Goal: Transaction & Acquisition: Purchase product/service

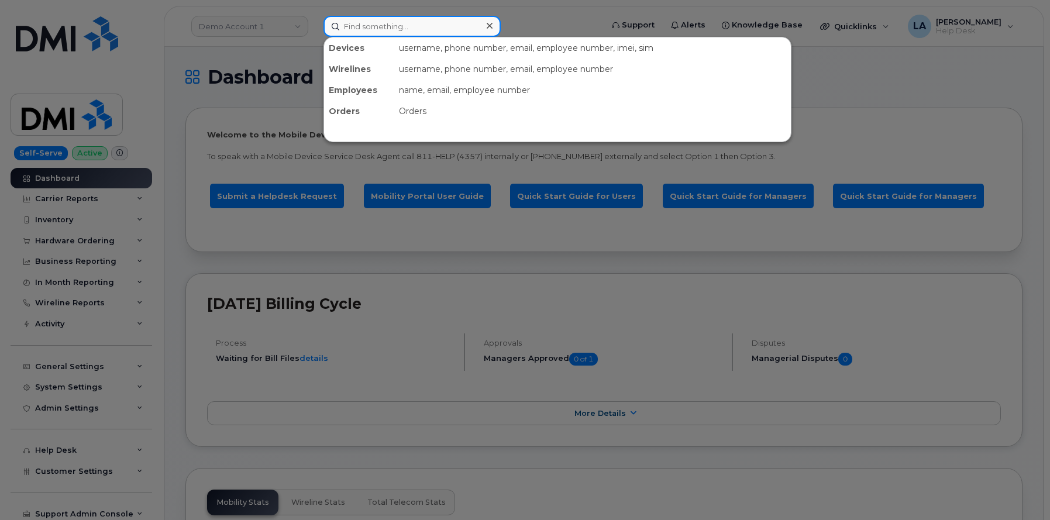
click at [430, 25] on input at bounding box center [412, 26] width 177 height 21
paste input "724 961 4004"
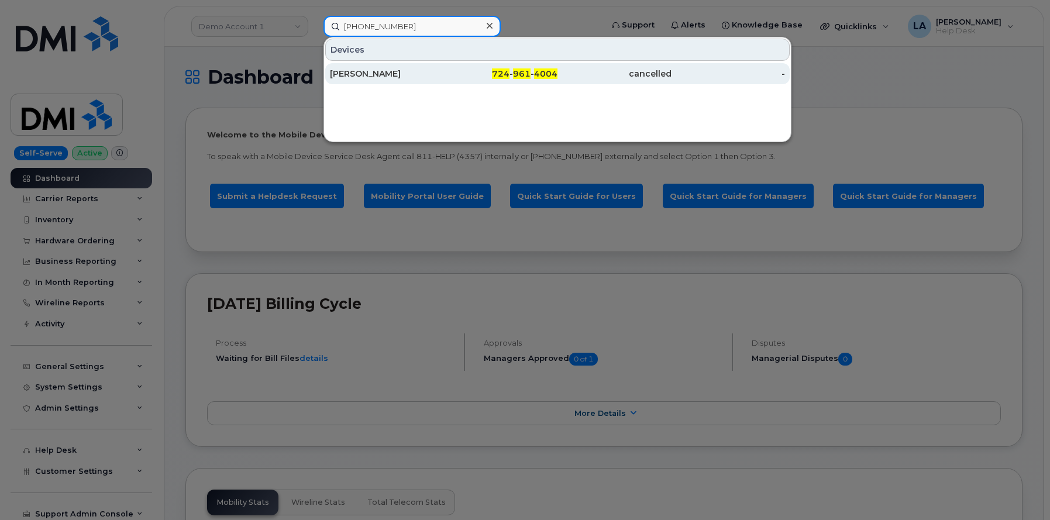
type input "724 961 4004"
click at [405, 73] on div "SHARRON A MILLER" at bounding box center [387, 74] width 114 height 12
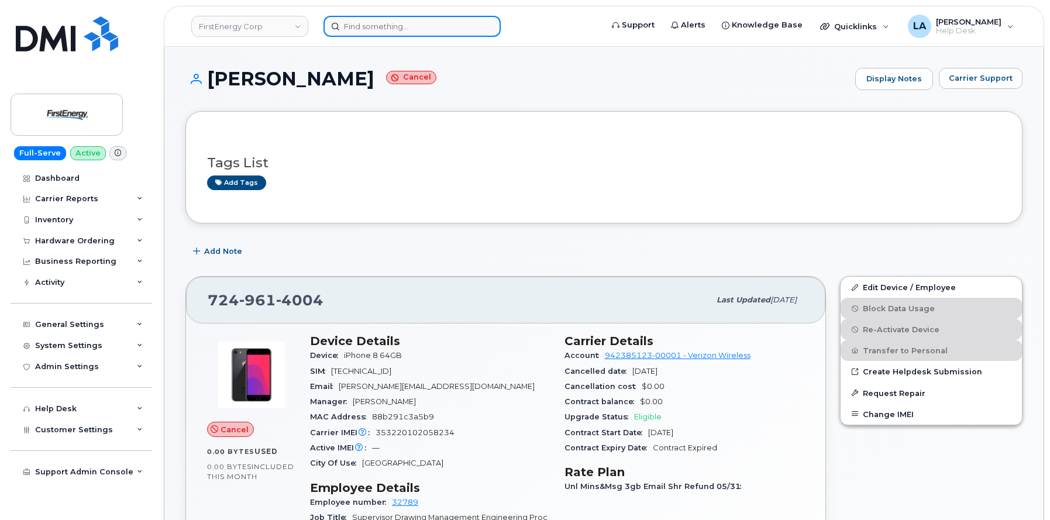
click at [434, 23] on input at bounding box center [412, 26] width 177 height 21
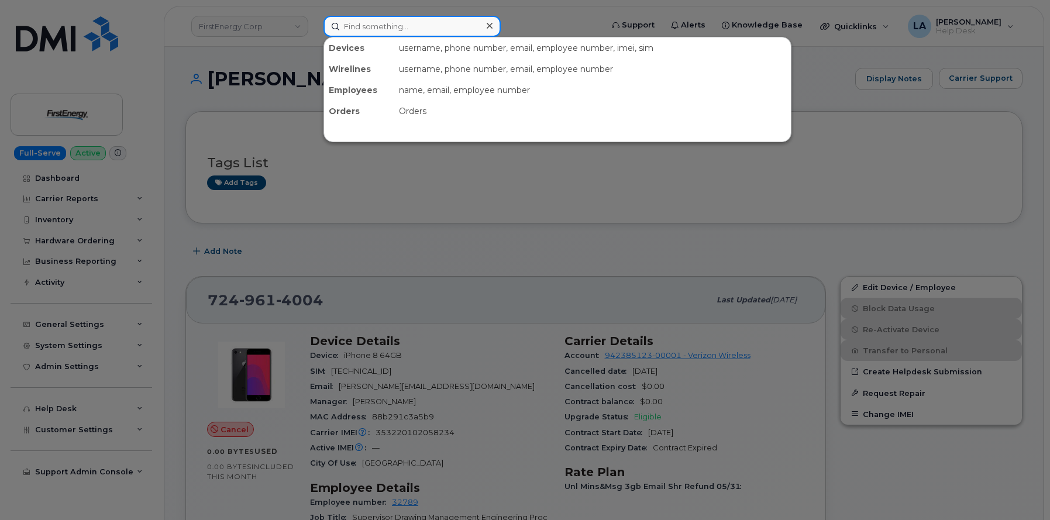
paste input "330-805-3537"
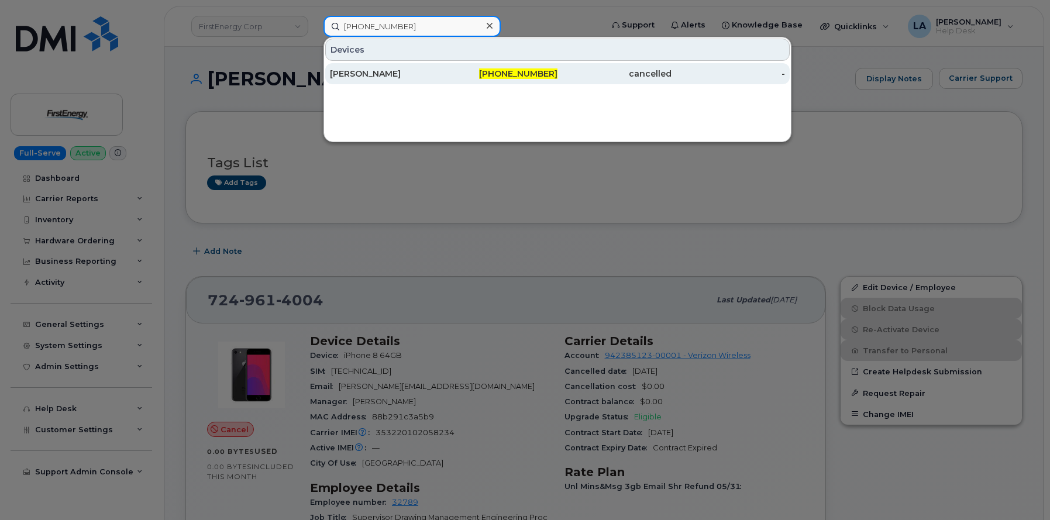
type input "330-805-3537"
click at [373, 79] on div "DANIEL F MALTEMPI" at bounding box center [387, 74] width 114 height 12
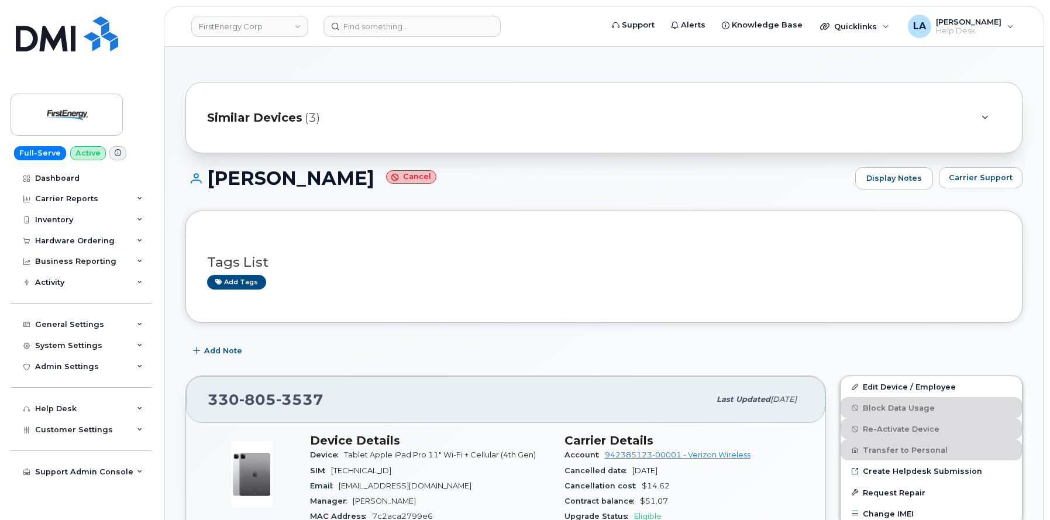
drag, startPoint x: 411, startPoint y: 183, endPoint x: 214, endPoint y: 184, distance: 197.8
click at [214, 184] on h1 "[PERSON_NAME] Cancel" at bounding box center [517, 178] width 664 height 20
copy h1 "[PERSON_NAME]"
drag, startPoint x: 1050, startPoint y: 83, endPoint x: 1054, endPoint y: 161, distance: 78.5
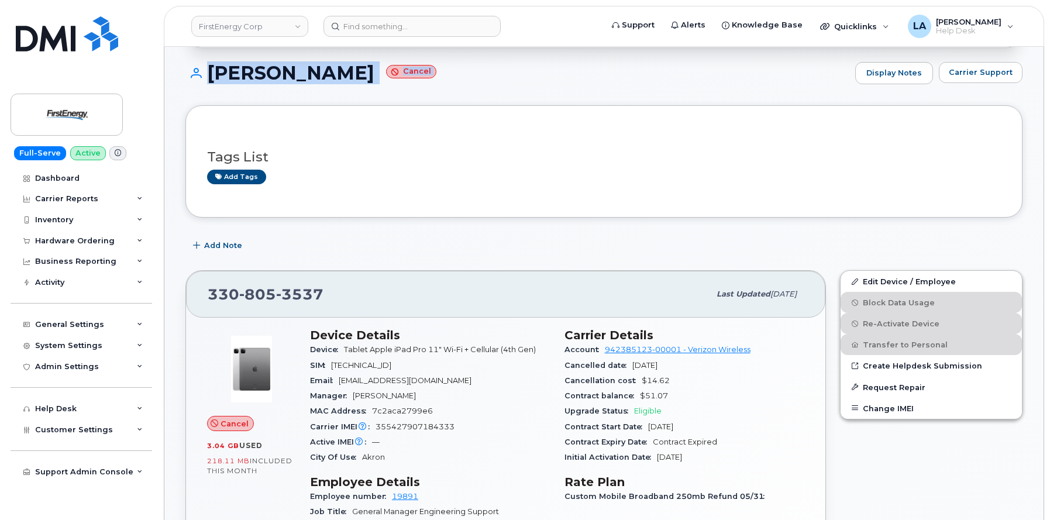
scroll to position [245, 0]
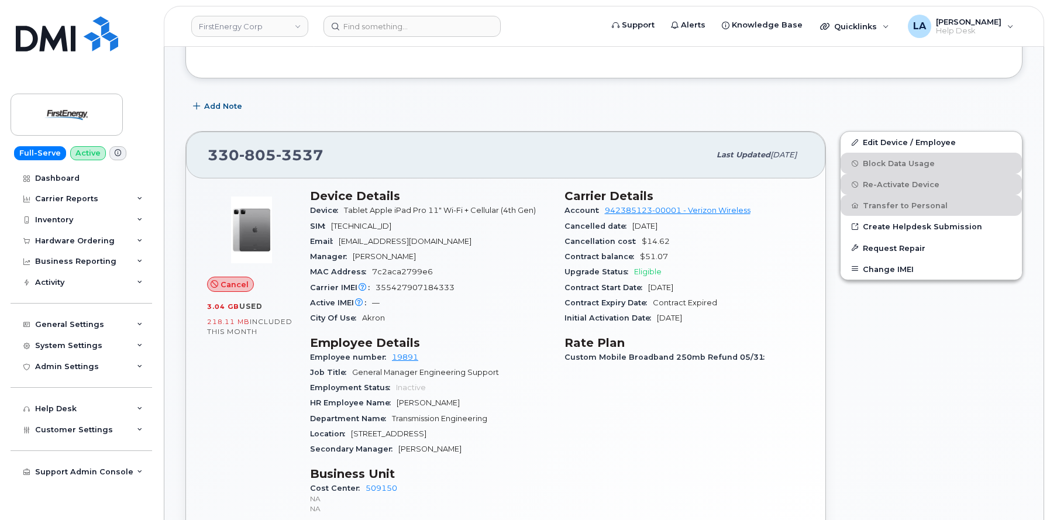
click at [413, 285] on span "355427907184333" at bounding box center [415, 287] width 79 height 9
copy span "355427907184333"
click at [414, 19] on input at bounding box center [412, 26] width 177 height 21
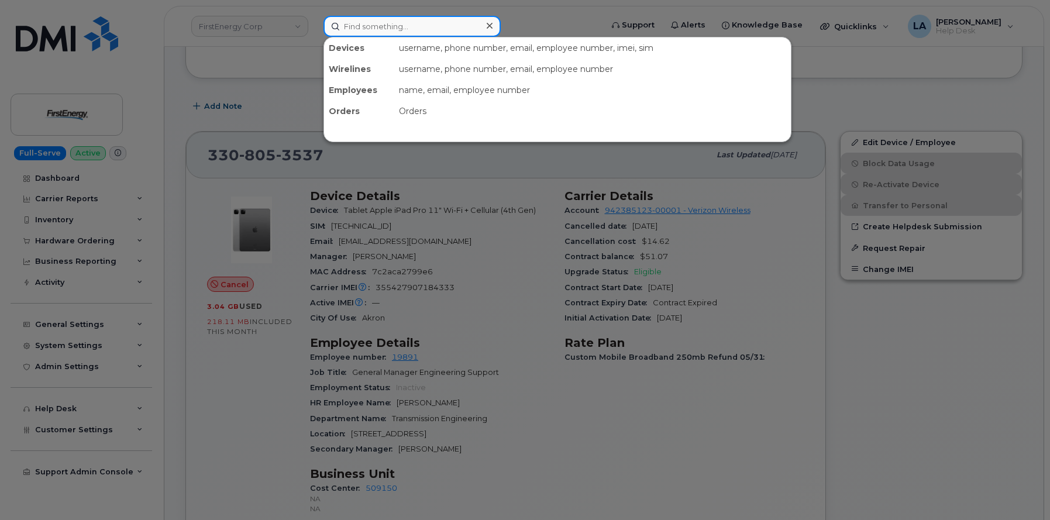
paste input "[PHONE_NUMBER]"
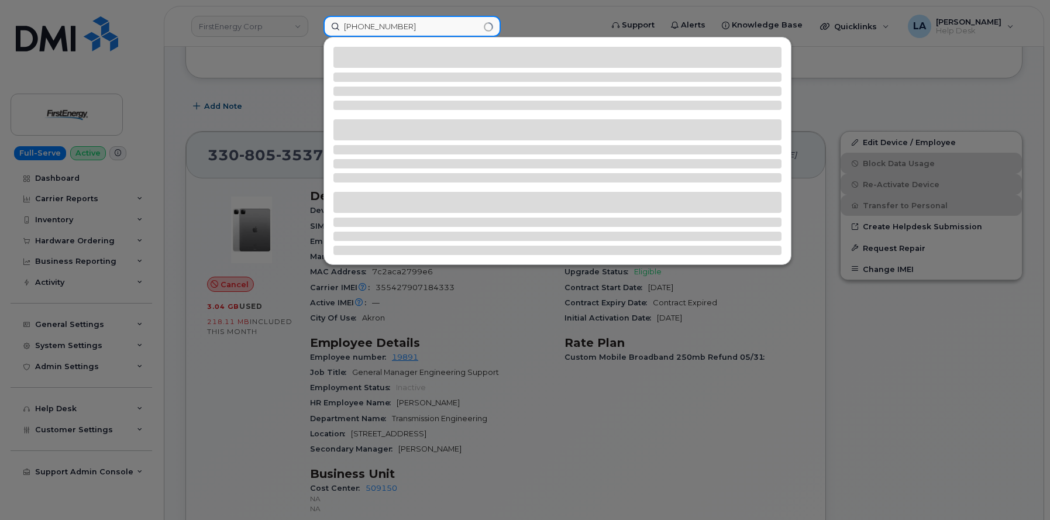
type input "[PHONE_NUMBER]"
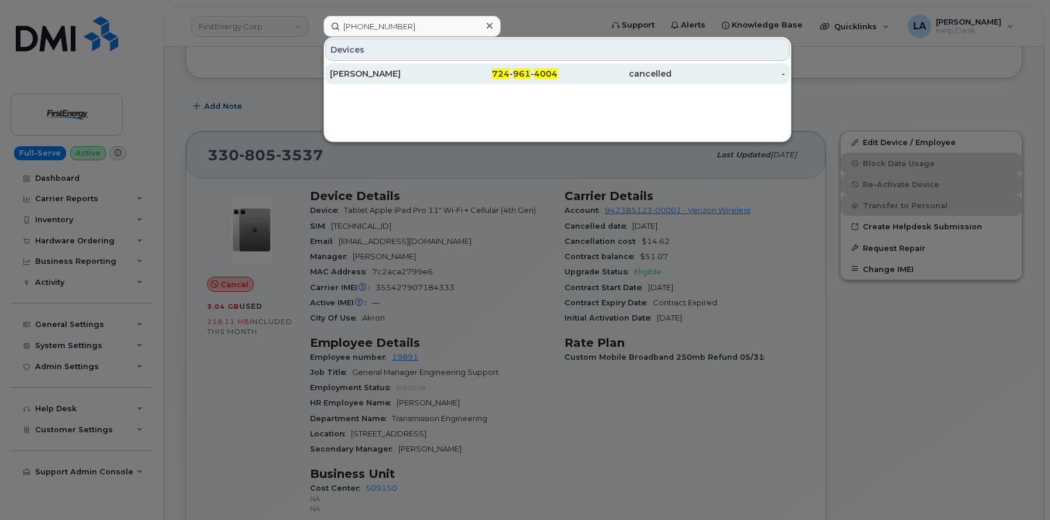
click at [380, 67] on div "[PERSON_NAME]" at bounding box center [387, 73] width 114 height 21
click at [379, 74] on div "[PERSON_NAME]" at bounding box center [387, 74] width 114 height 12
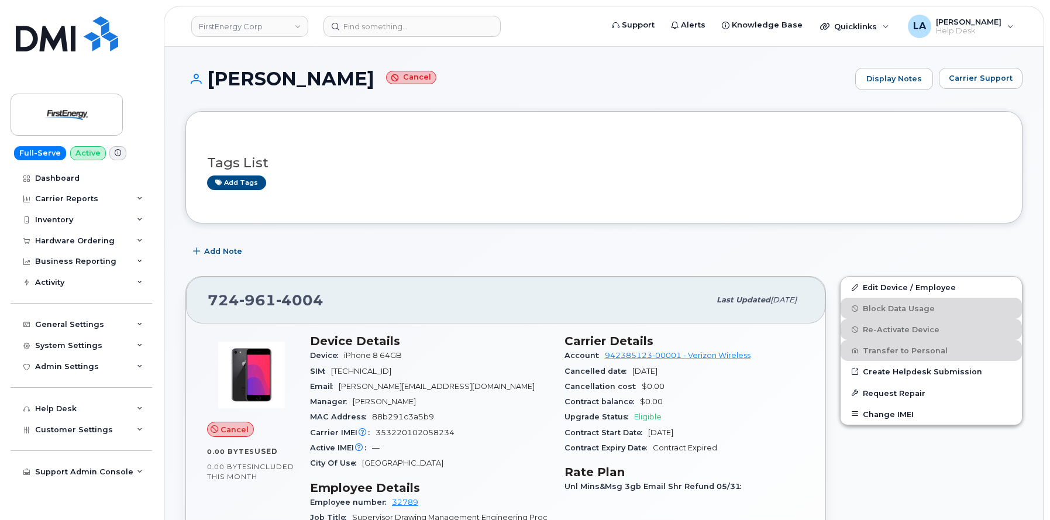
click at [408, 427] on div "Carrier IMEI Carrier IMEI is reported during the last billing cycle or change o…" at bounding box center [430, 432] width 240 height 15
copy span "353220102058234"
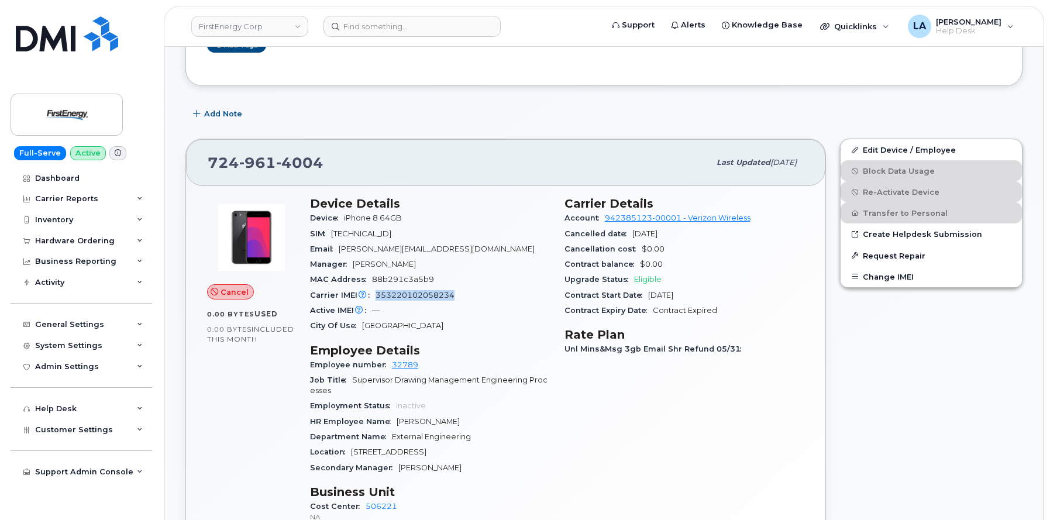
scroll to position [140, 0]
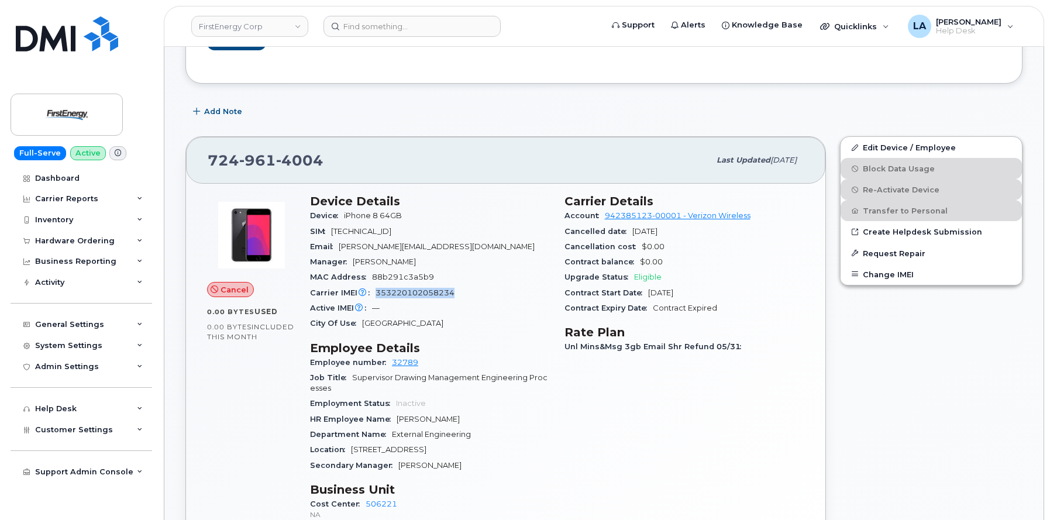
copy span "353220102058234"
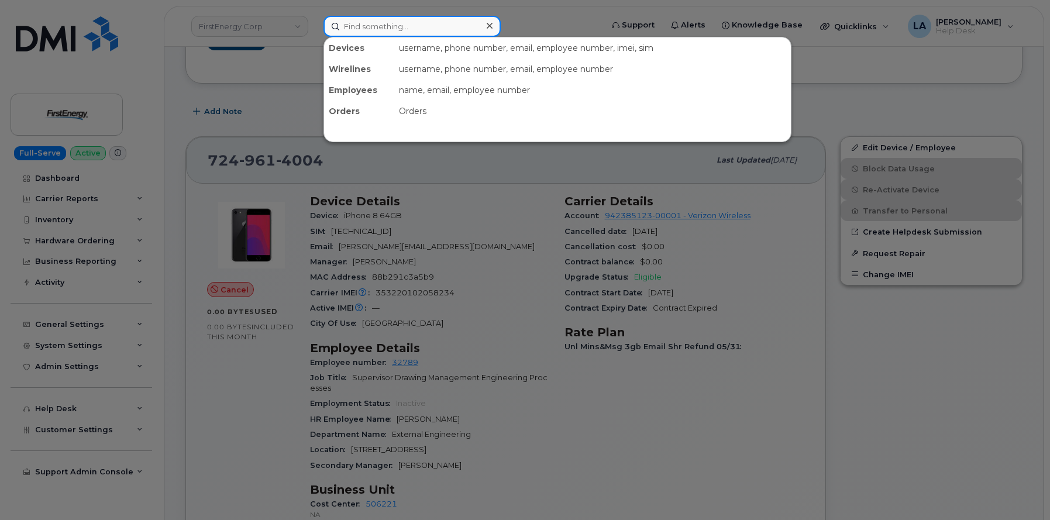
click at [451, 25] on input at bounding box center [412, 26] width 177 height 21
paste input "brandon brigadoi"
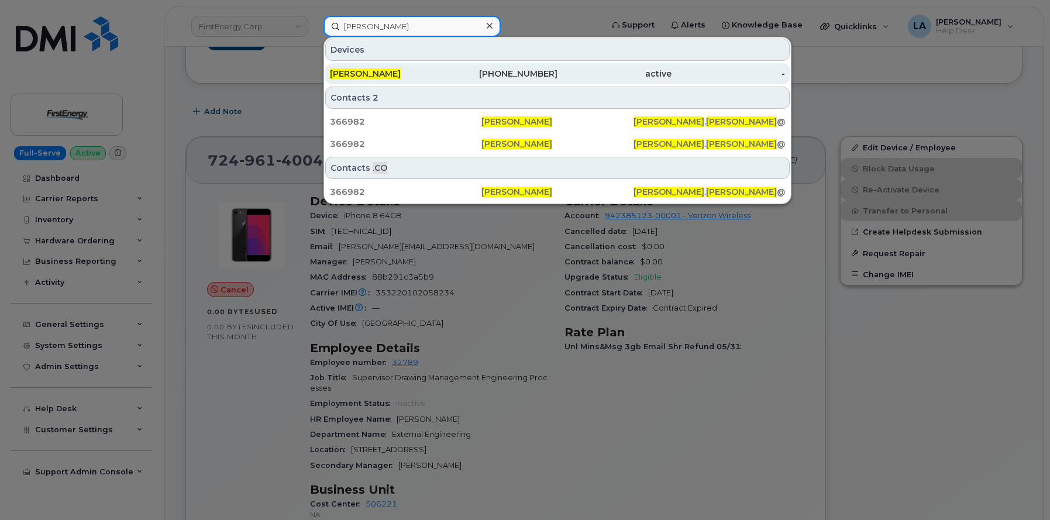
type input "brandon brigadoi"
click at [376, 73] on span "[PERSON_NAME]" at bounding box center [365, 73] width 71 height 11
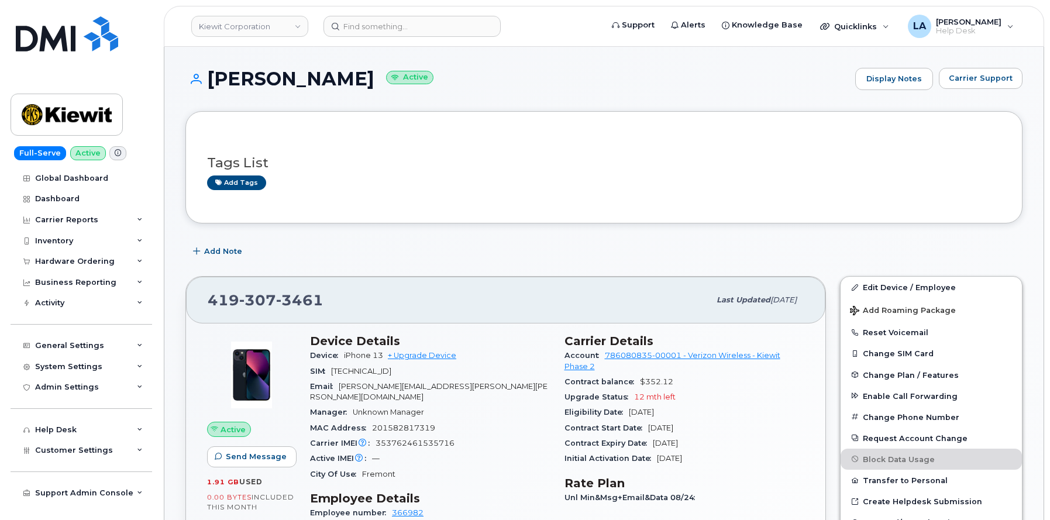
drag, startPoint x: 1049, startPoint y: 59, endPoint x: 1051, endPoint y: 89, distance: 29.9
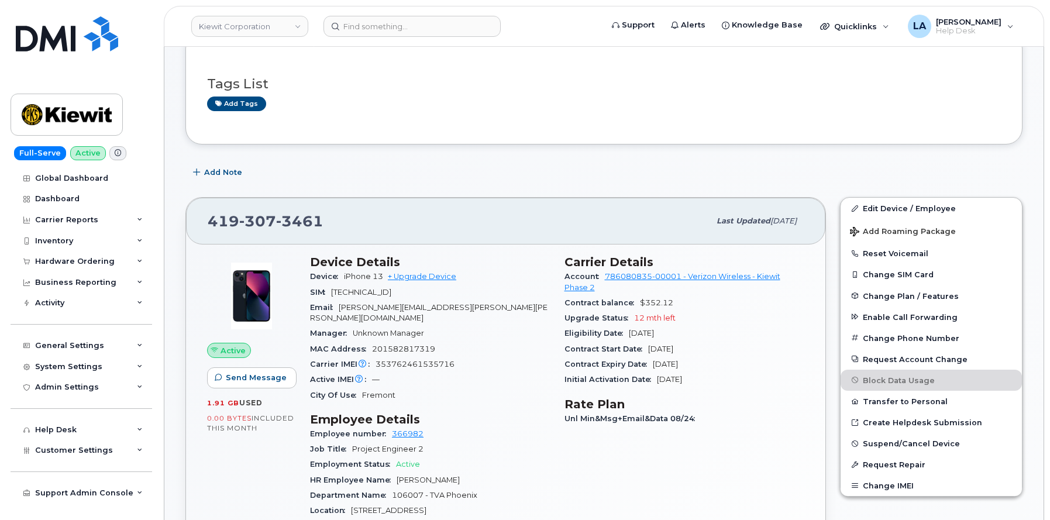
scroll to position [63, 0]
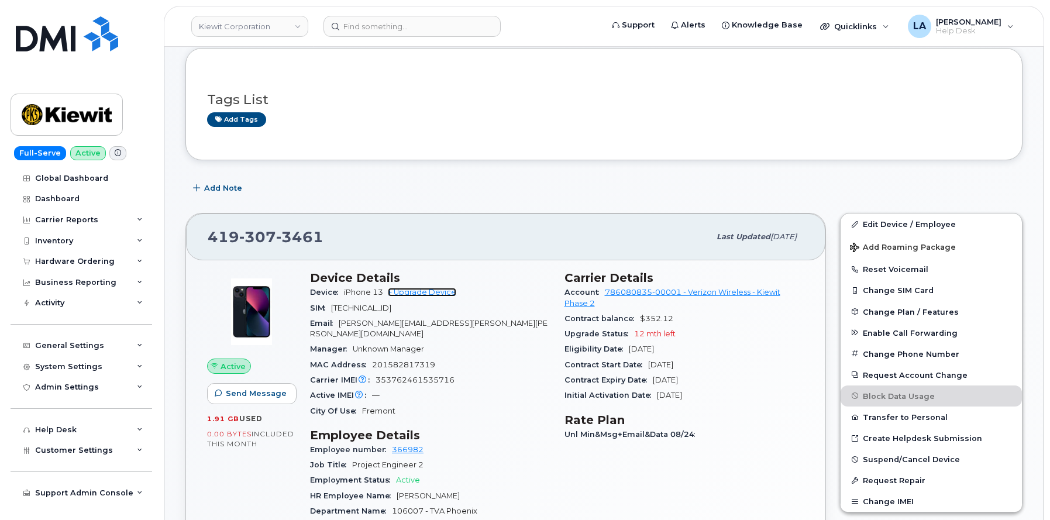
click at [422, 292] on link "+ Upgrade Device" at bounding box center [422, 292] width 68 height 9
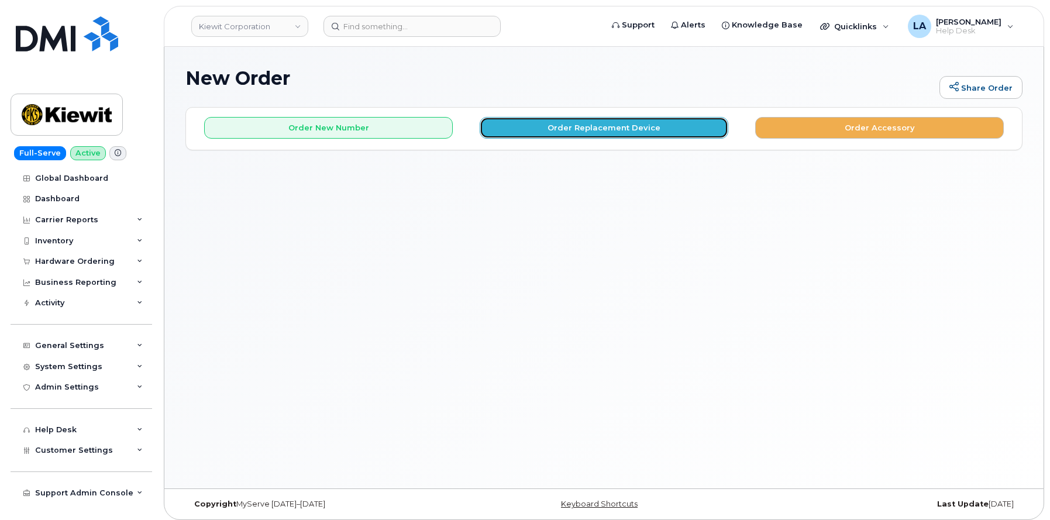
click at [561, 132] on button "Order Replacement Device" at bounding box center [604, 128] width 249 height 22
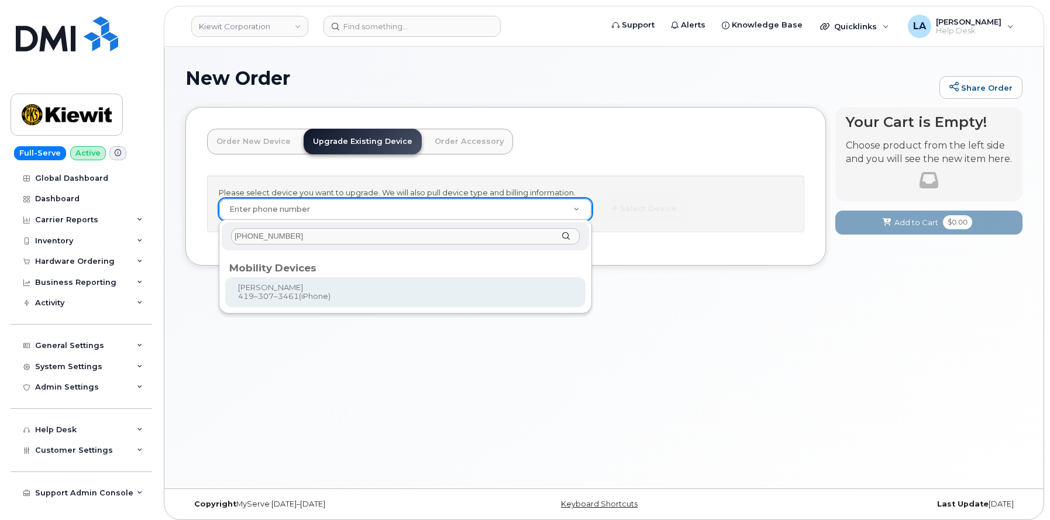
type input "419-307-3461"
type input "1168468"
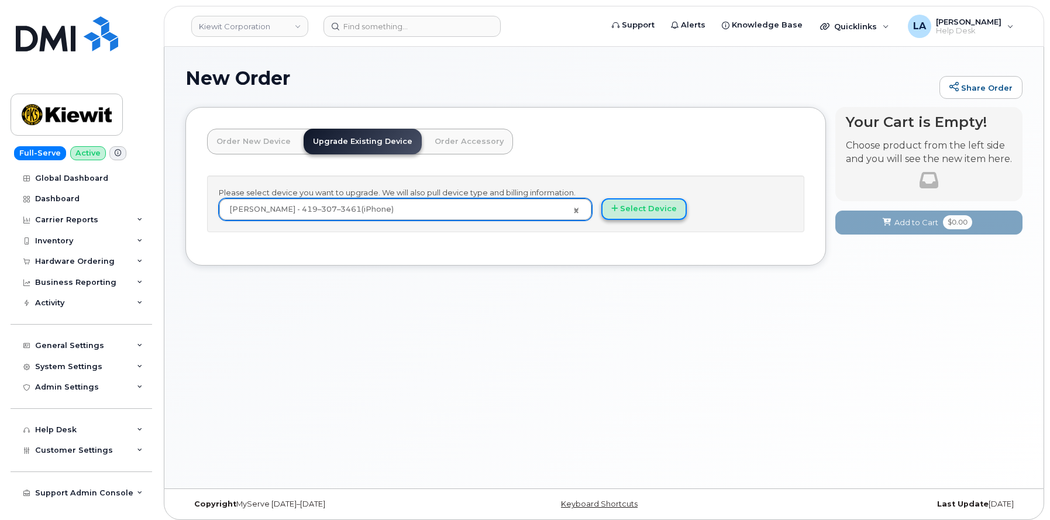
click at [641, 207] on button "Select Device" at bounding box center [644, 209] width 85 height 22
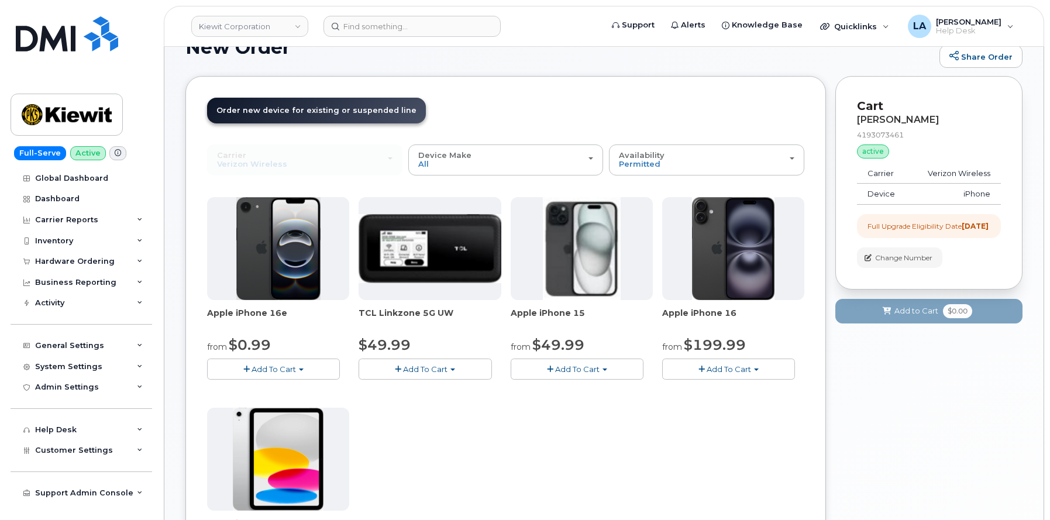
scroll to position [100, 0]
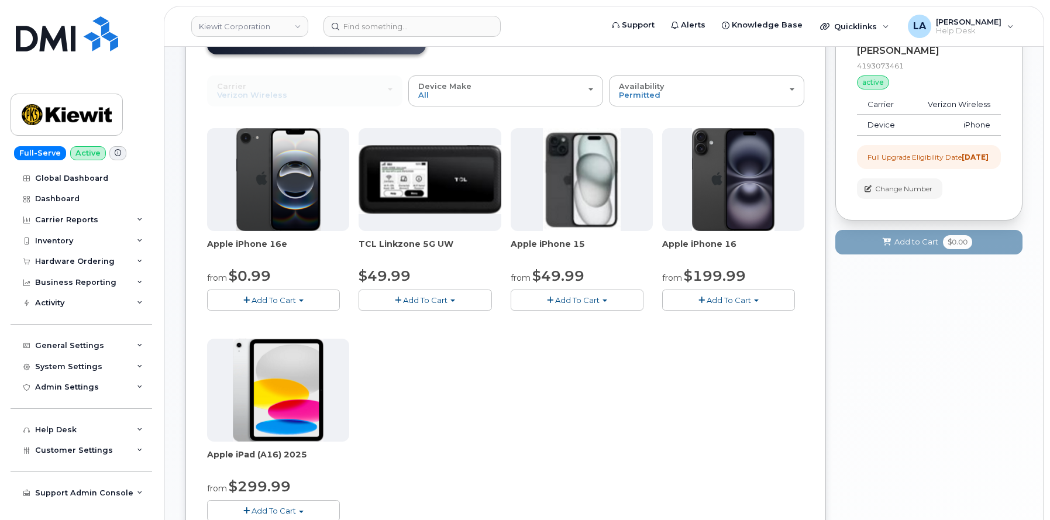
click at [274, 303] on span "Add To Cart" at bounding box center [274, 299] width 44 height 9
click at [321, 322] on link "$0.99 - 2 Year Upgrade (128GB)" at bounding box center [283, 322] width 147 height 15
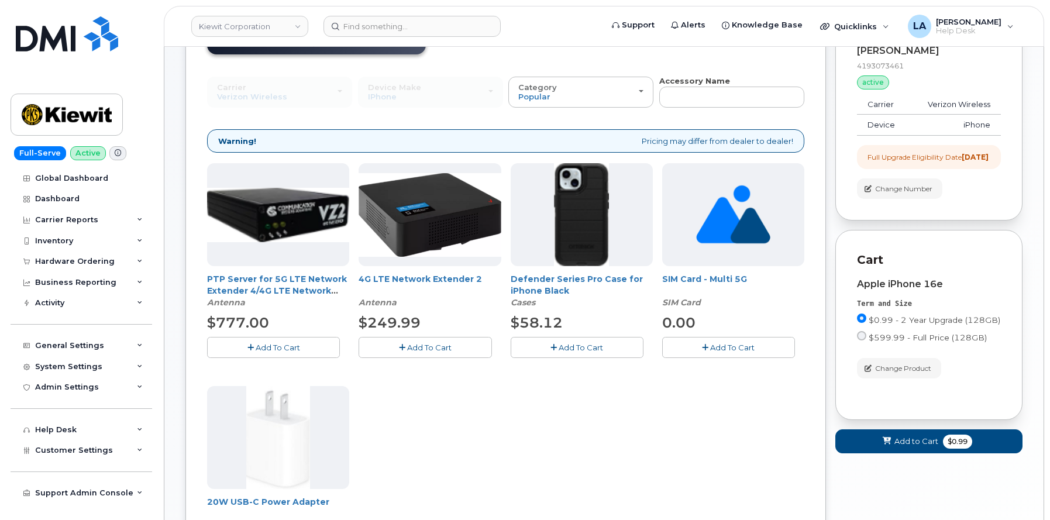
click at [578, 352] on span "Add To Cart" at bounding box center [581, 347] width 44 height 9
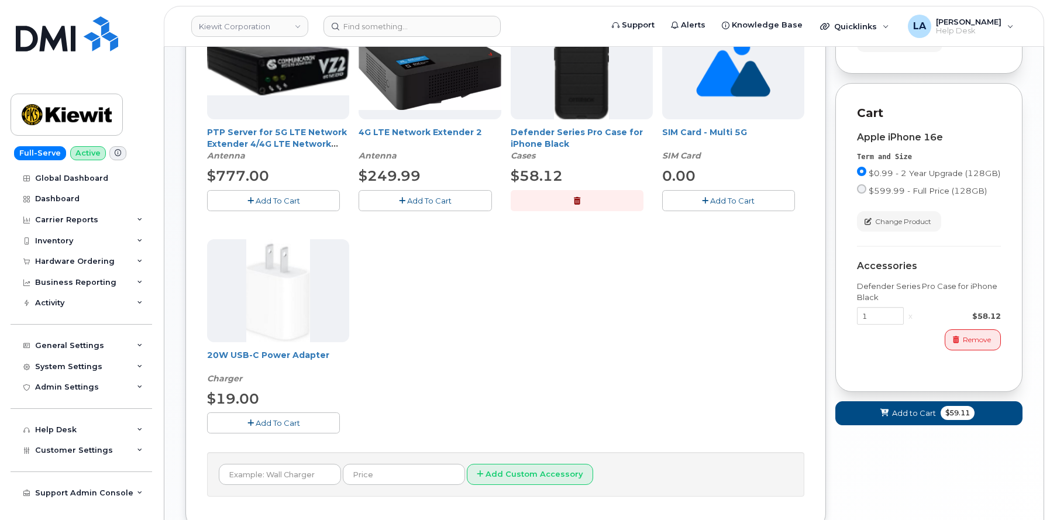
scroll to position [252, 0]
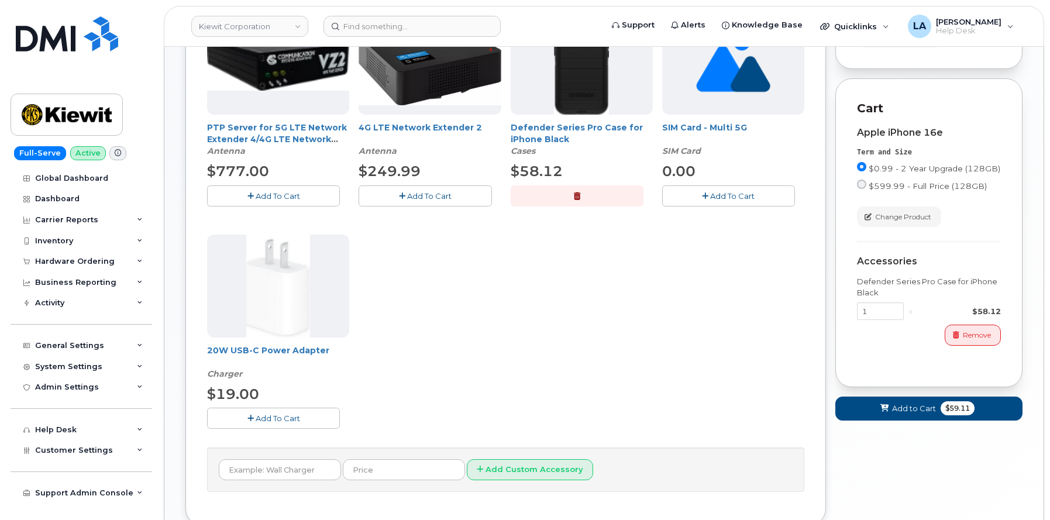
click at [289, 414] on span "Add To Cart" at bounding box center [278, 418] width 44 height 9
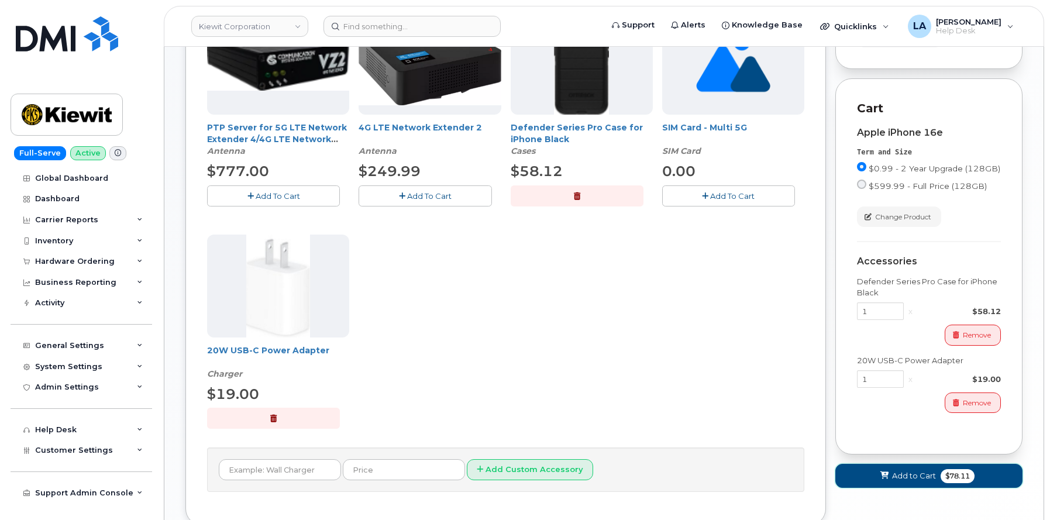
click at [874, 483] on button "Add to Cart $78.11" at bounding box center [929, 476] width 187 height 24
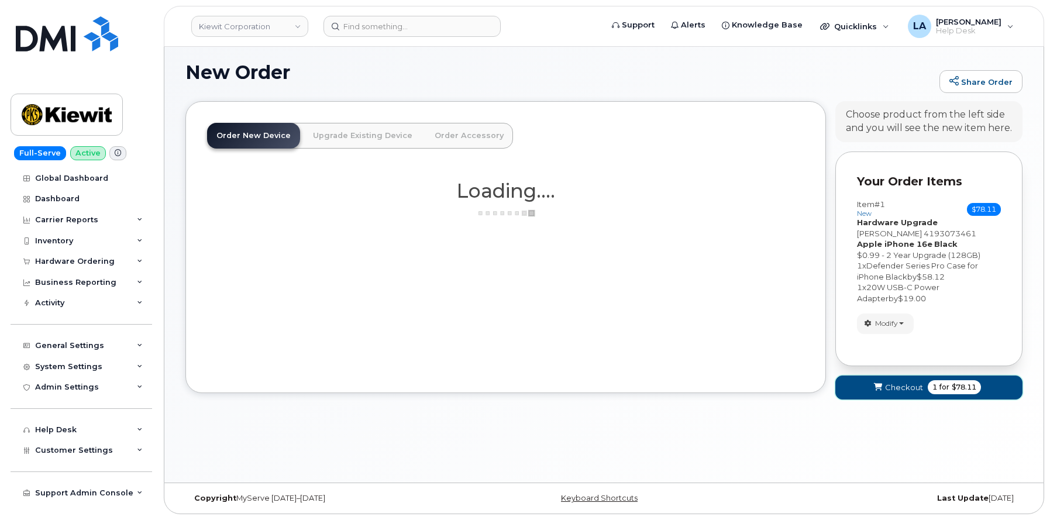
click at [891, 387] on span "Checkout" at bounding box center [904, 387] width 38 height 11
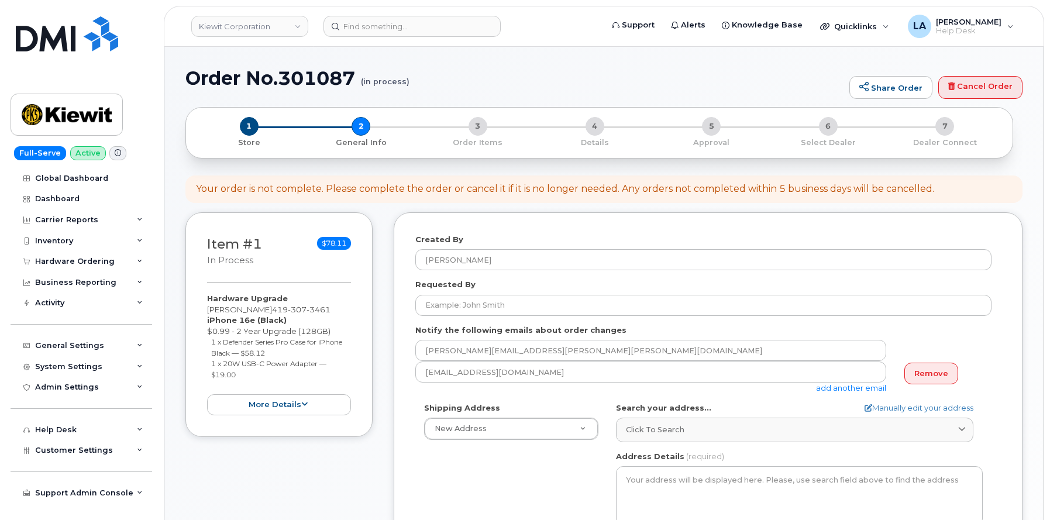
select select
click at [944, 371] on link "Remove" at bounding box center [932, 374] width 54 height 22
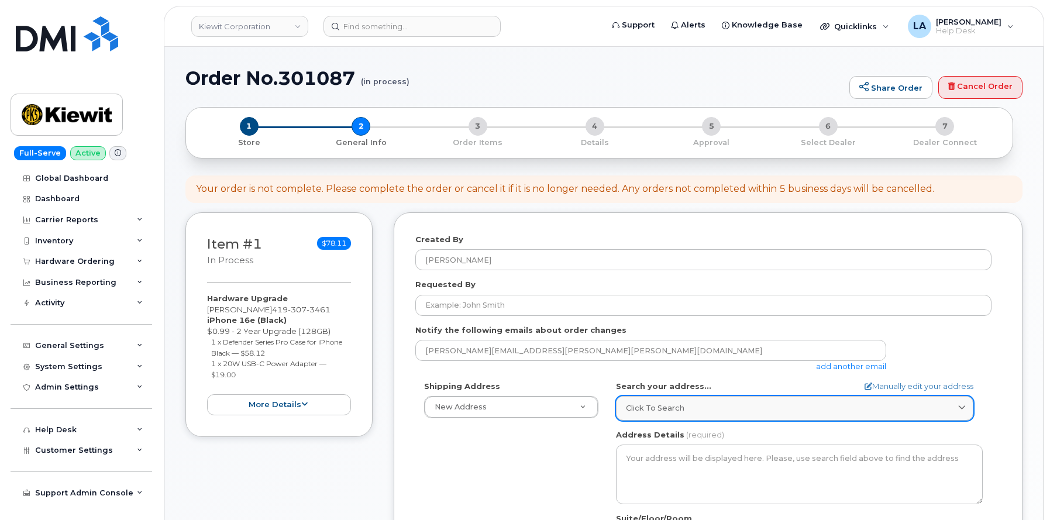
click at [689, 408] on div "Click to search" at bounding box center [795, 408] width 338 height 11
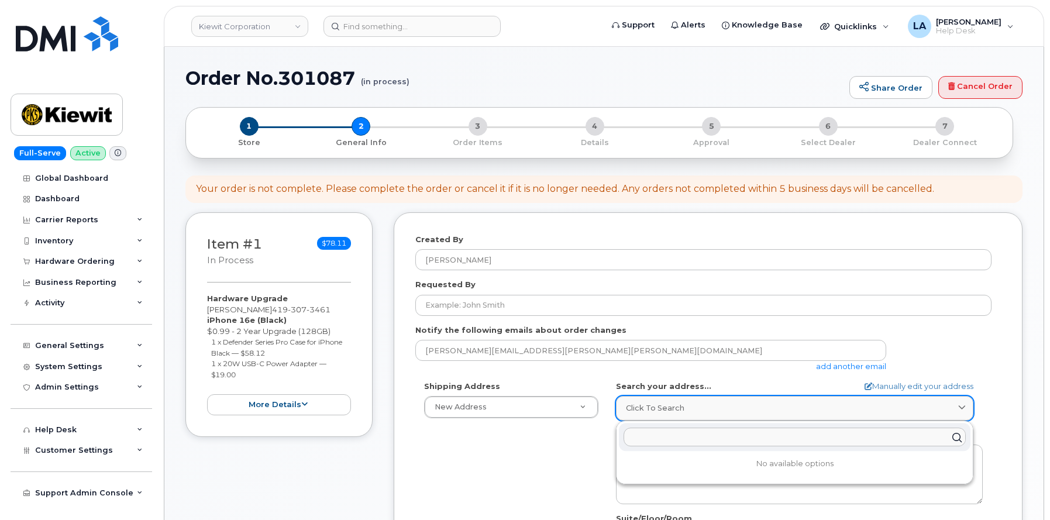
paste input "101 Sunny Lane NE, Newark, OH 43055"
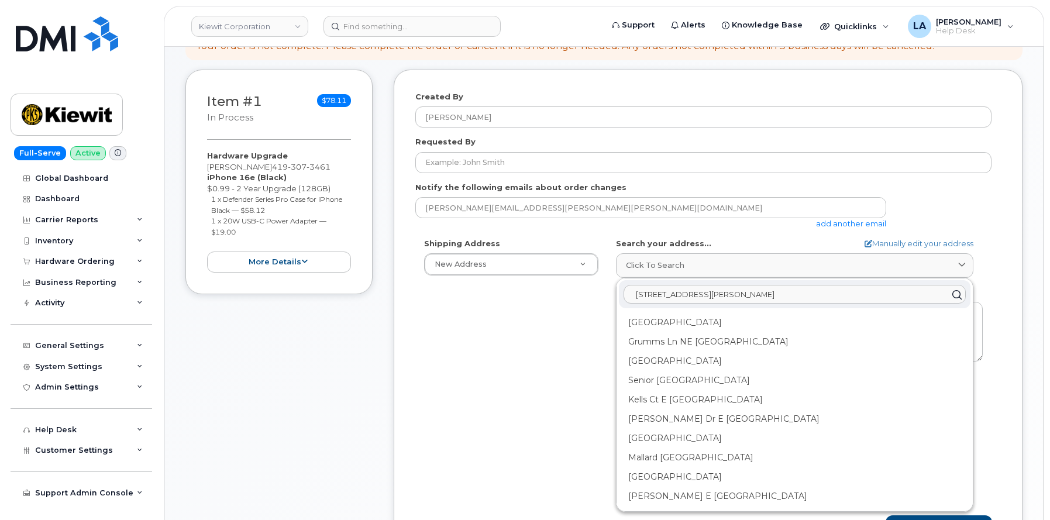
scroll to position [178, 0]
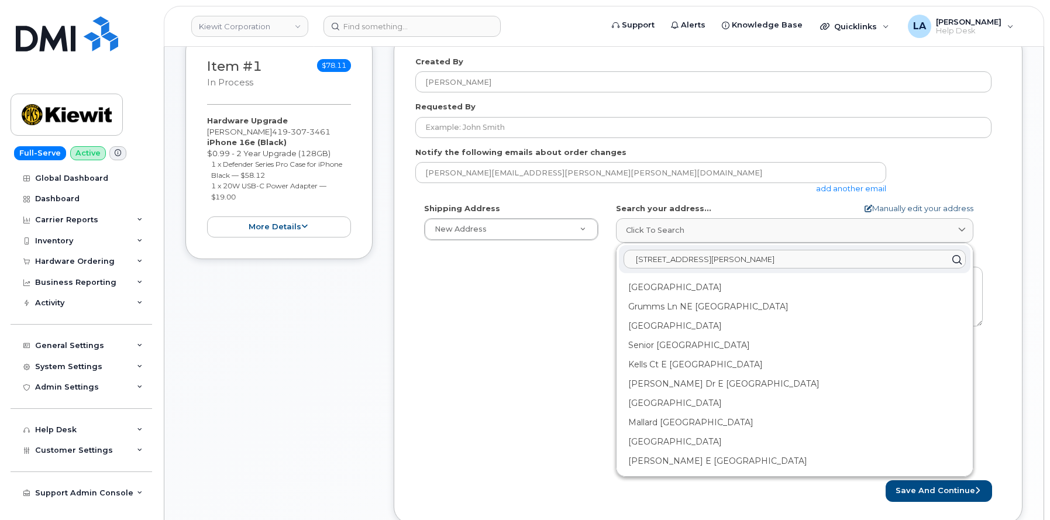
type input "101 Sunny Lane NE, Newark, OH 43055"
click at [951, 207] on link "Manually edit your address" at bounding box center [919, 208] width 109 height 11
select select
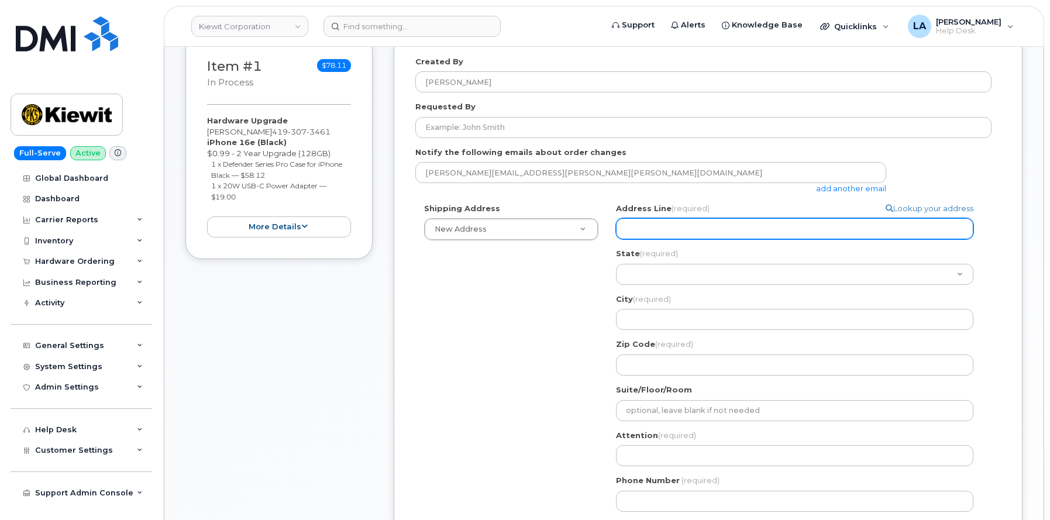
click at [694, 231] on input "Address Line (required)" at bounding box center [795, 228] width 358 height 21
paste input "101 Sunny Lane NE, Newark, OH 43055"
select select
type input "101 Sunny Lane NE, Newark, OH 43055"
click at [775, 229] on input "101 Sunny Lane NE, Newark, OH 43055" at bounding box center [795, 228] width 358 height 21
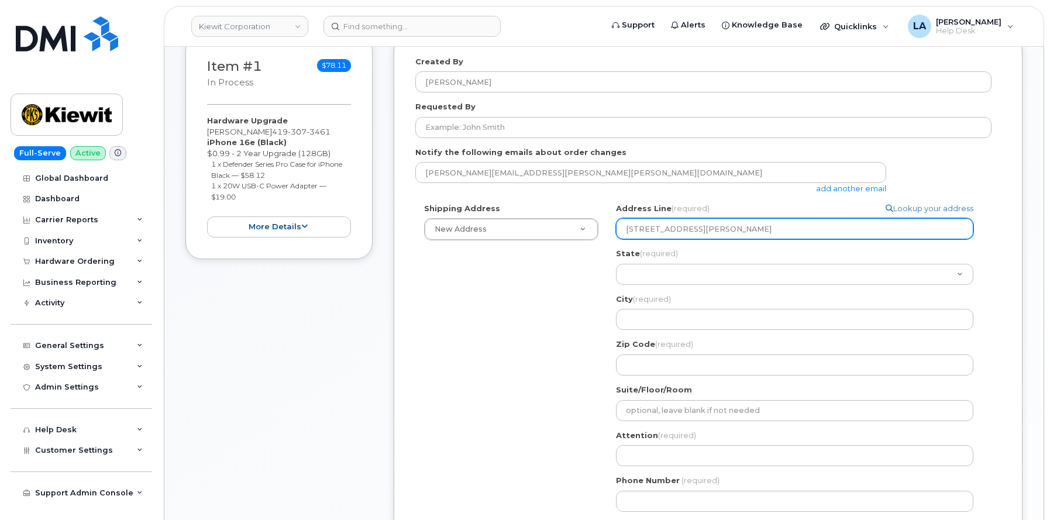
click at [775, 229] on input "101 Sunny Lane NE, Newark, OH 43055" at bounding box center [795, 228] width 358 height 21
select select
type input "101 Sunny Lane NE, Newark, OH"
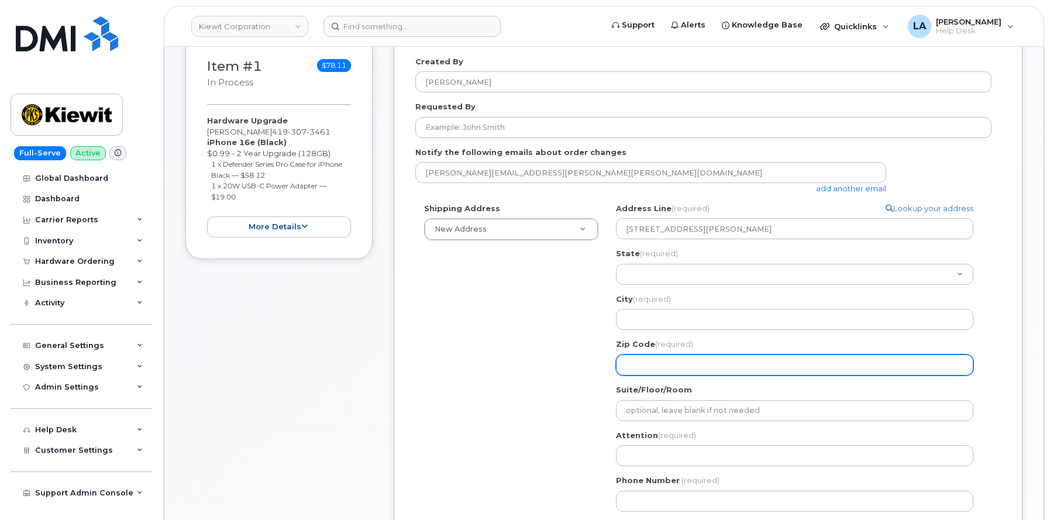
click at [647, 365] on input "Zip Code (required)" at bounding box center [795, 365] width 358 height 21
paste input "43055"
select select
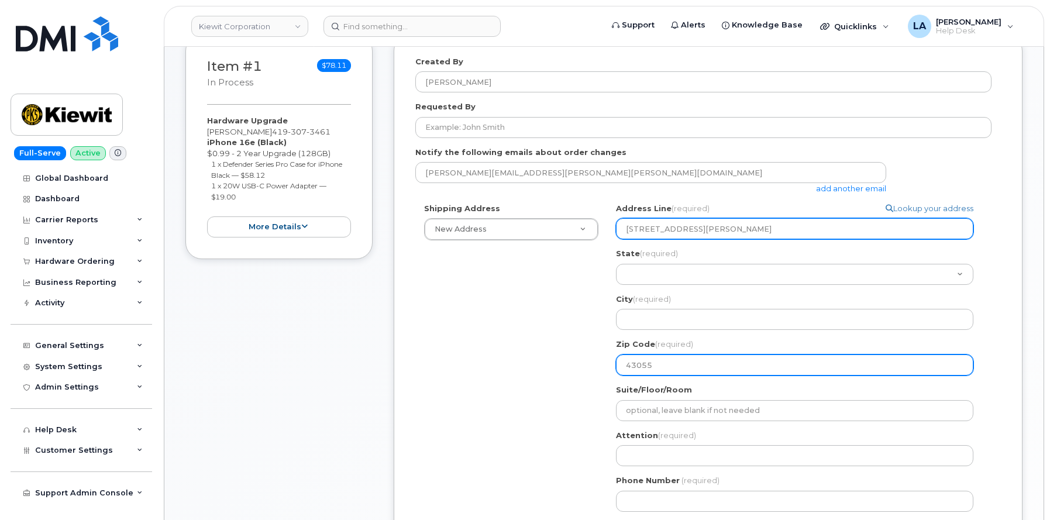
type input "43055"
click at [750, 233] on input "101 Sunny Lane NE, Newark, OH" at bounding box center [795, 228] width 358 height 21
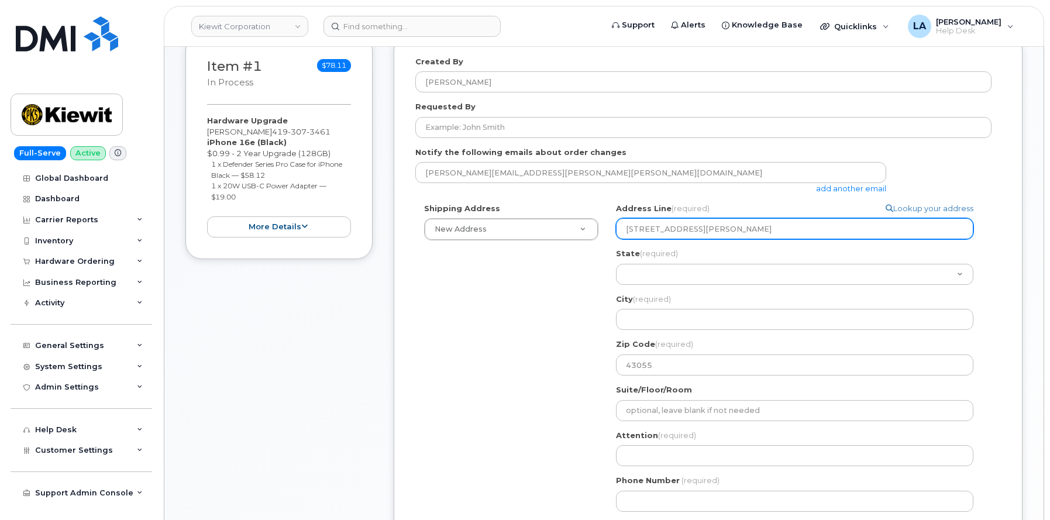
click at [746, 228] on input "101 Sunny Lane NE, Newark, OH" at bounding box center [795, 228] width 358 height 21
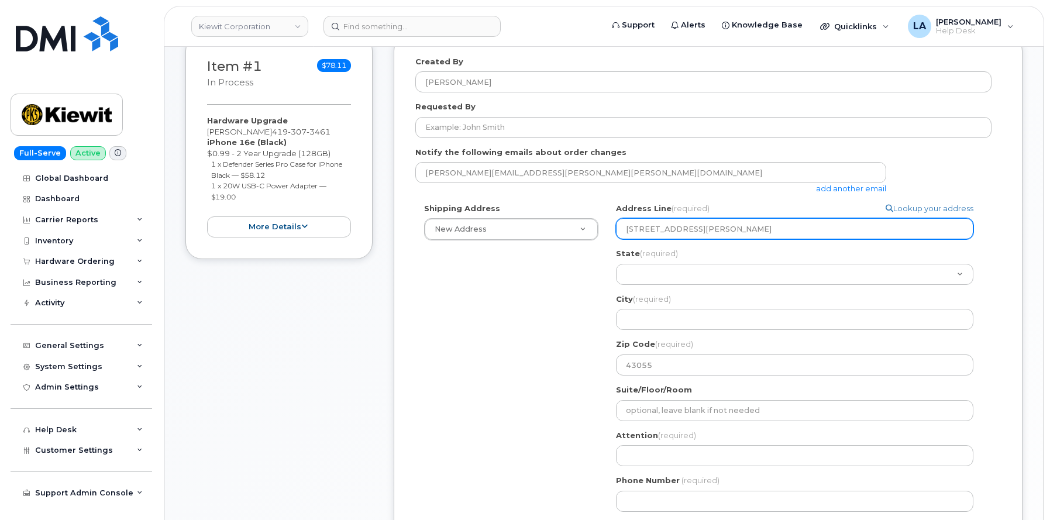
select select
type input "101 Sunny Lane NE, Newark,"
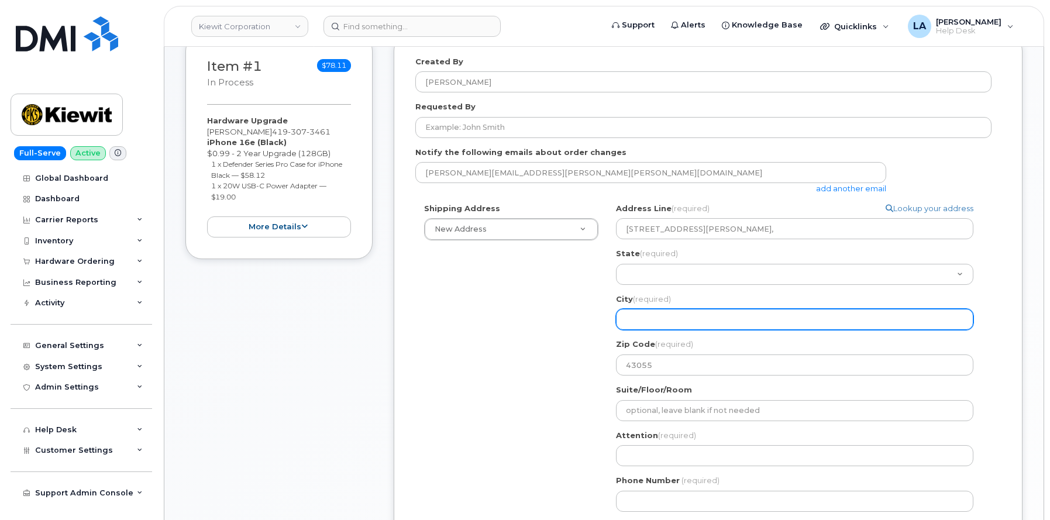
click at [664, 317] on input "City (required)" at bounding box center [795, 319] width 358 height 21
paste input "OH"
select select
type input "OH"
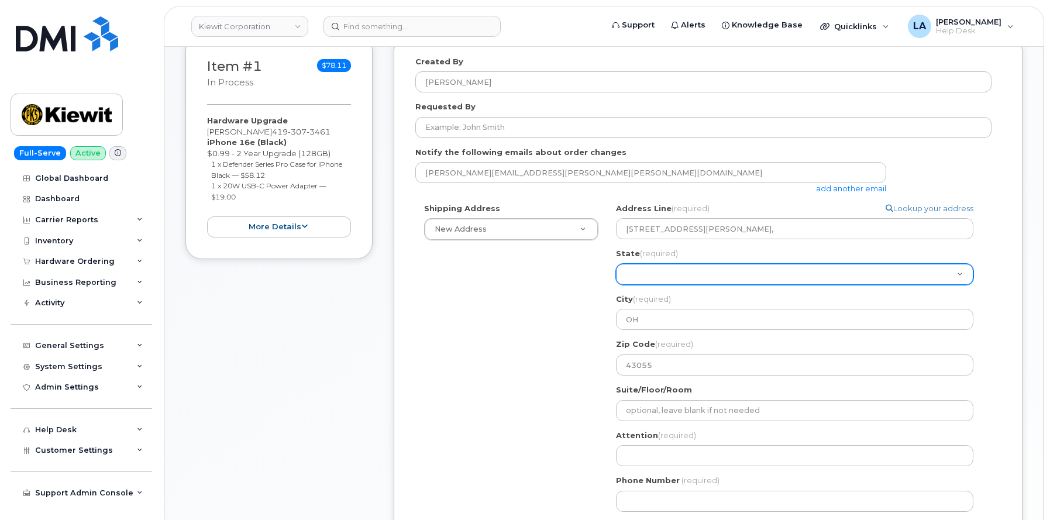
click at [683, 268] on select "Alabama Alaska American Samoa Arizona Arkansas California Colorado Connecticut …" at bounding box center [795, 274] width 358 height 21
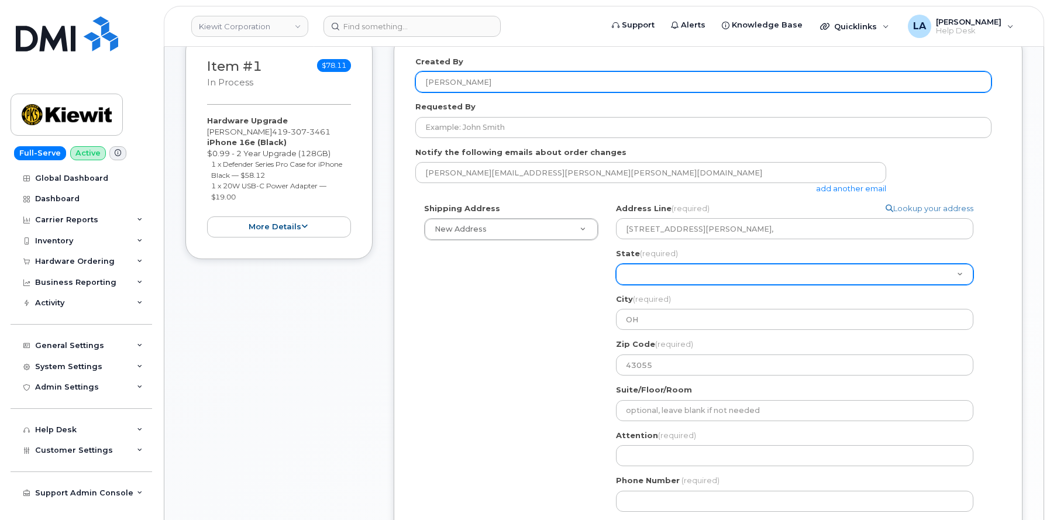
select select "OH"
click at [616, 264] on select "Alabama Alaska American Samoa Arizona Arkansas California Colorado Connecticut …" at bounding box center [795, 274] width 358 height 21
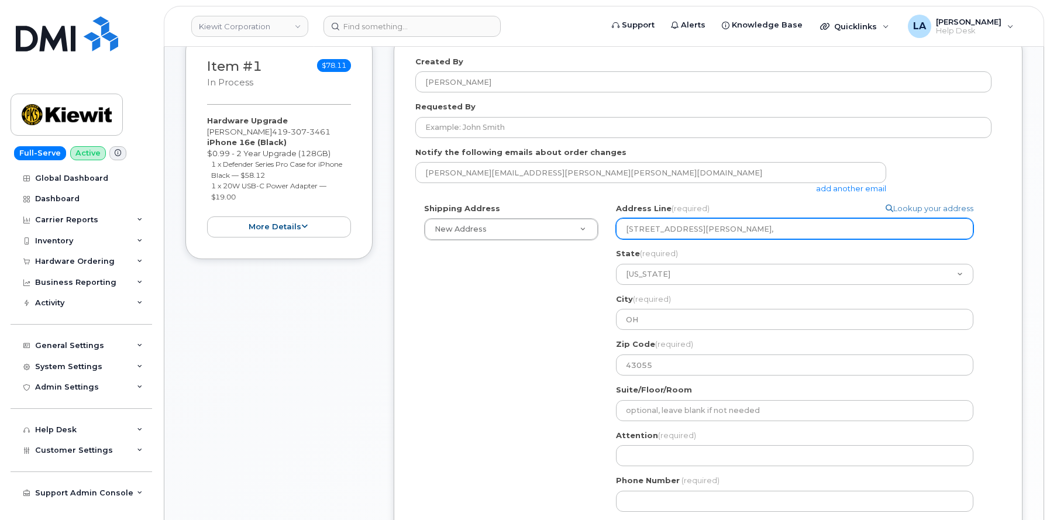
click at [723, 226] on input "101 Sunny Lane NE, Newark," at bounding box center [795, 228] width 358 height 21
select select
type input "101 Sunny Lane NE, ,"
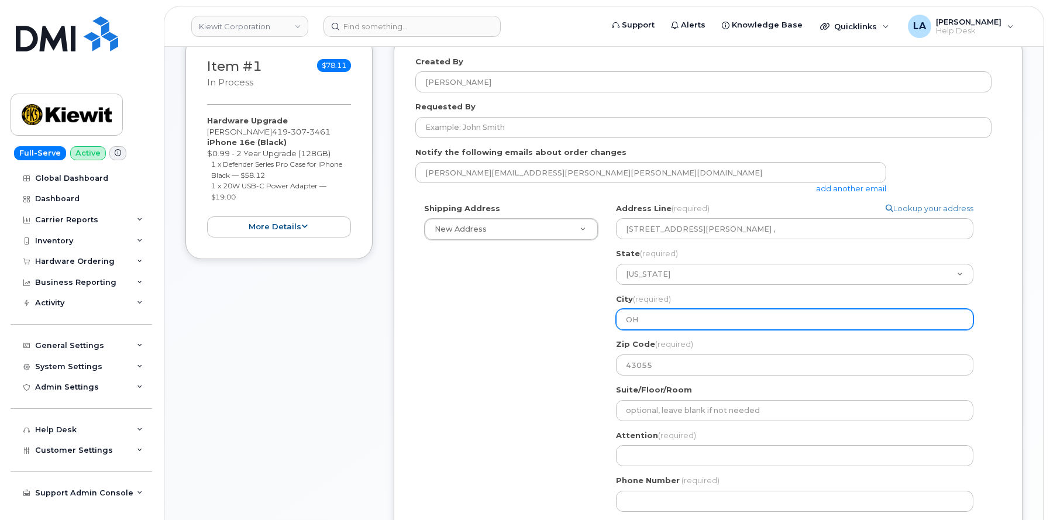
click at [551, 321] on div "Shipping Address New Address New Address 10200 SW Greenburg Rd Ste 200 11111 Ol…" at bounding box center [703, 362] width 576 height 318
paste input "Newark"
select select
type input "Newark"
select select
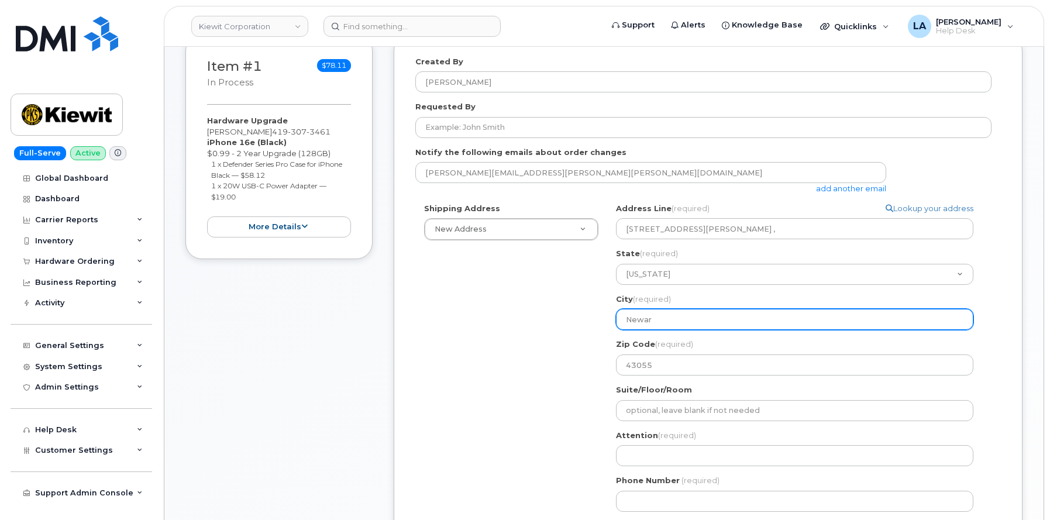
type input "Newar"
select select
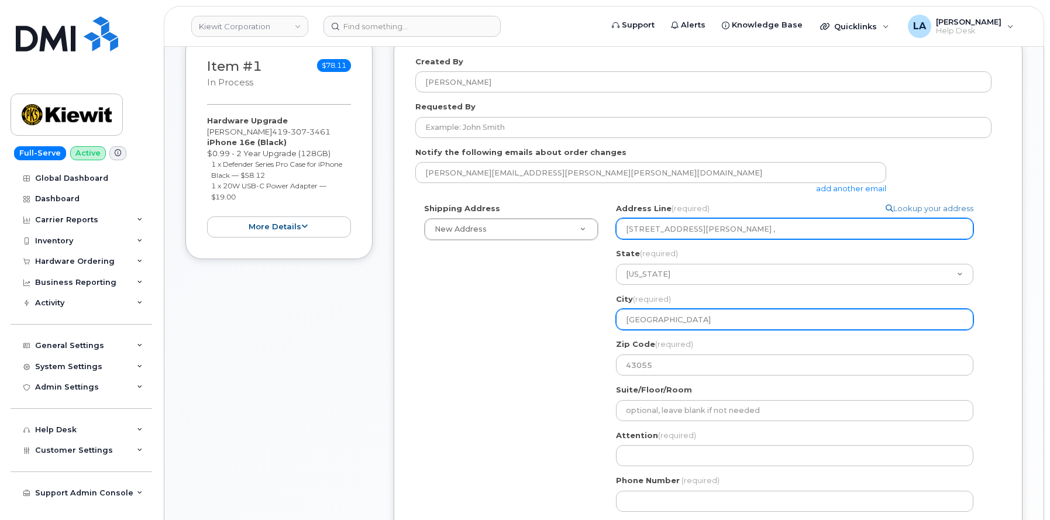
type input "Newark"
click at [753, 223] on input "101 Sunny Lane NE, ," at bounding box center [795, 228] width 358 height 21
type input "101 Sunny Lane NE, ,"
select select
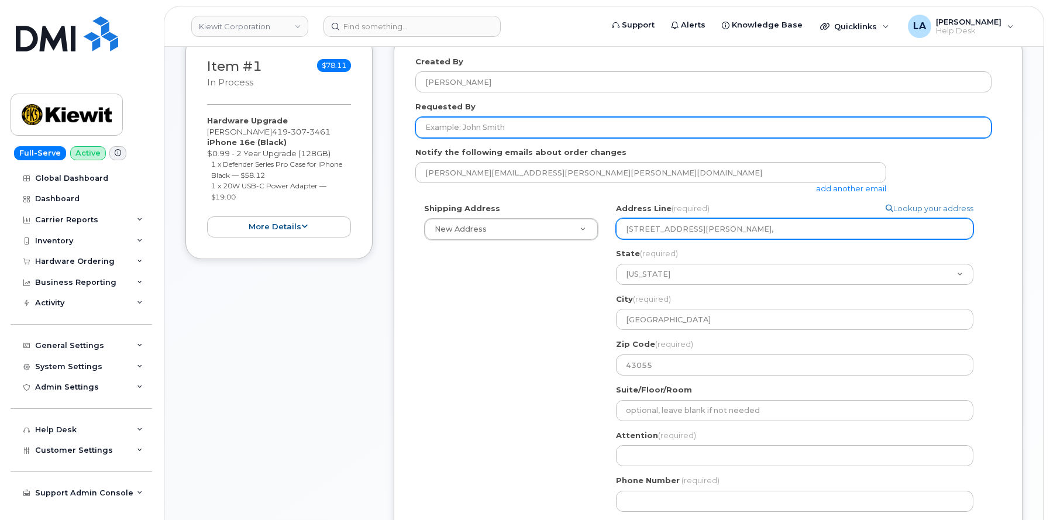
type input "101 Sunny Lane NE,"
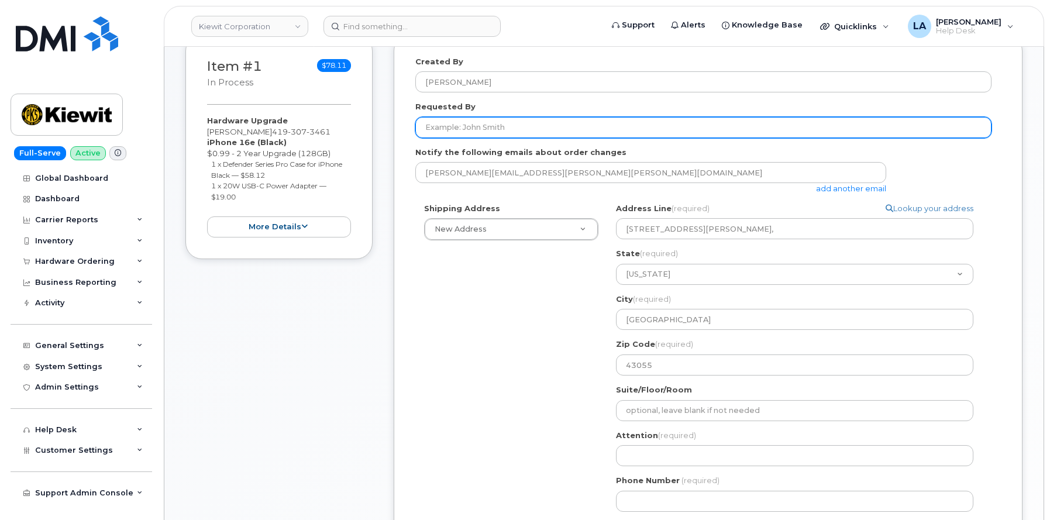
click at [564, 119] on input "Requested By" at bounding box center [703, 127] width 576 height 21
drag, startPoint x: 519, startPoint y: 132, endPoint x: 421, endPoint y: 128, distance: 97.8
click at [407, 130] on div "Created By Lanette Aparicio Requested By Brandon Brigadoi Notify the following …" at bounding box center [708, 304] width 629 height 538
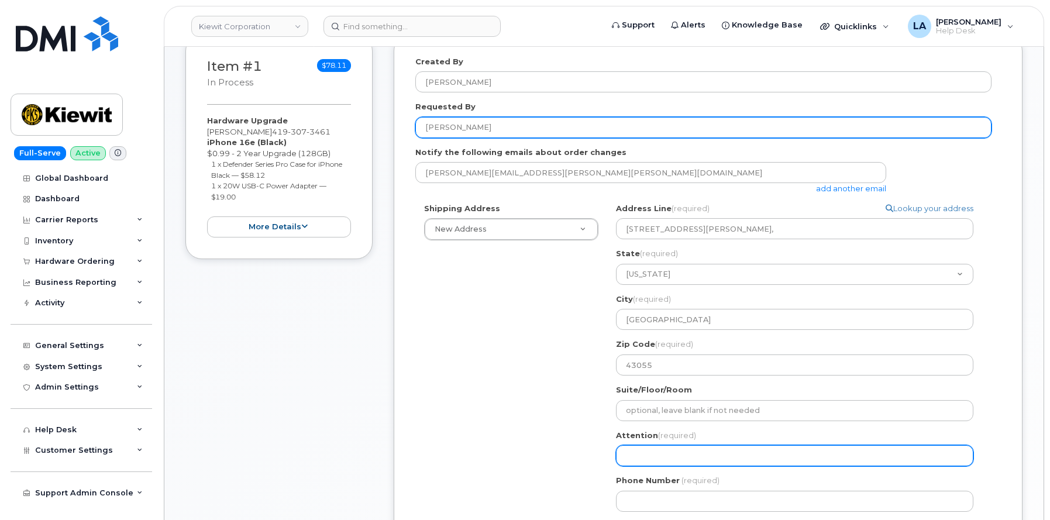
type input "[PERSON_NAME]"
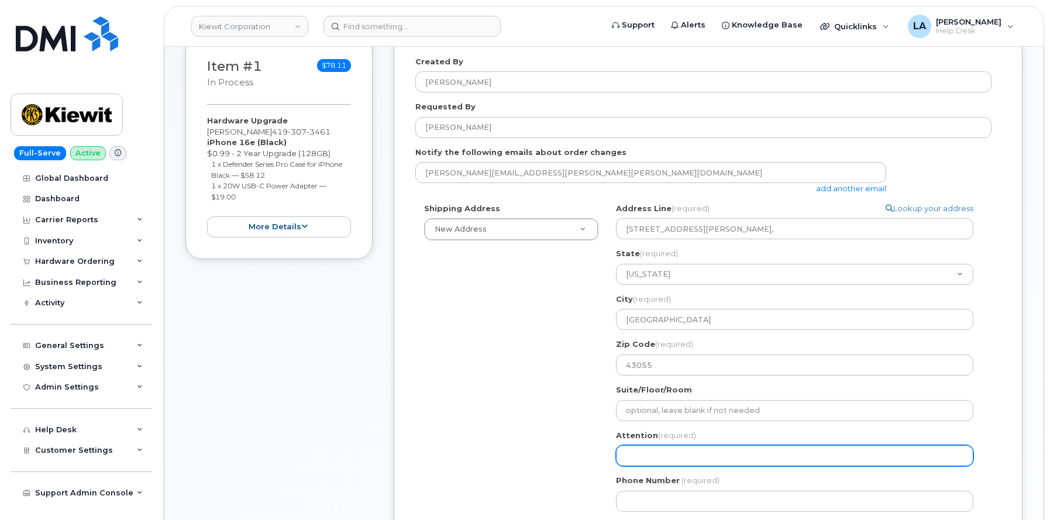
drag, startPoint x: 669, startPoint y: 456, endPoint x: 688, endPoint y: 445, distance: 21.0
click at [669, 456] on input "Attention (required)" at bounding box center [795, 455] width 358 height 21
paste input "[PERSON_NAME]"
select select
type input "[PERSON_NAME]"
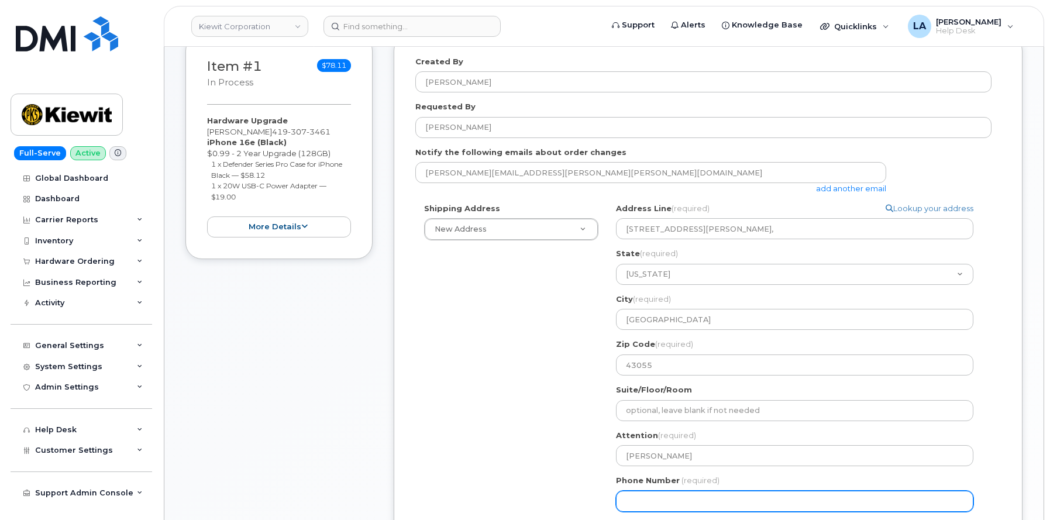
click at [704, 496] on input "Phone Number" at bounding box center [795, 501] width 358 height 21
paste input "4198893736"
select select
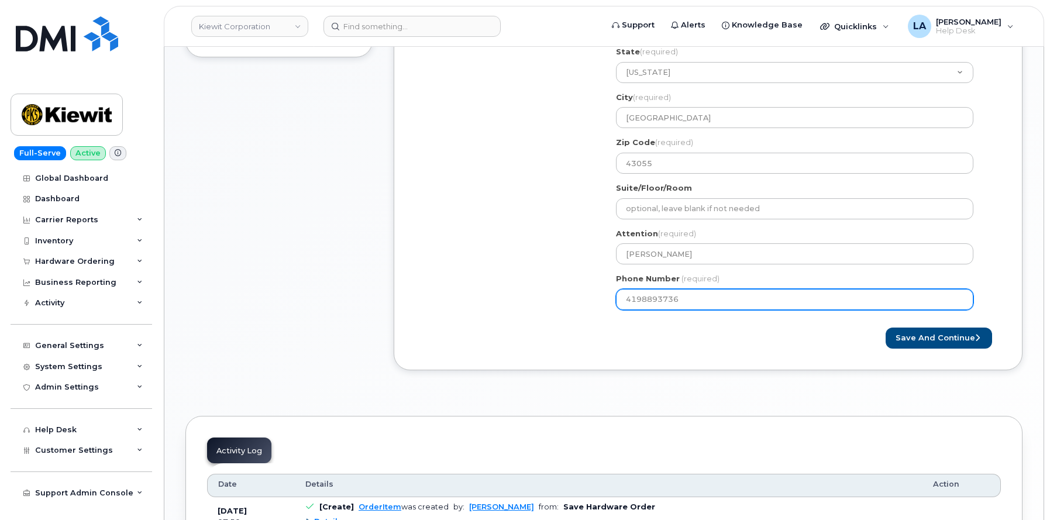
scroll to position [382, 0]
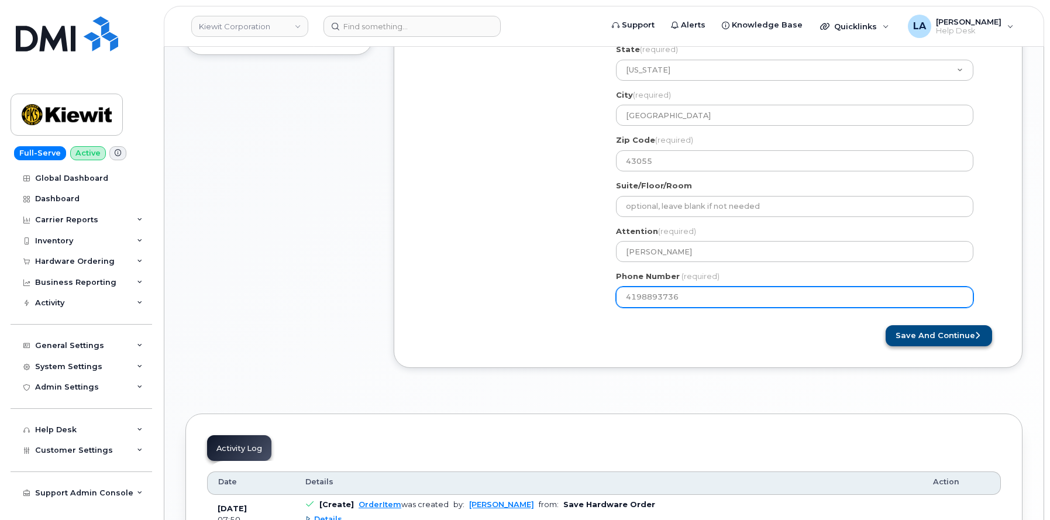
type input "4198893736"
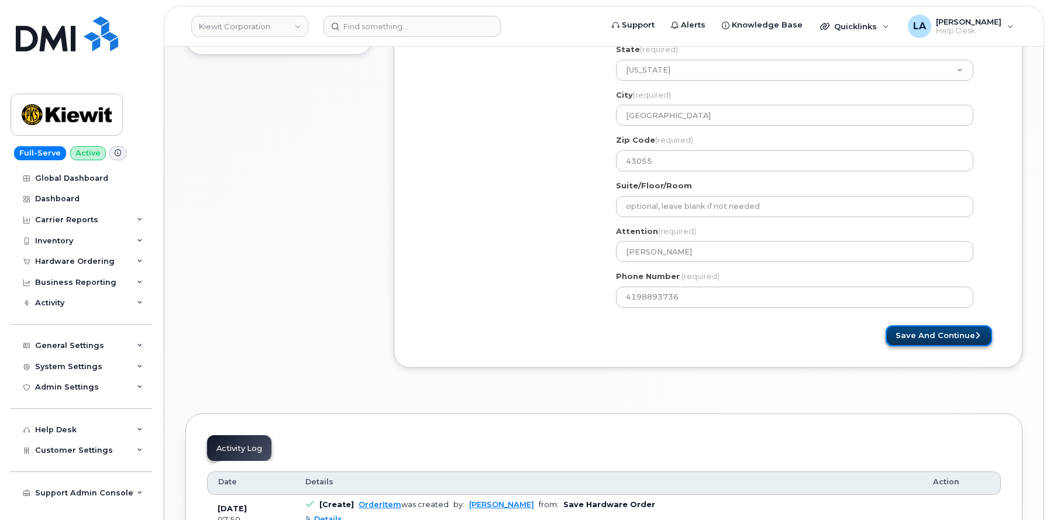
click at [954, 336] on button "Save and Continue" at bounding box center [939, 336] width 106 height 22
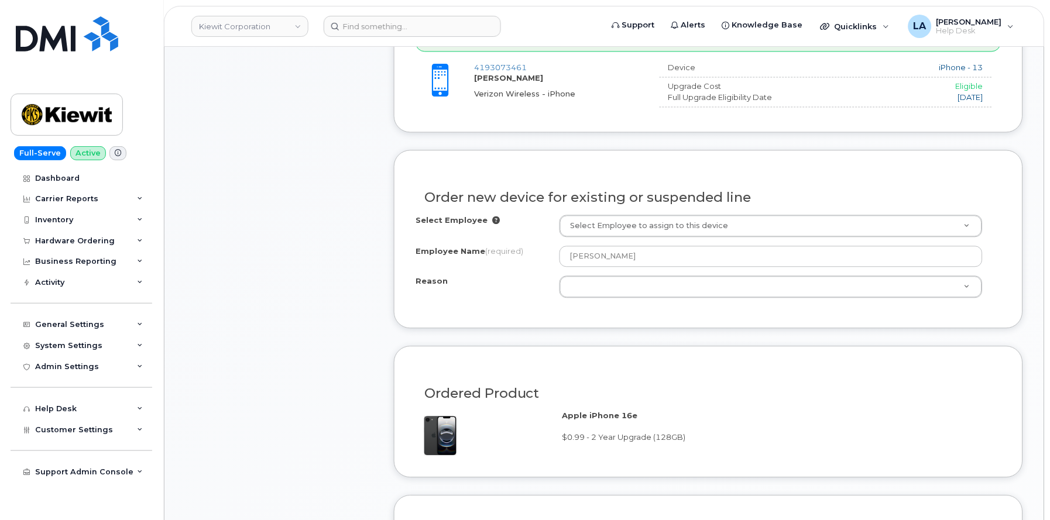
scroll to position [506, 0]
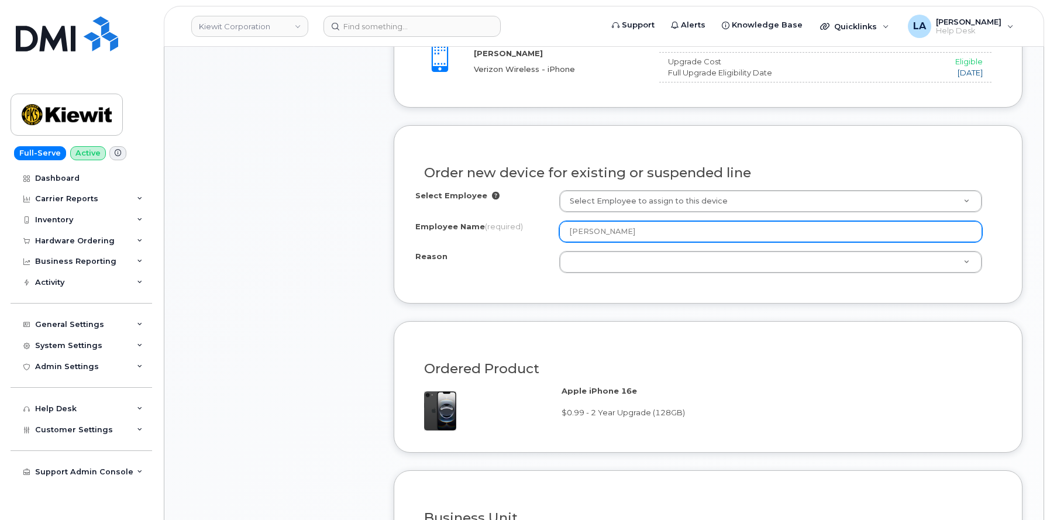
drag, startPoint x: 675, startPoint y: 228, endPoint x: 496, endPoint y: 228, distance: 179.6
click at [496, 228] on div "Employee Name (required) [PERSON_NAME]" at bounding box center [708, 231] width 586 height 21
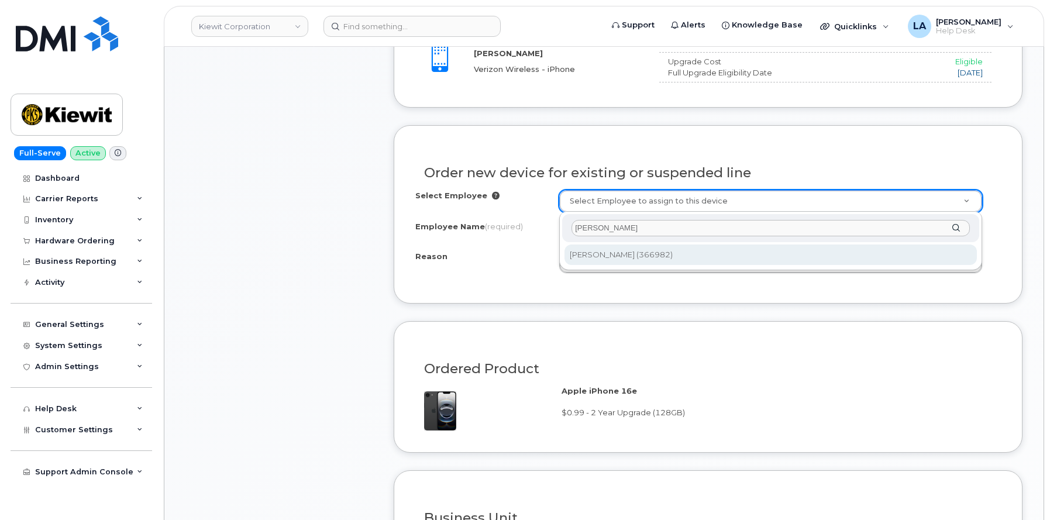
type input "[PERSON_NAME]"
type input "2153190"
type input "[PERSON_NAME]"
select select
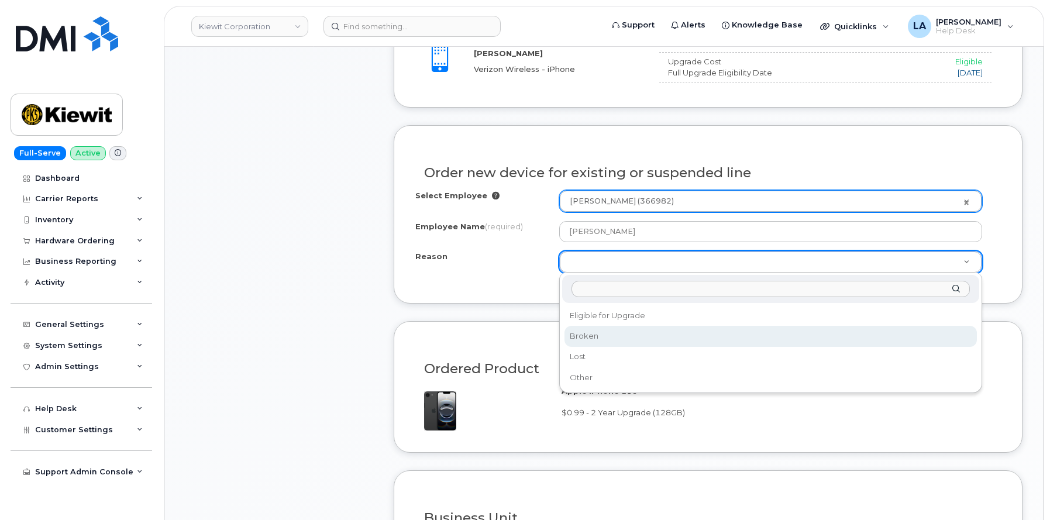
select select "broken"
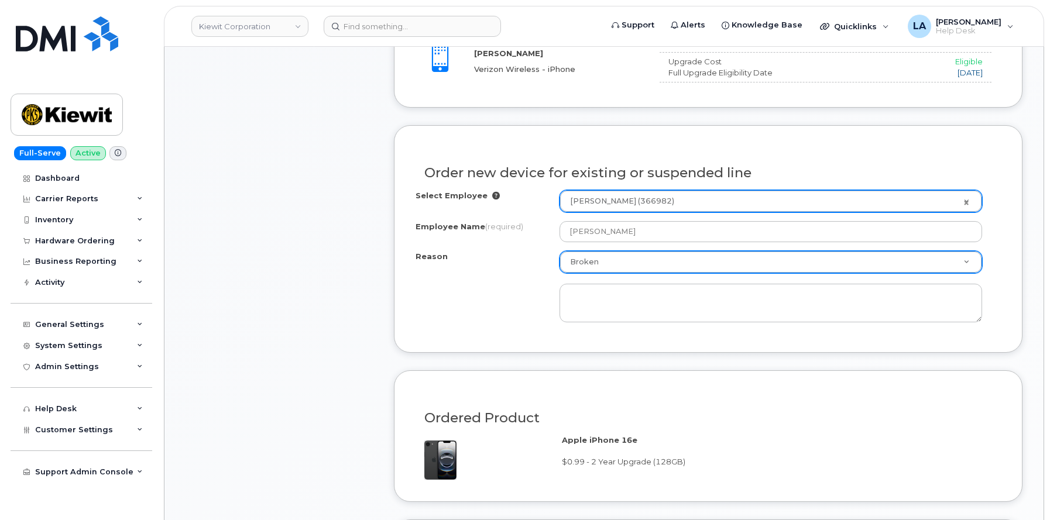
drag, startPoint x: 1049, startPoint y: 154, endPoint x: 1049, endPoint y: 305, distance: 151.0
click at [1049, 305] on body "Kiewit Corporation Support Alerts Knowledge Base Quicklinks Suspend / Cancel De…" at bounding box center [525, 475] width 1050 height 1962
click at [1038, 145] on div "Order No.301087 (in process) Share Order Cancel Order × Share This Order If you…" at bounding box center [603, 480] width 879 height 1878
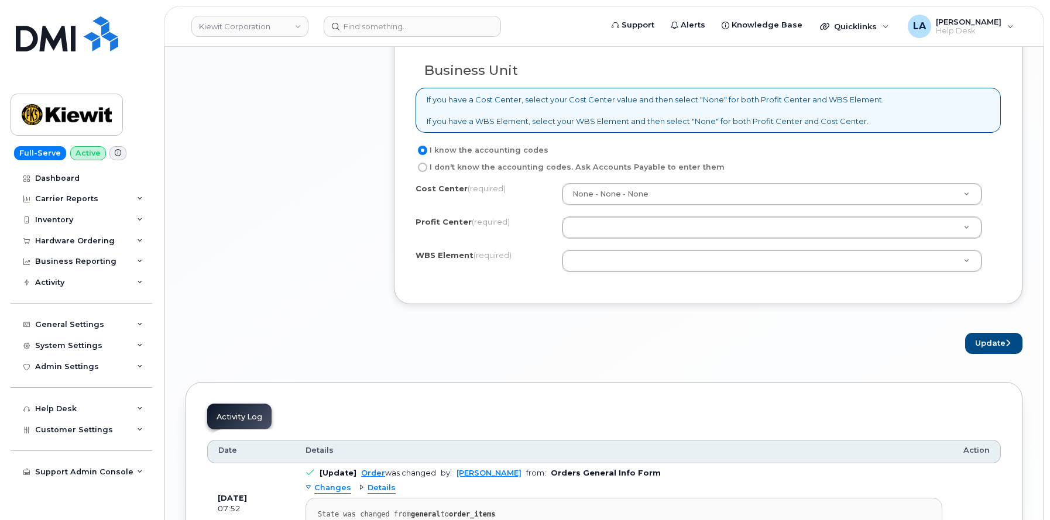
scroll to position [989, 0]
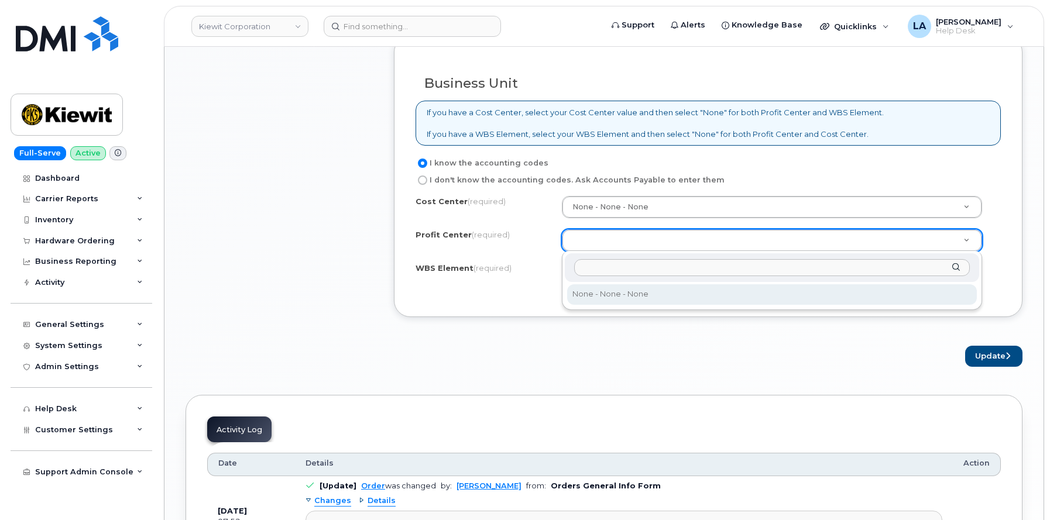
select select "None"
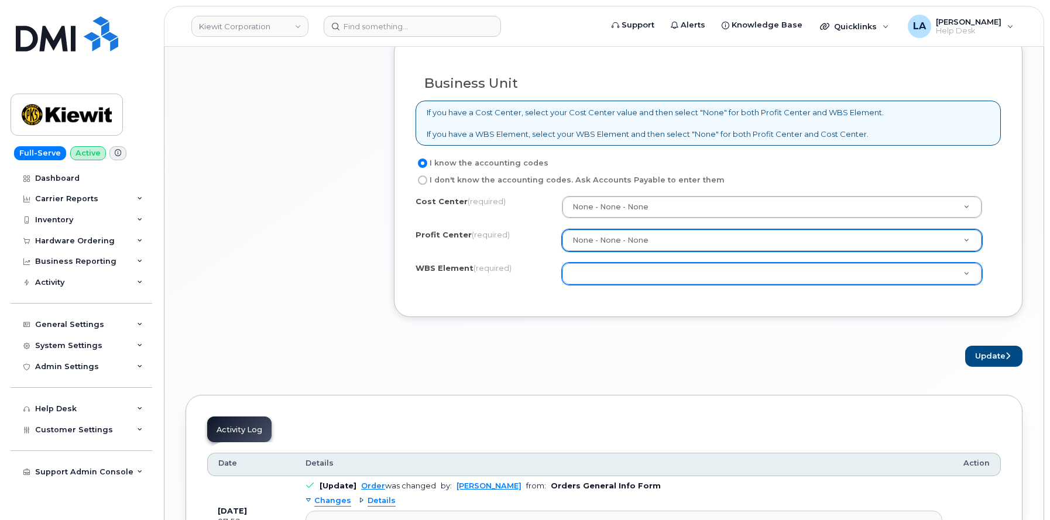
paste input "105145.1395"
type input "105145.1395"
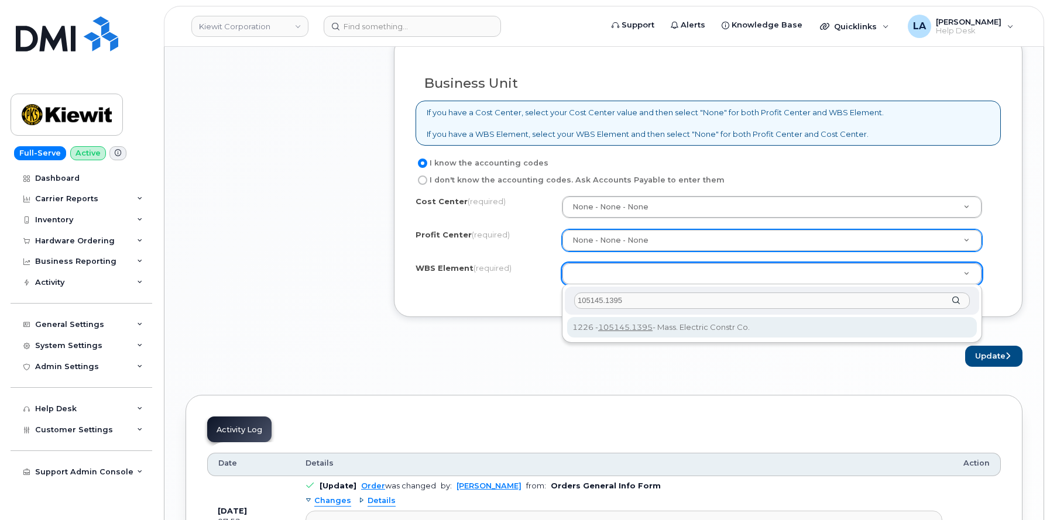
type input "105145.1395"
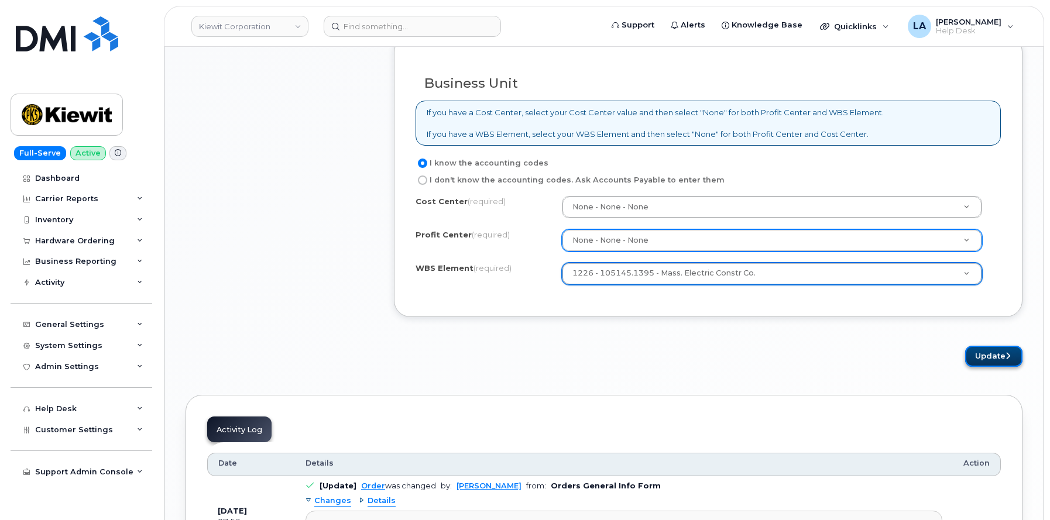
click at [1016, 353] on button "Update" at bounding box center [993, 357] width 57 height 22
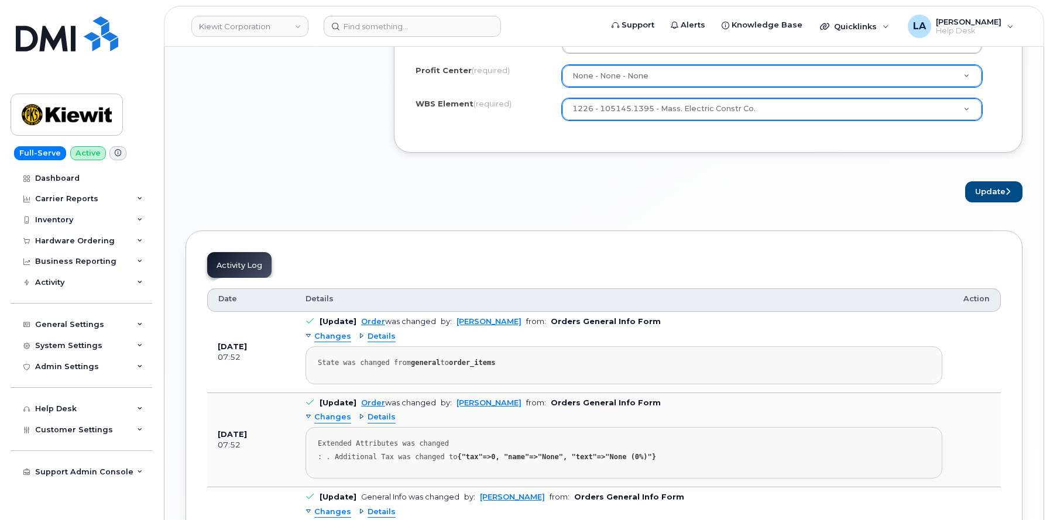
scroll to position [1166, 0]
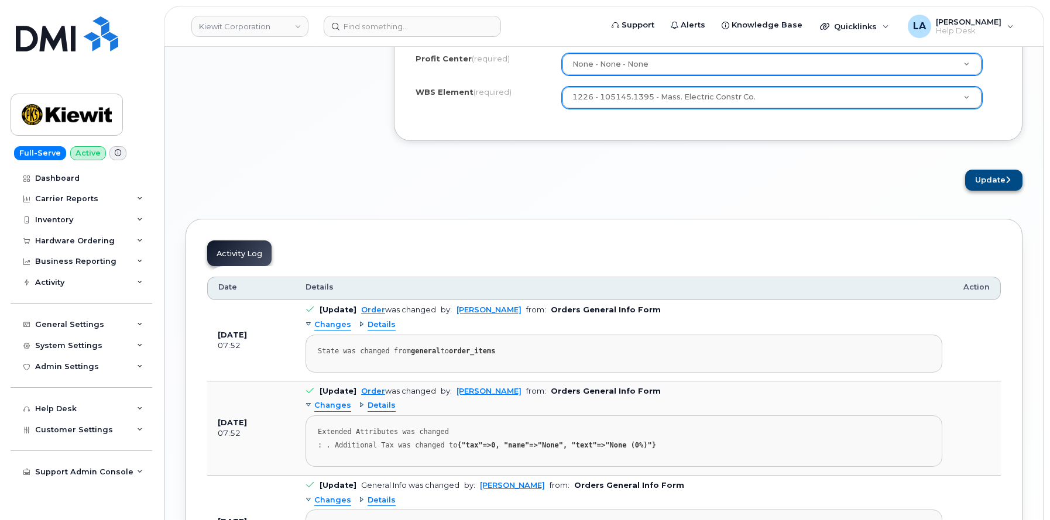
type textarea "broken"
click at [1009, 182] on icon "submit" at bounding box center [1007, 180] width 5 height 8
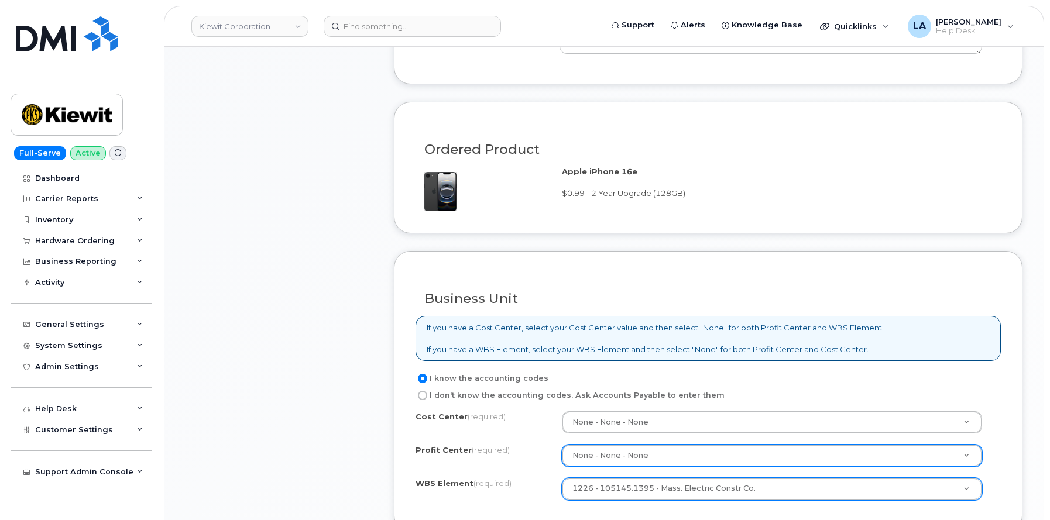
scroll to position [802, 0]
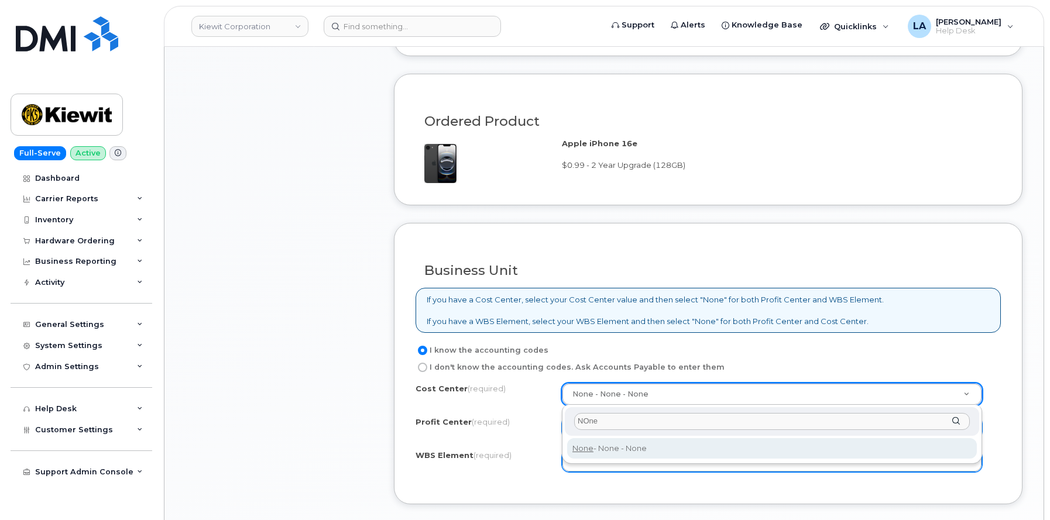
type input "NOne"
type input "None"
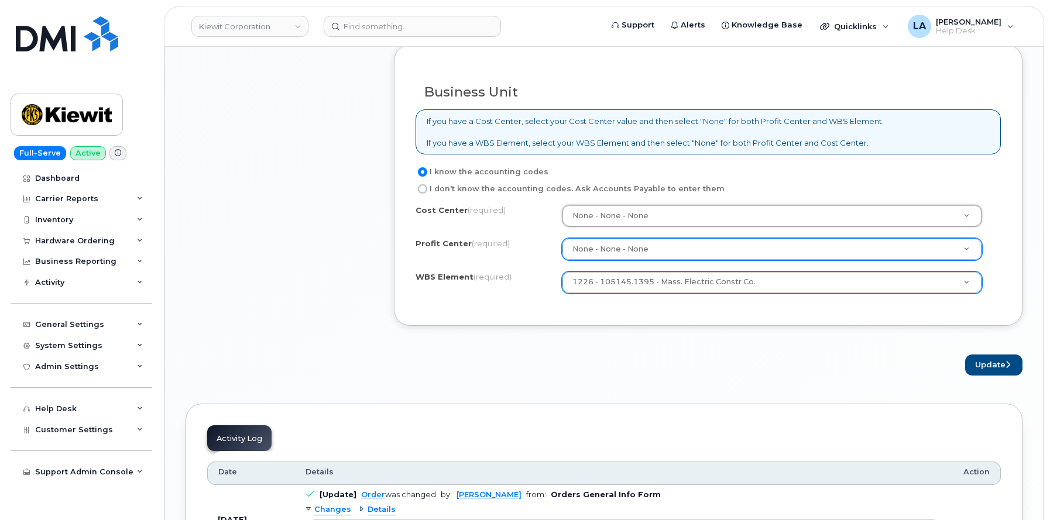
scroll to position [1038, 0]
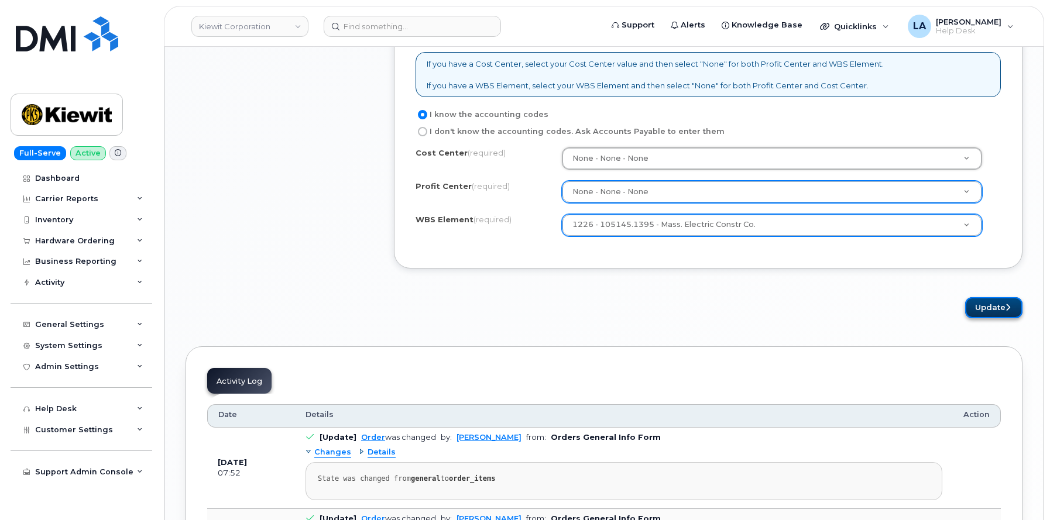
click at [1000, 313] on button "Update" at bounding box center [993, 308] width 57 height 22
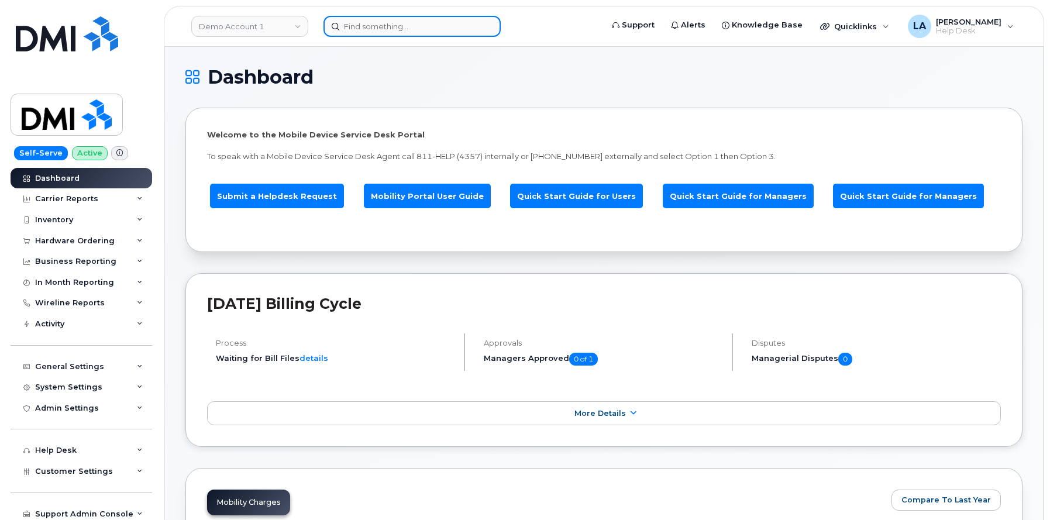
click at [375, 25] on input at bounding box center [412, 26] width 177 height 21
paste input "[PERSON_NAME]"
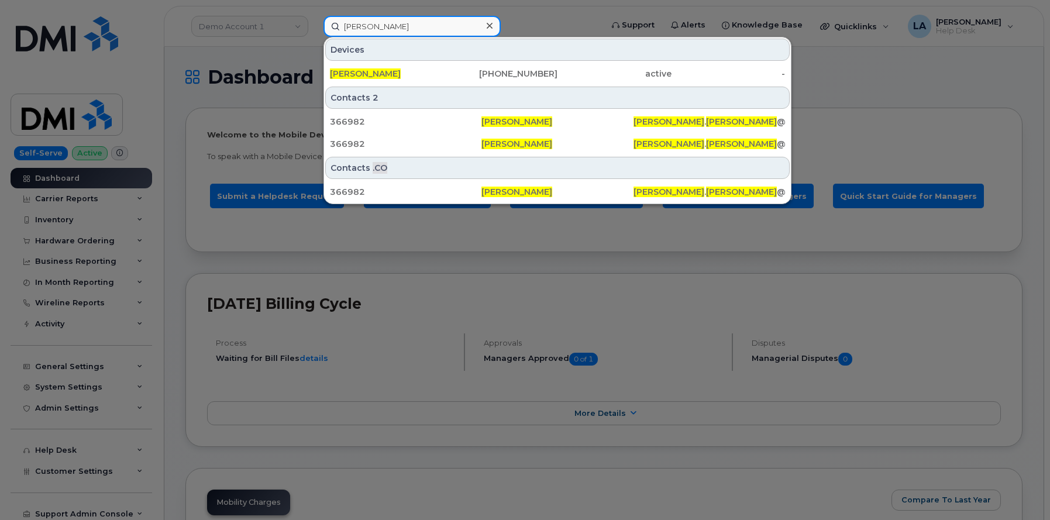
type input "BRANDON BRIGADOI"
click at [380, 80] on div "BRANDON BRIGADOI" at bounding box center [387, 73] width 114 height 21
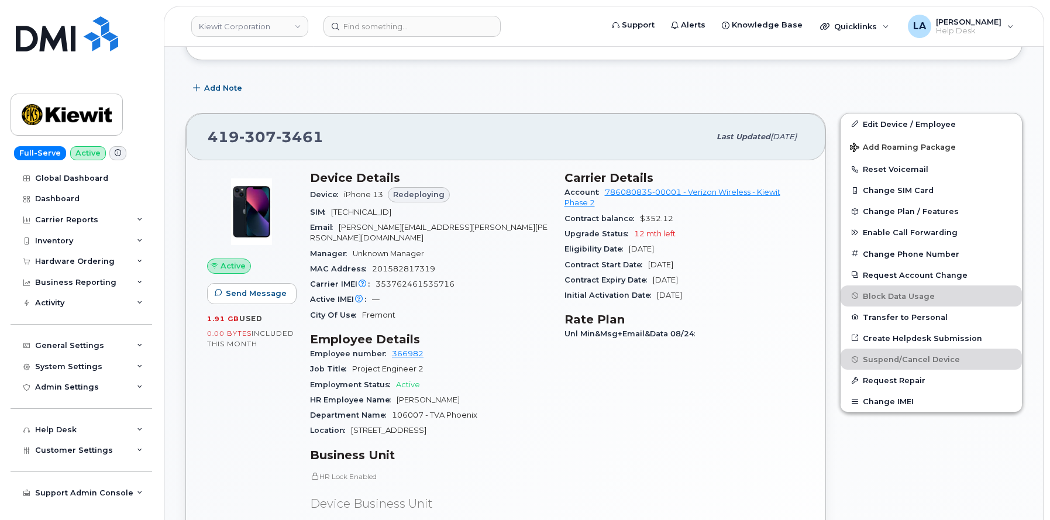
scroll to position [191, 0]
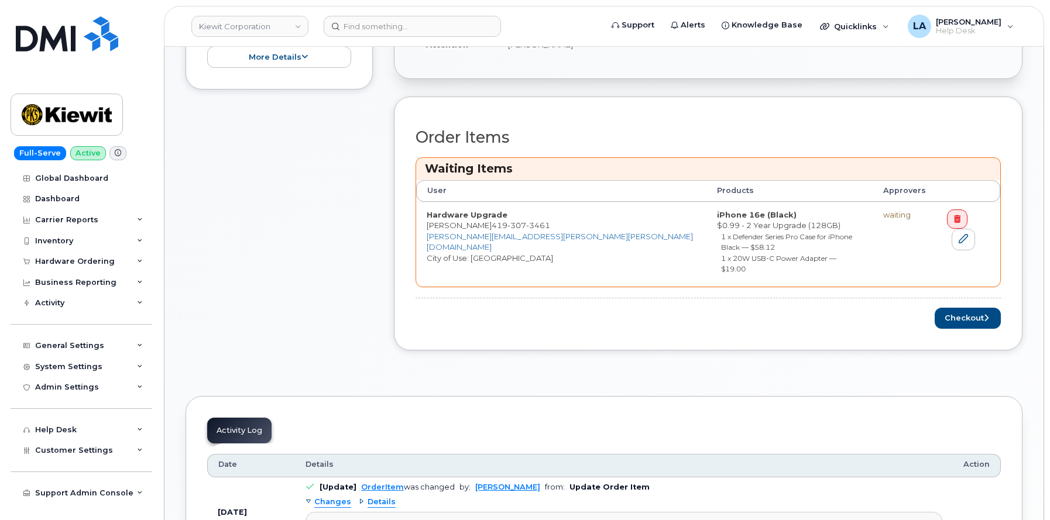
scroll to position [487, 0]
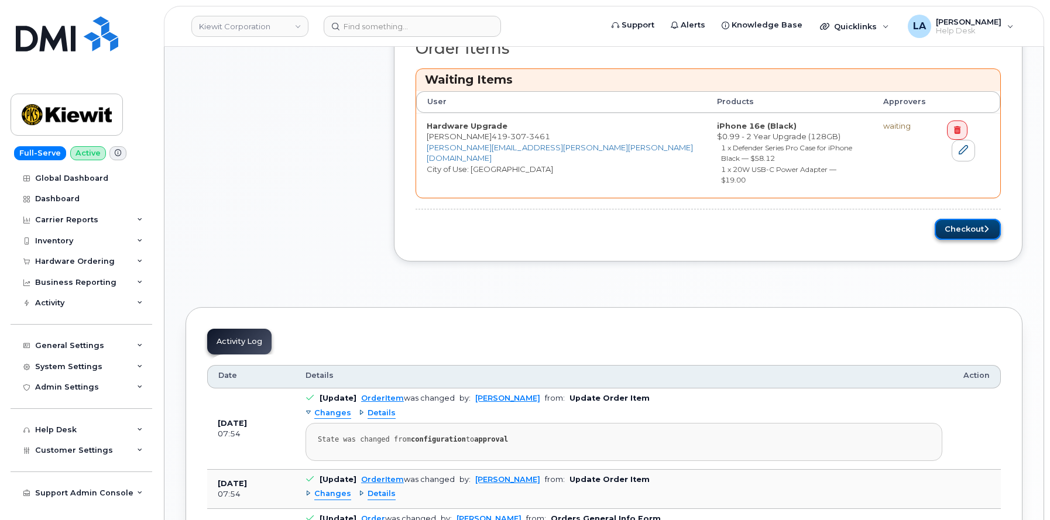
click at [974, 219] on button "Checkout" at bounding box center [967, 230] width 66 height 22
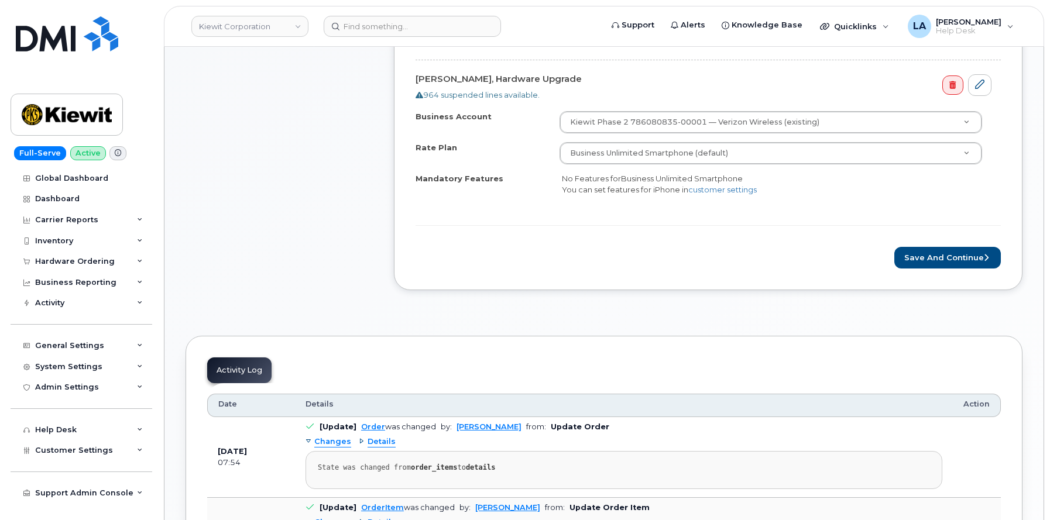
scroll to position [411, 0]
click at [971, 253] on button "Save and Continue" at bounding box center [947, 256] width 106 height 22
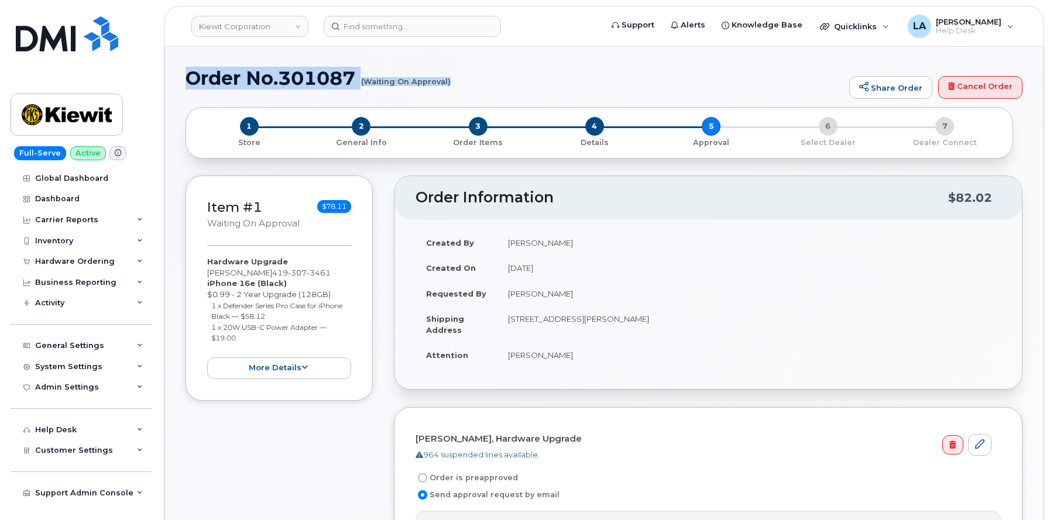
drag, startPoint x: 181, startPoint y: 73, endPoint x: 459, endPoint y: 99, distance: 279.2
copy h1 "Order No.301087 (Waiting On Approval)"
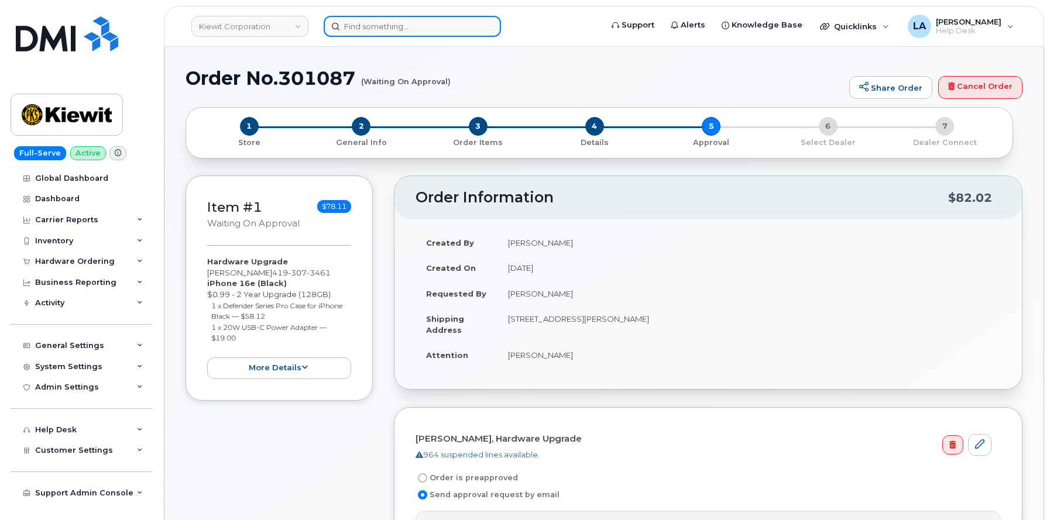
click at [378, 29] on input at bounding box center [412, 26] width 177 height 21
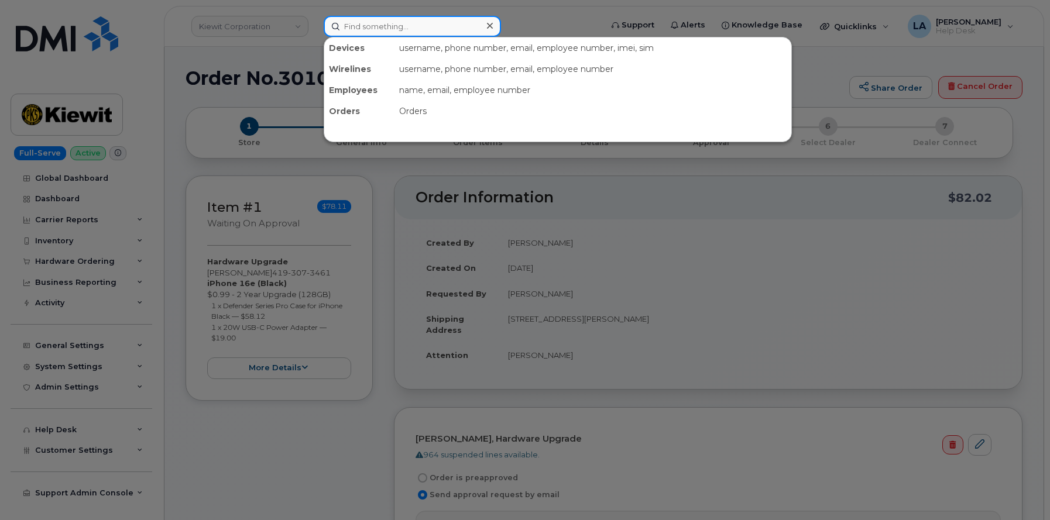
click at [403, 30] on input at bounding box center [412, 26] width 177 height 21
paste input "[PHONE_NUMBER]"
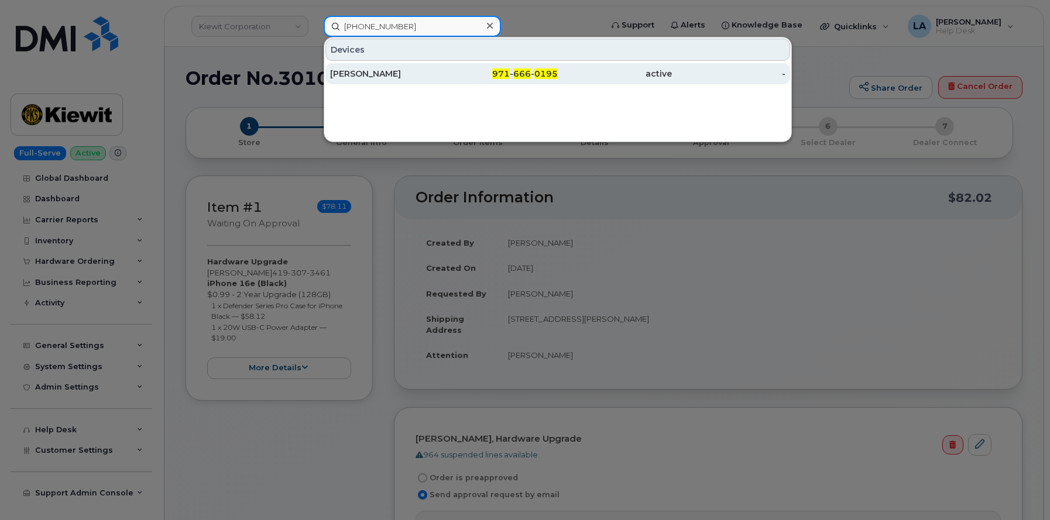
type input "[PHONE_NUMBER]"
click at [394, 78] on div "[PERSON_NAME]" at bounding box center [387, 74] width 114 height 12
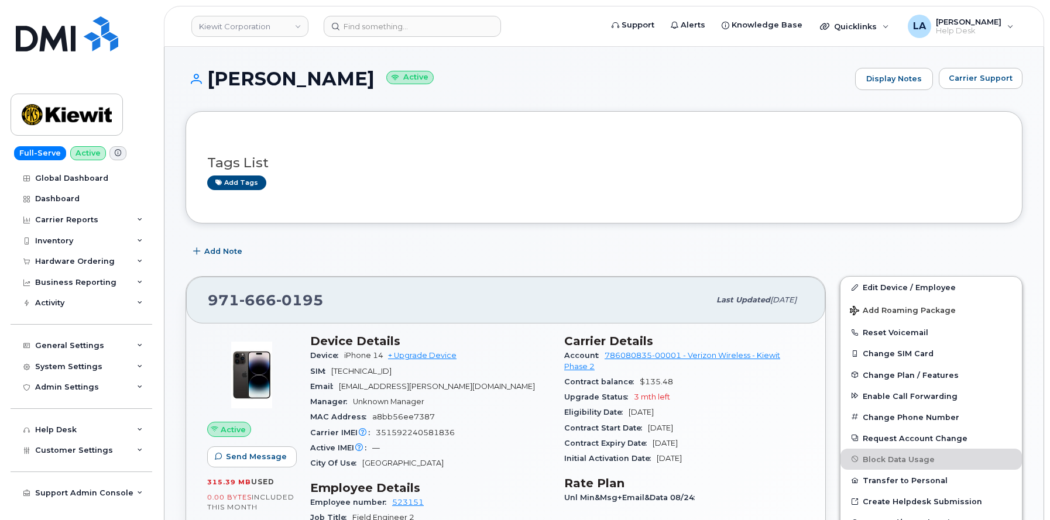
click at [420, 380] on div "Email NIMA.LASHKARI@KIEWIT.COM" at bounding box center [430, 386] width 240 height 15
click at [461, 381] on div "Email NIMA.LASHKARI@KIEWIT.COM" at bounding box center [430, 386] width 240 height 15
drag, startPoint x: 463, startPoint y: 383, endPoint x: 339, endPoint y: 387, distance: 123.5
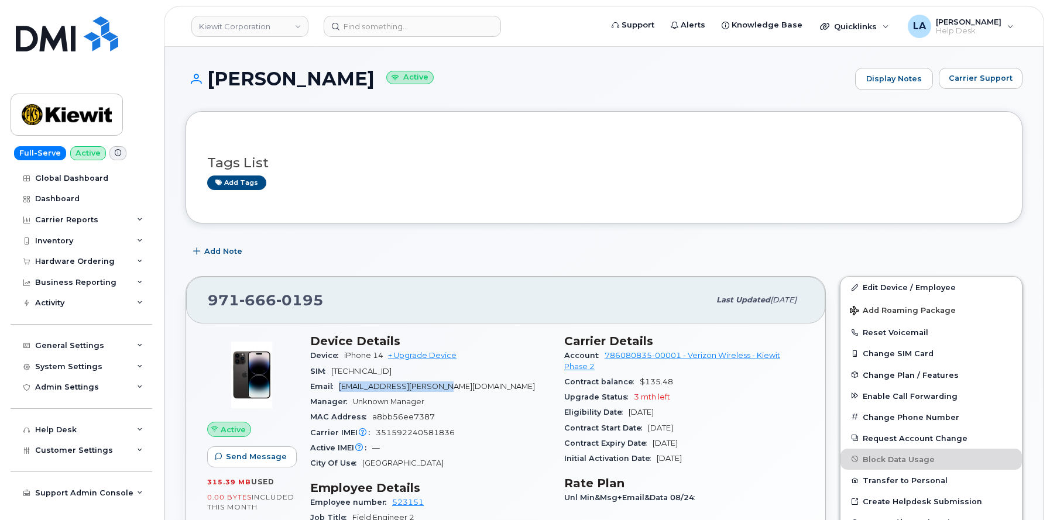
click at [339, 387] on div "Email NIMA.LASHKARI@KIEWIT.COM" at bounding box center [430, 386] width 240 height 15
copy span "NIMA.LASHKARI@KIEWIT.COM"
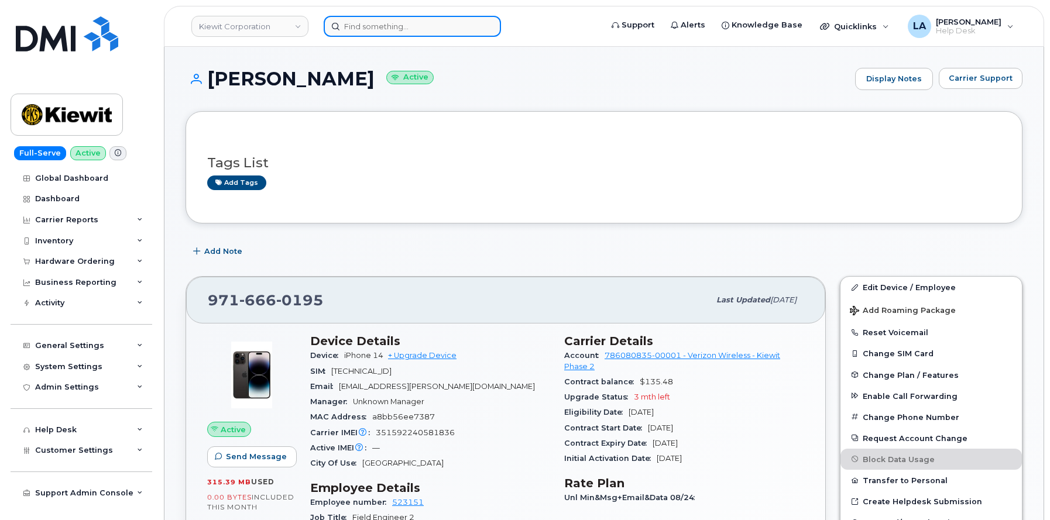
click at [381, 32] on input at bounding box center [412, 26] width 177 height 21
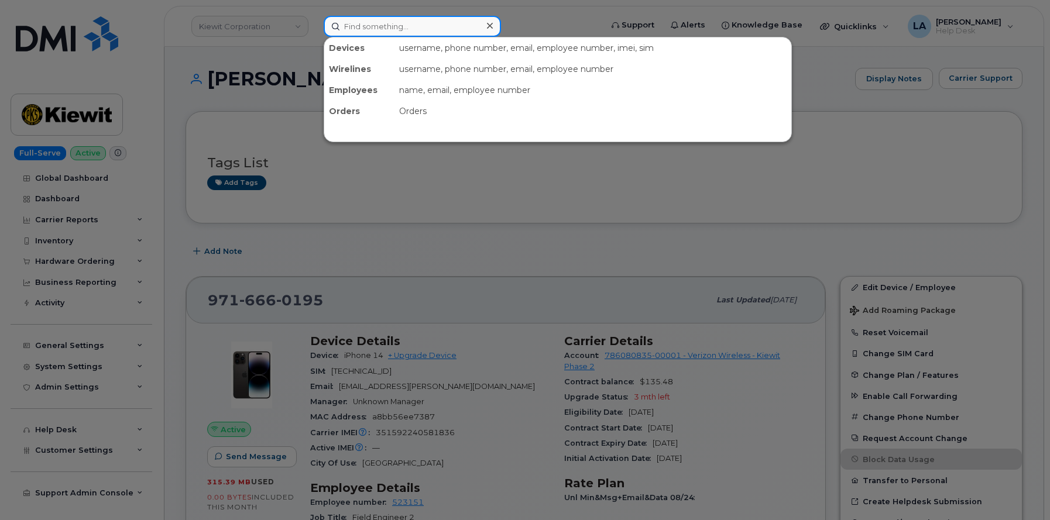
paste input ": 720 697 3041"
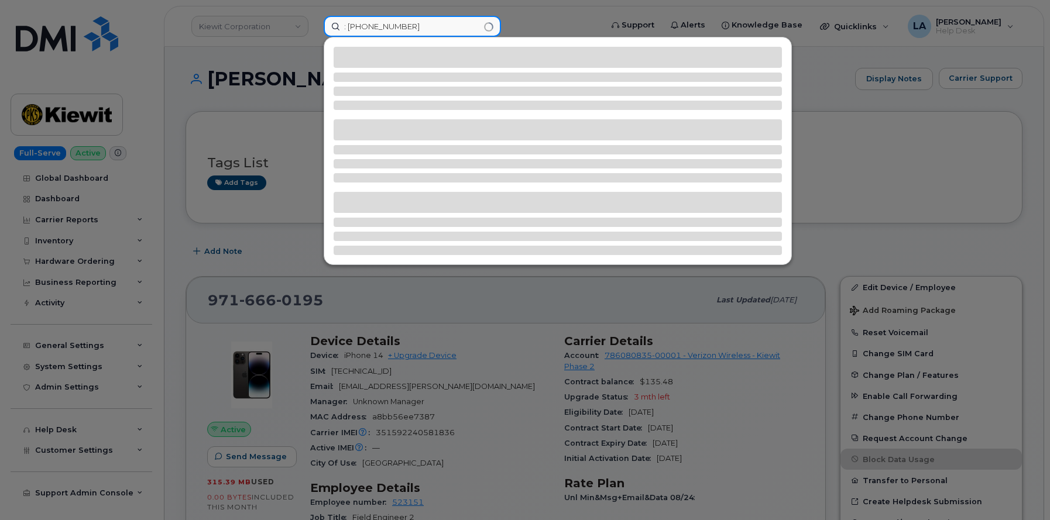
click at [349, 30] on input ": 720 697 3041" at bounding box center [412, 26] width 177 height 21
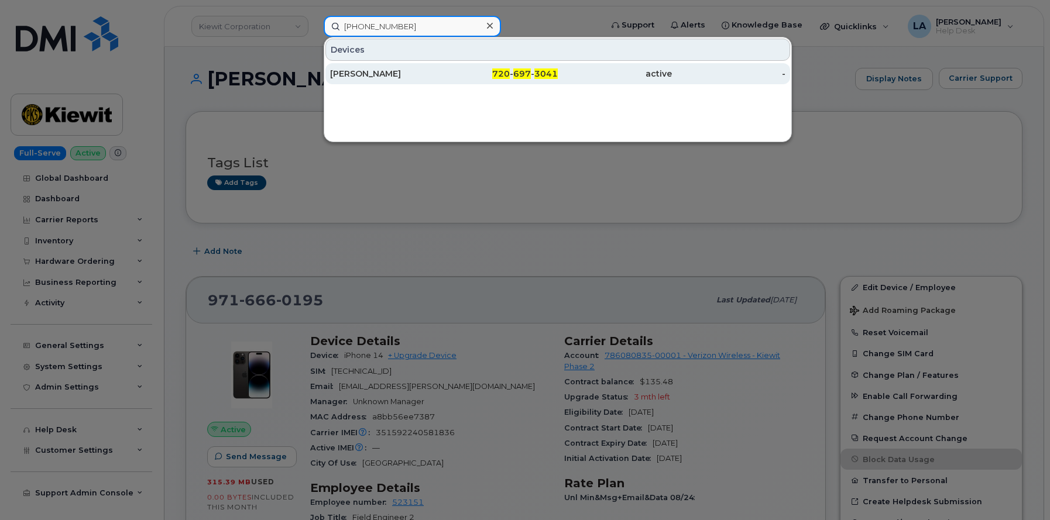
type input "720 697 3041"
click at [408, 74] on div "CALEB LEFFERDINK" at bounding box center [387, 74] width 114 height 12
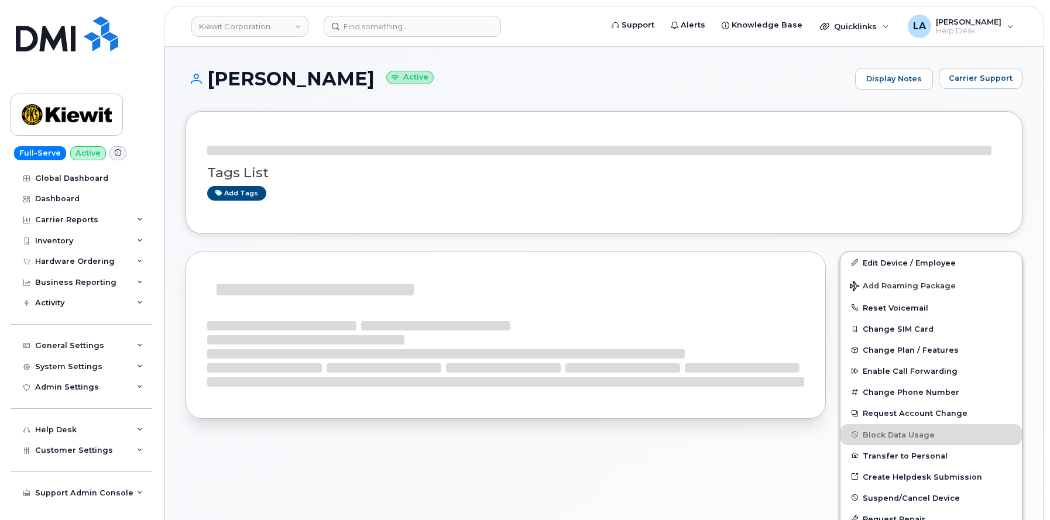
drag, startPoint x: 208, startPoint y: 72, endPoint x: 393, endPoint y: 94, distance: 186.2
click at [400, 102] on div "CALEB LEFFERDINK Active Display Notes Carrier Support" at bounding box center [603, 89] width 837 height 43
copy h1 "CALEB LEFFERDINK"
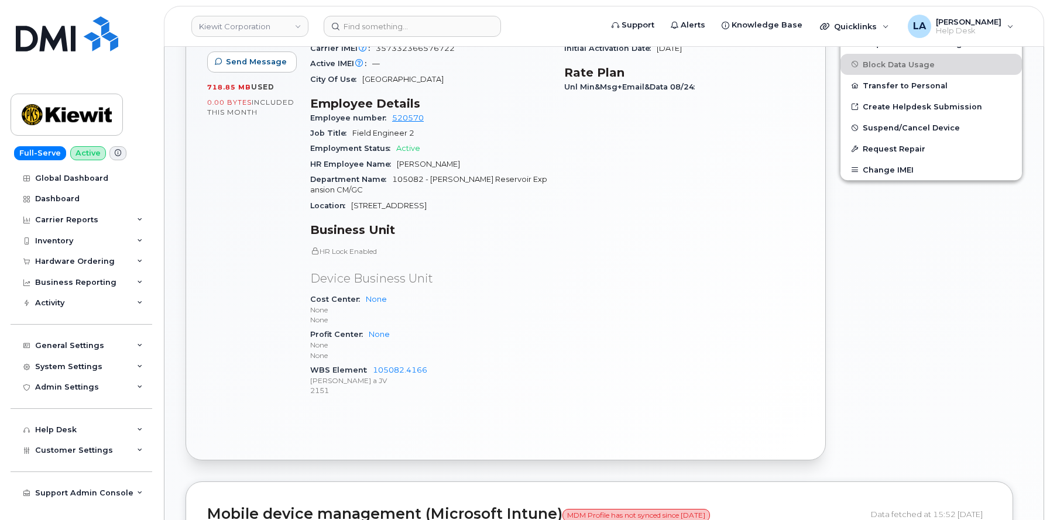
scroll to position [400, 0]
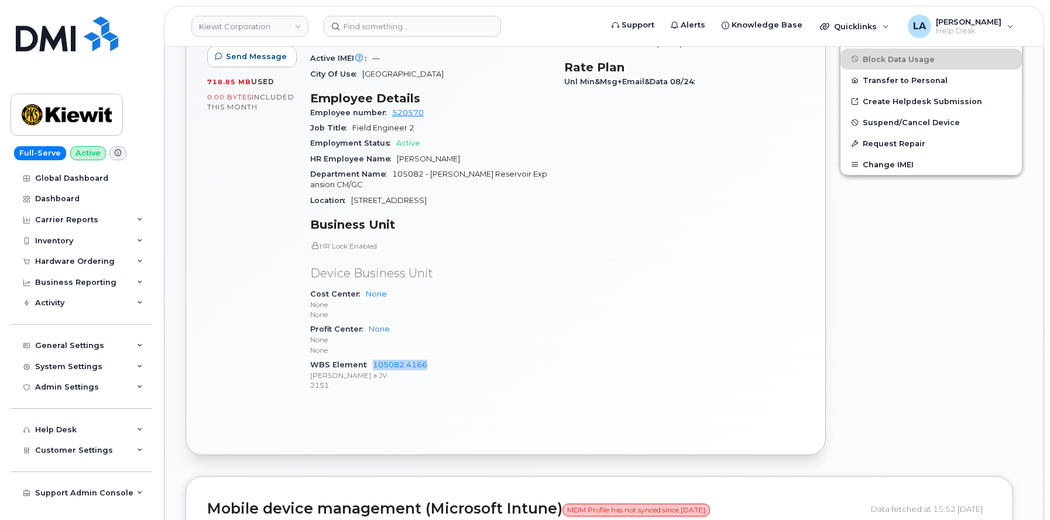
drag, startPoint x: 454, startPoint y: 346, endPoint x: 405, endPoint y: 346, distance: 48.6
click at [373, 358] on div "WBS Element 105082.4166 Kiewit Barnard a JV 2151" at bounding box center [430, 376] width 240 height 36
copy link "105082.4166"
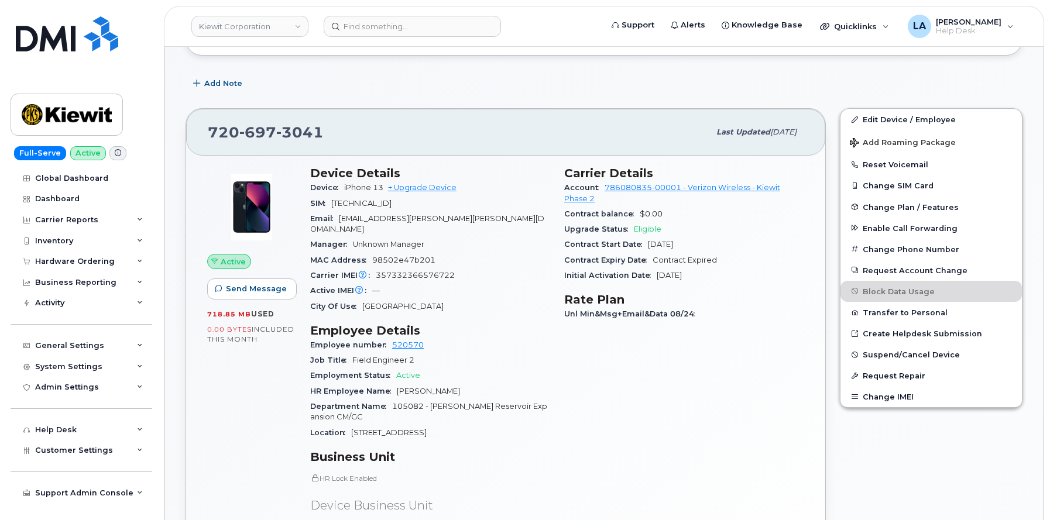
scroll to position [118, 0]
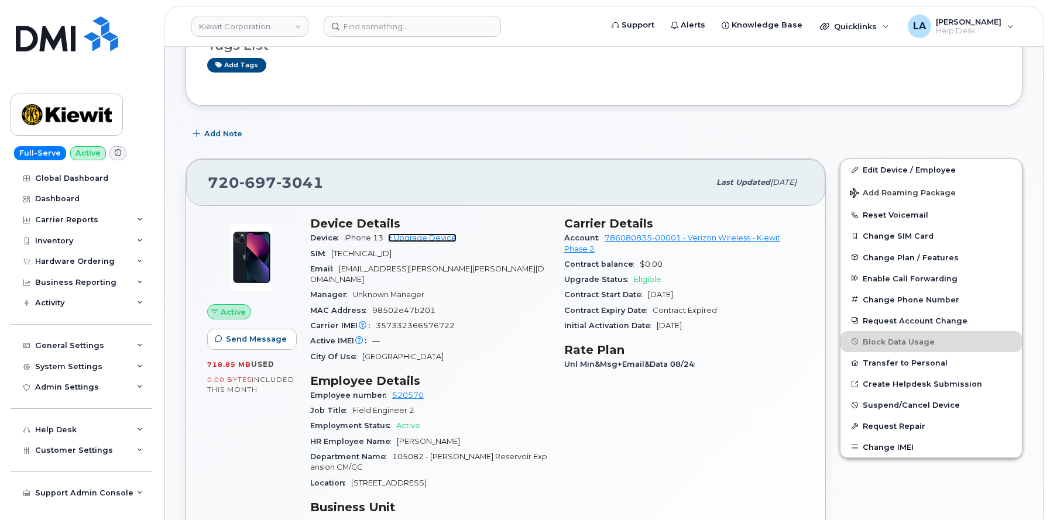
click at [425, 238] on link "+ Upgrade Device" at bounding box center [422, 237] width 68 height 9
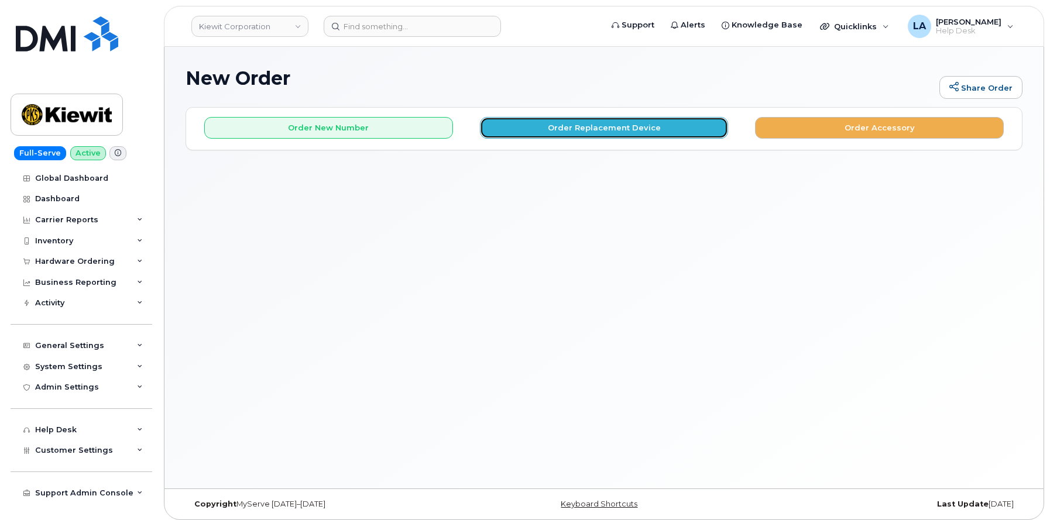
click at [614, 124] on button "Order Replacement Device" at bounding box center [604, 128] width 249 height 22
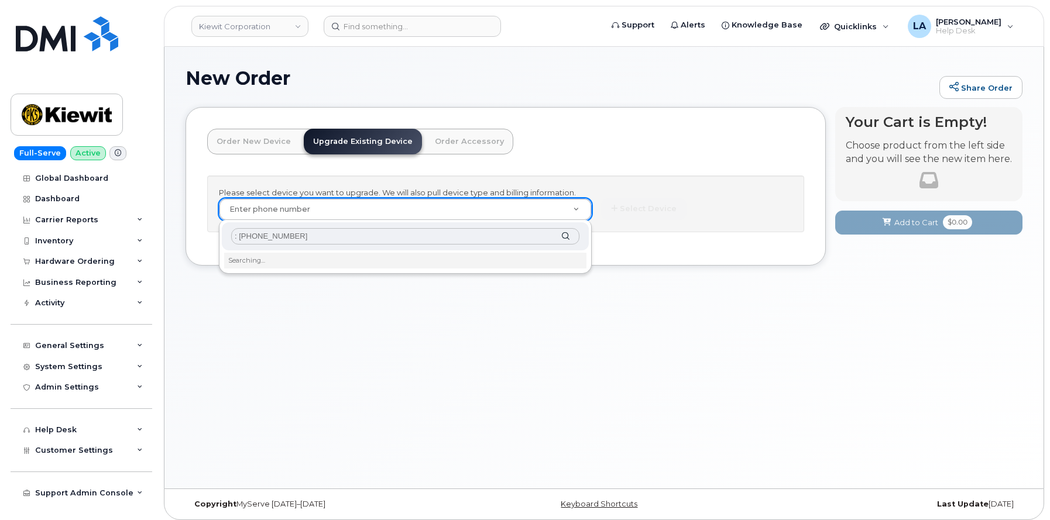
click at [240, 243] on input ": 720 697 3041" at bounding box center [405, 236] width 348 height 17
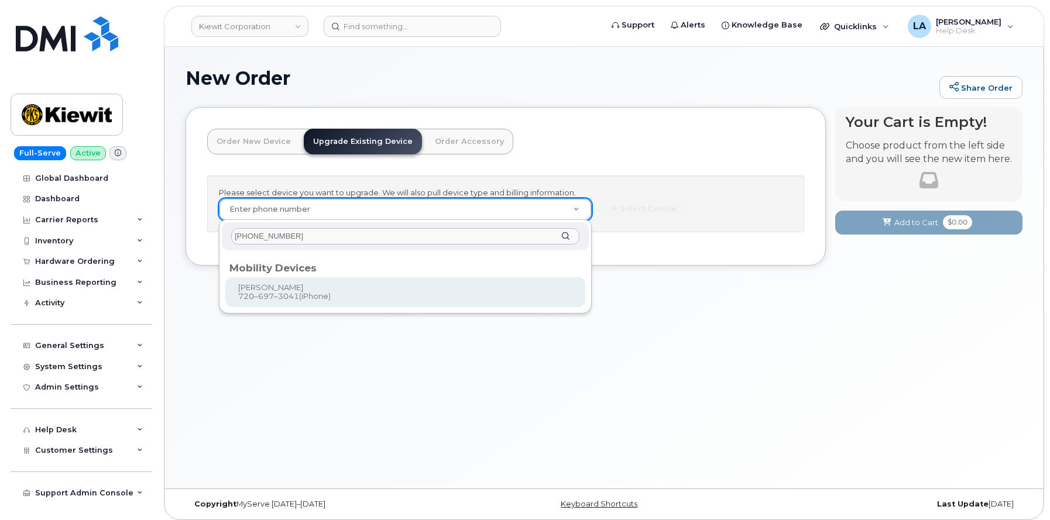
type input "720 697 3041"
type input "1171697"
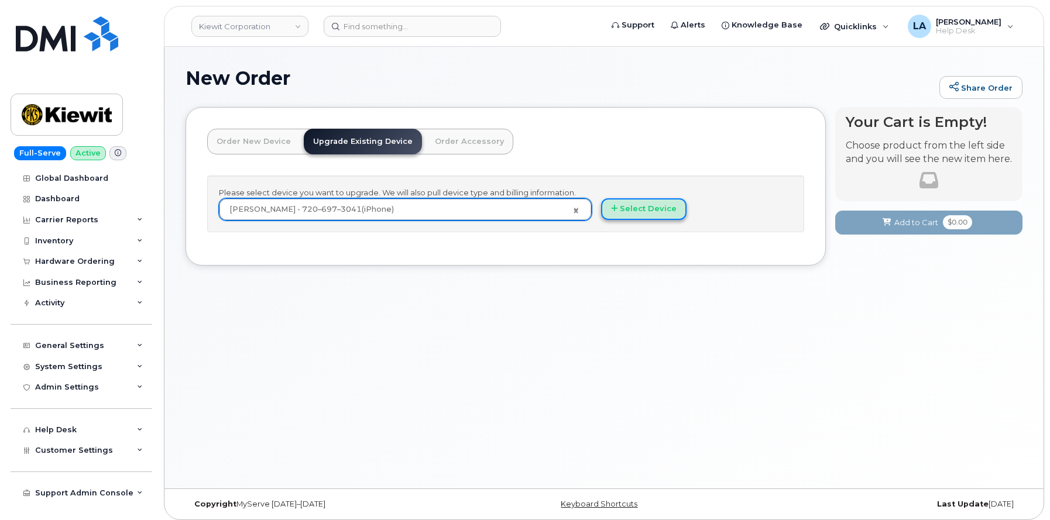
click at [662, 205] on button "Select Device" at bounding box center [643, 209] width 85 height 22
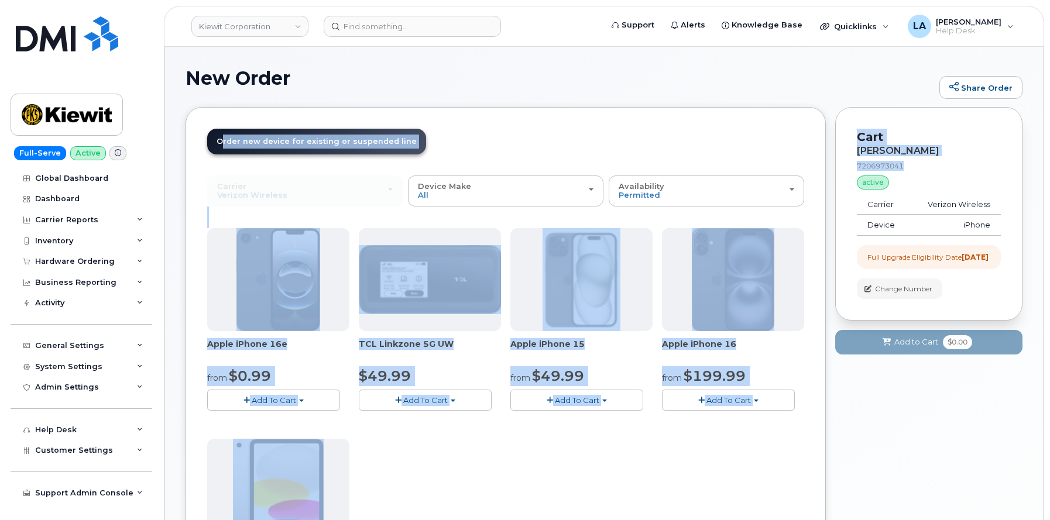
drag, startPoint x: 1049, startPoint y: 105, endPoint x: 1050, endPoint y: 170, distance: 65.5
click at [1049, 170] on html "Kiewit Corporation Support Alerts Knowledge Base Quicklinks Suspend / Cancel De…" at bounding box center [525, 444] width 1050 height 889
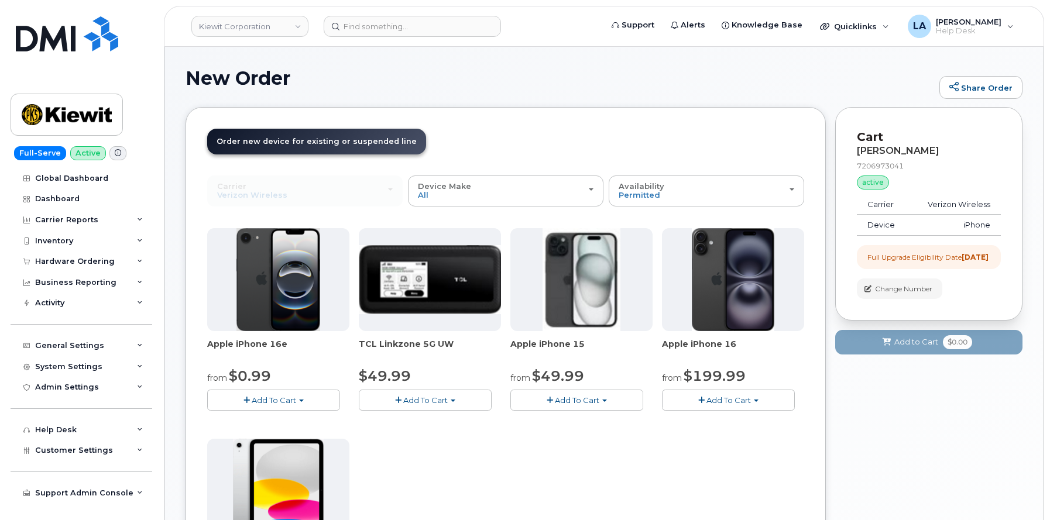
click at [624, 73] on h1 "New Order" at bounding box center [559, 78] width 748 height 20
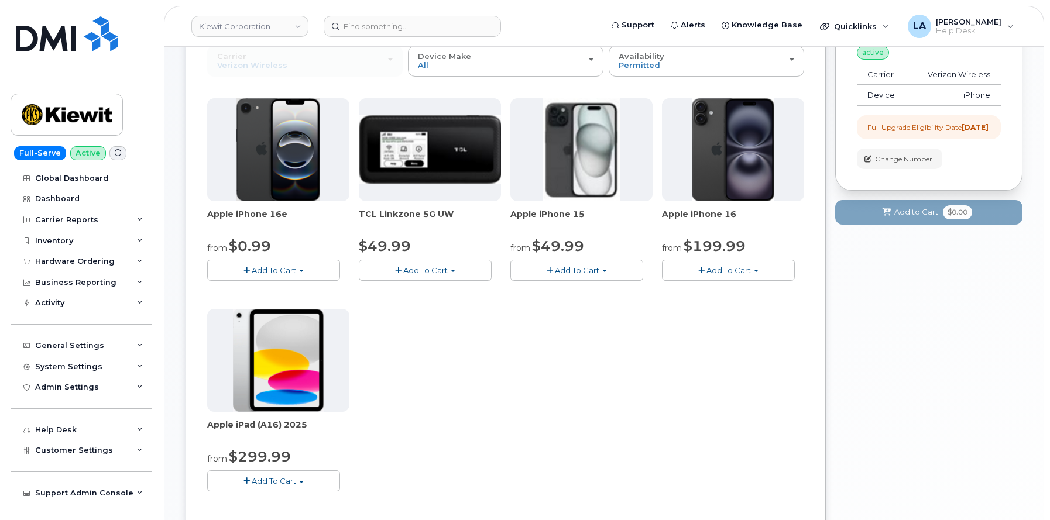
scroll to position [146, 0]
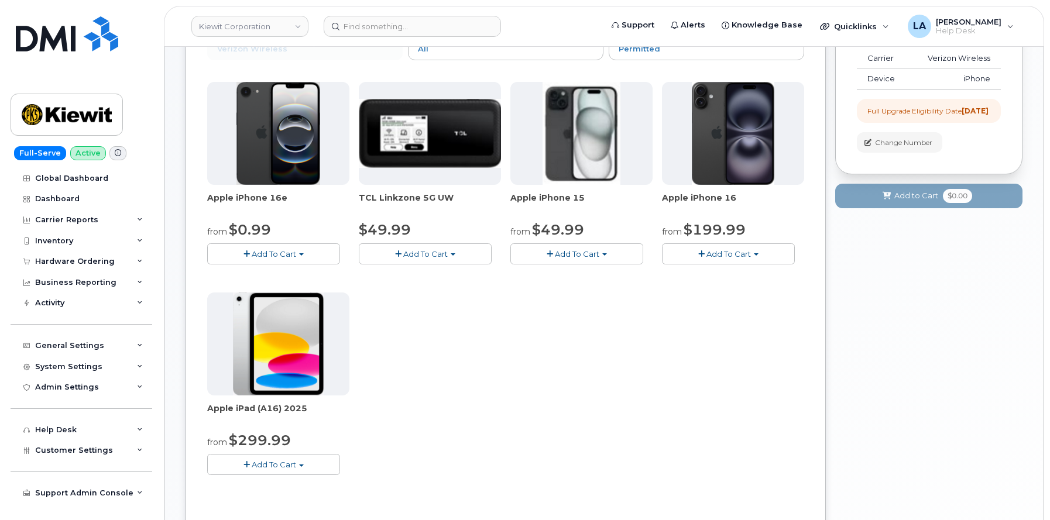
click at [701, 253] on span "button" at bounding box center [701, 254] width 6 height 8
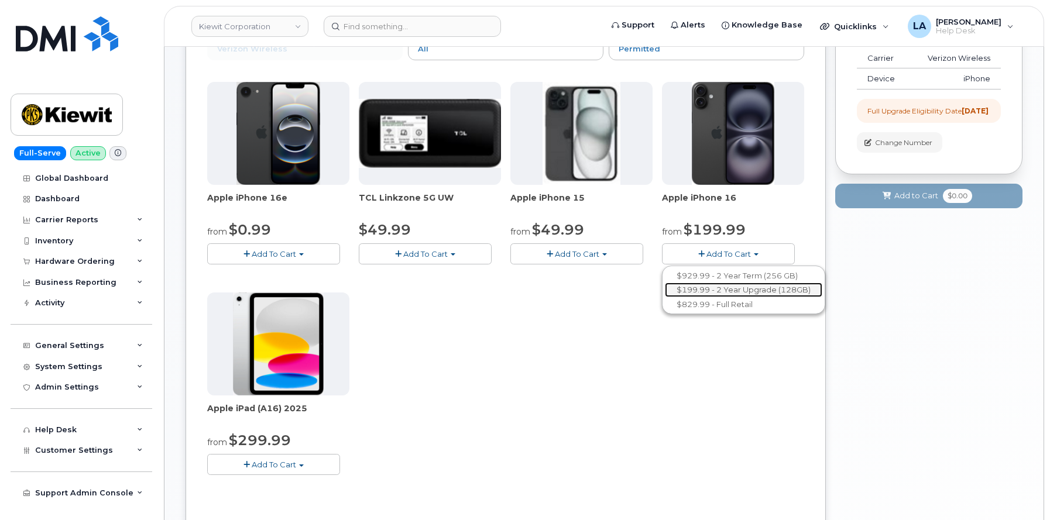
click at [692, 291] on link "$199.99 - 2 Year Upgrade (128GB)" at bounding box center [743, 290] width 157 height 15
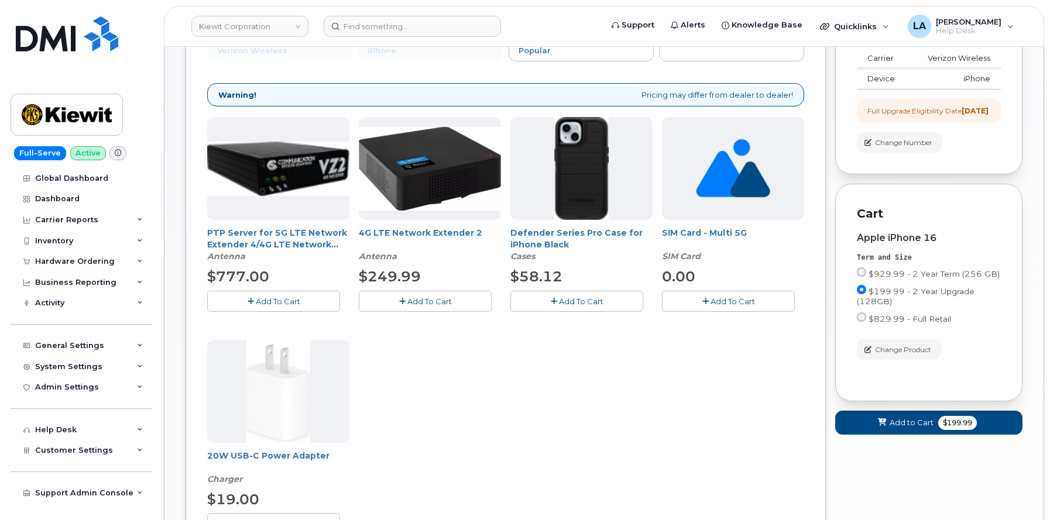
click at [545, 298] on button "Add To Cart" at bounding box center [576, 301] width 133 height 20
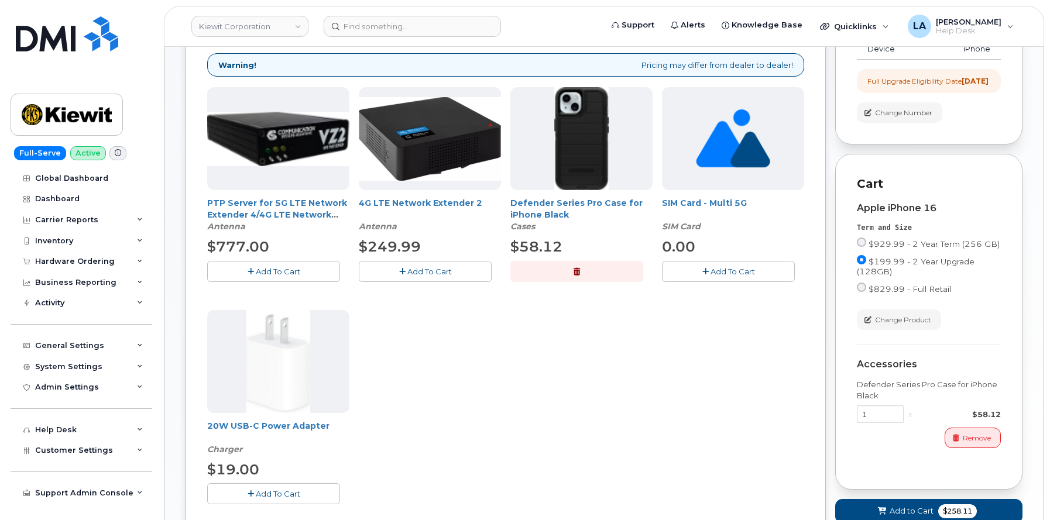
scroll to position [166, 0]
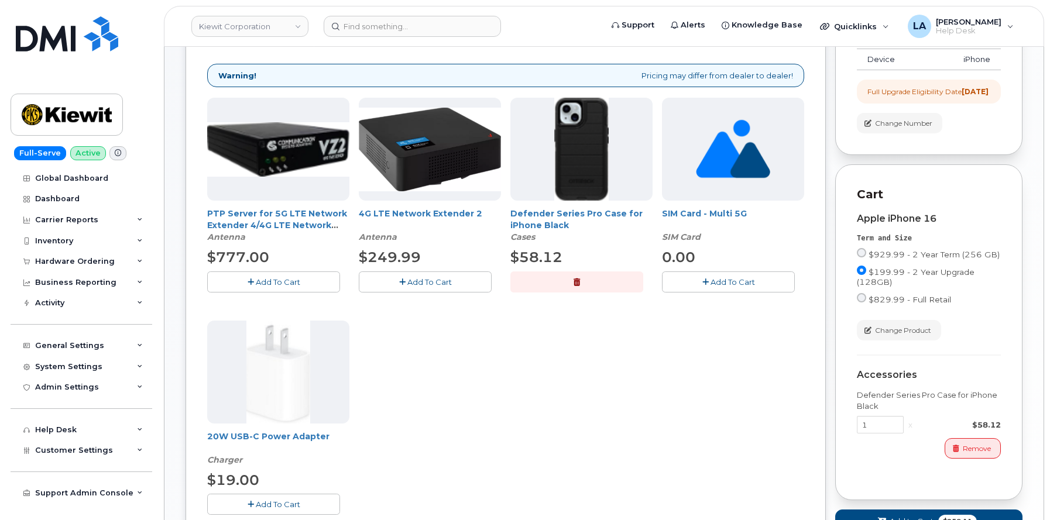
click at [301, 495] on button "Add To Cart" at bounding box center [273, 504] width 133 height 20
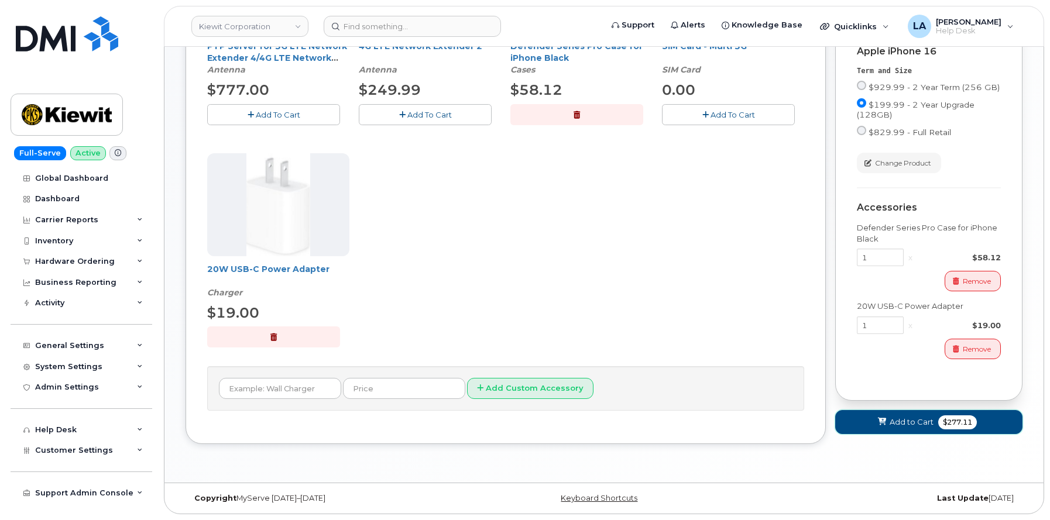
click at [912, 424] on span "Add to Cart" at bounding box center [911, 422] width 44 height 11
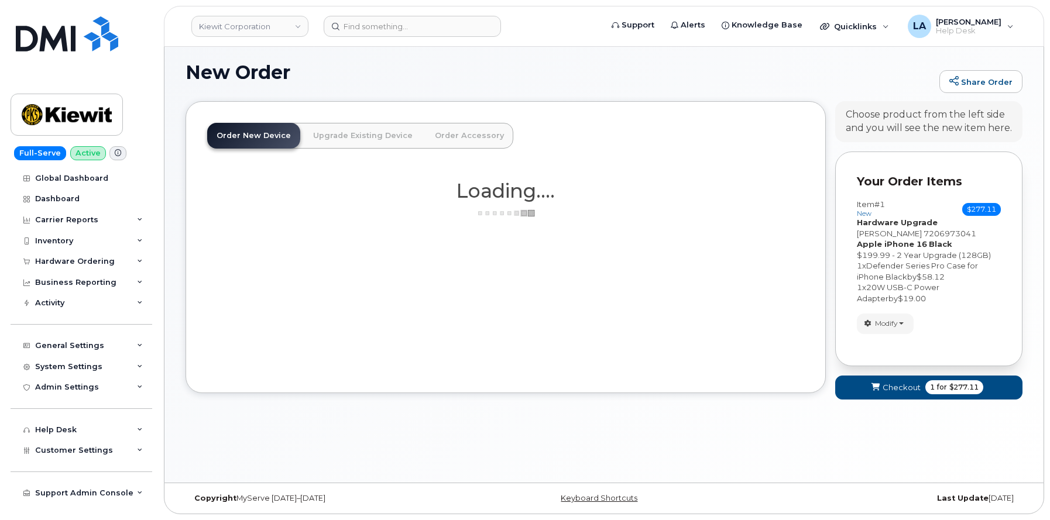
scroll to position [6, 0]
click at [893, 389] on span "Checkout" at bounding box center [901, 387] width 38 height 11
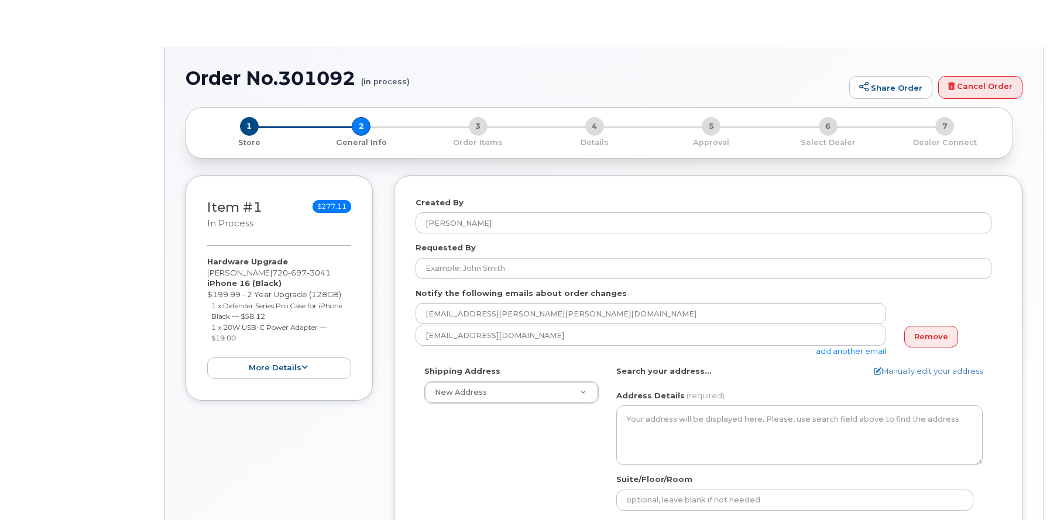
select select
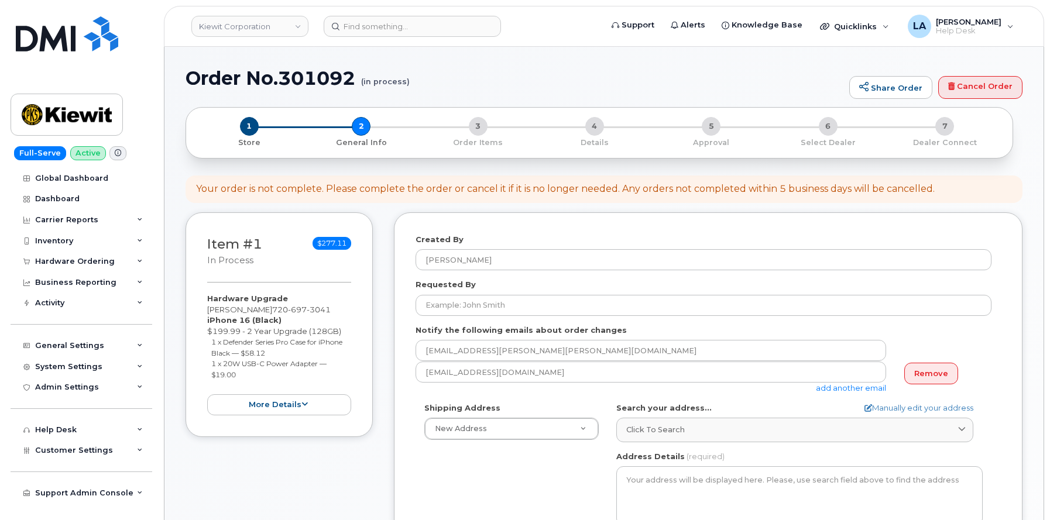
drag, startPoint x: 926, startPoint y: 369, endPoint x: 936, endPoint y: 365, distance: 10.2
click at [926, 369] on link "Remove" at bounding box center [931, 374] width 54 height 22
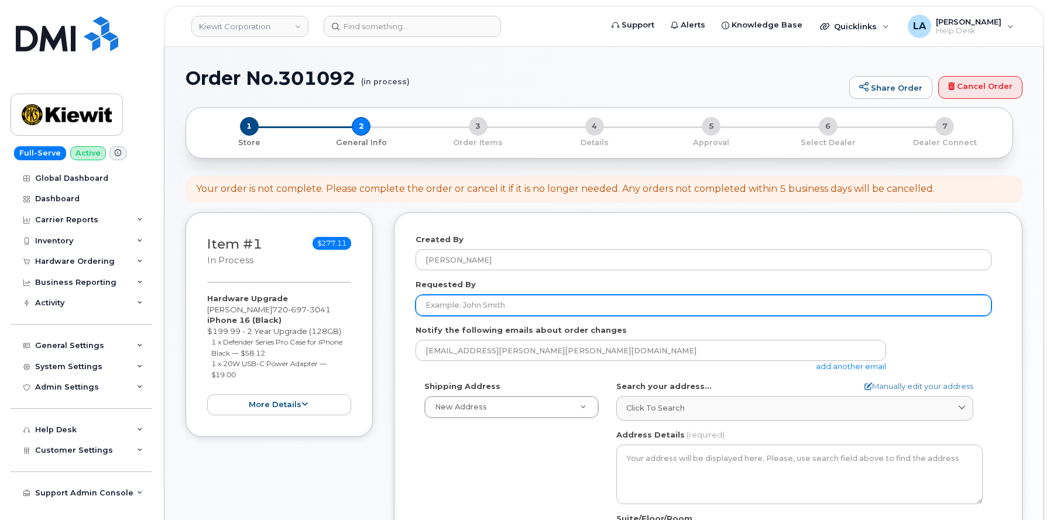
click at [551, 308] on input "Requested By" at bounding box center [703, 305] width 576 height 21
click at [518, 301] on input "Requested By" at bounding box center [703, 305] width 576 height 21
click at [484, 295] on input "Requested By" at bounding box center [703, 305] width 576 height 21
paste input "[PERSON_NAME]"
type input "[PERSON_NAME]"
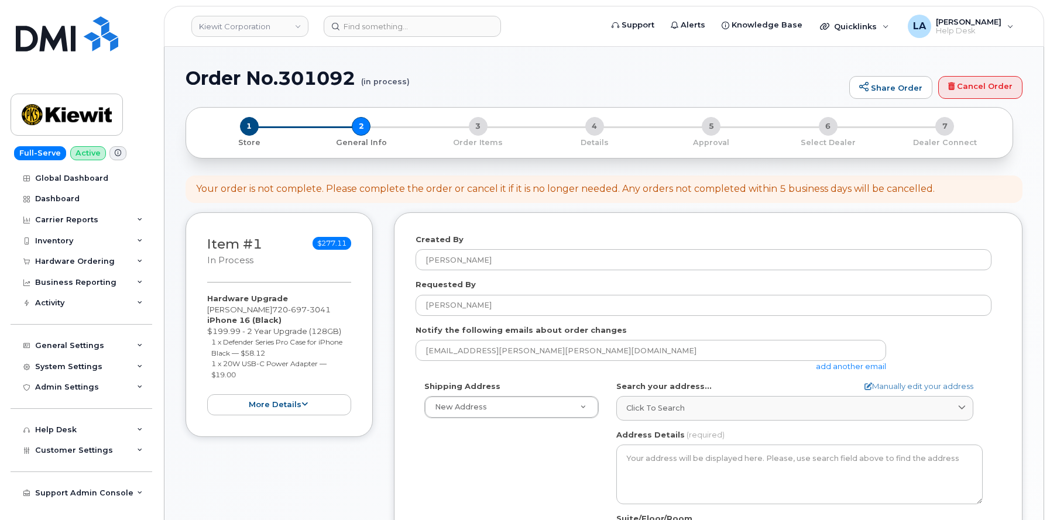
click at [506, 484] on div "Shipping Address New Address New Address 10200 SW Greenburg Rd Ste 200 11111 Ol…" at bounding box center [703, 515] width 576 height 269
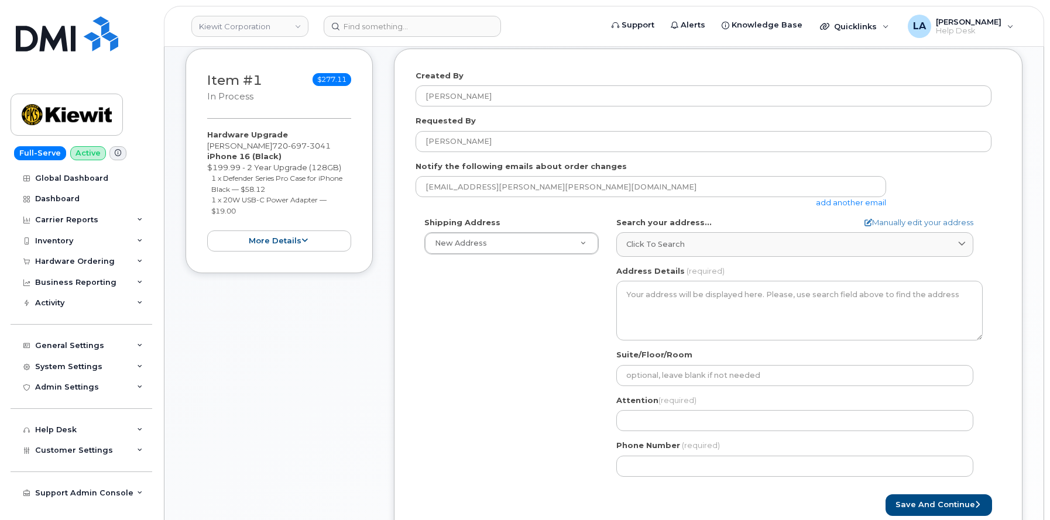
scroll to position [173, 0]
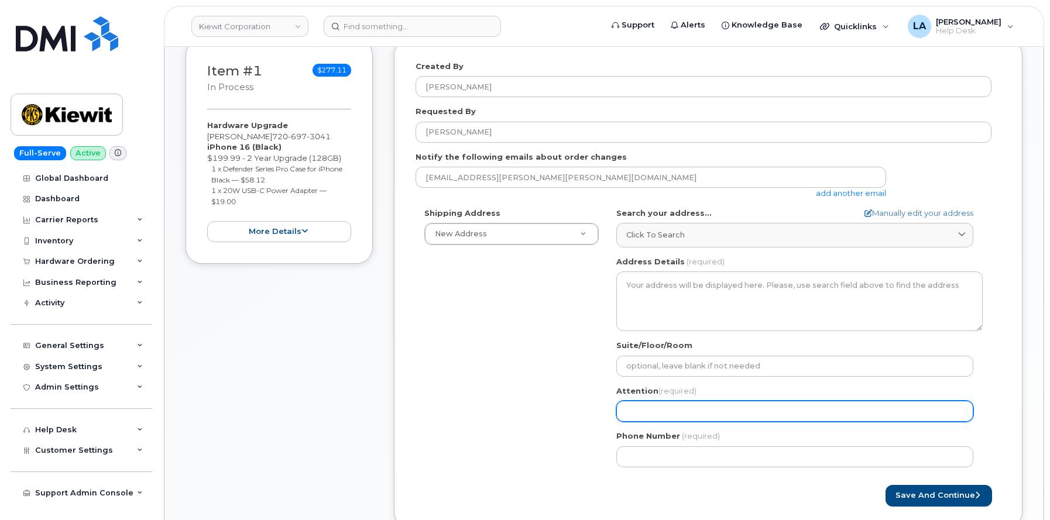
click at [711, 405] on input "Attention (required)" at bounding box center [794, 411] width 357 height 21
select select
type input "C"
select select
type input "Ca"
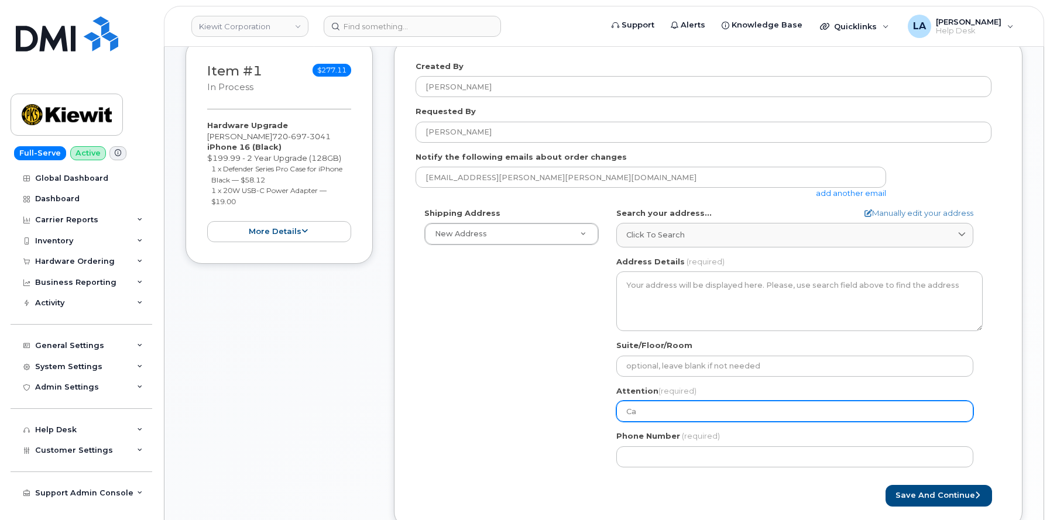
select select
type input "Cal"
select select
type input "Cale"
select select
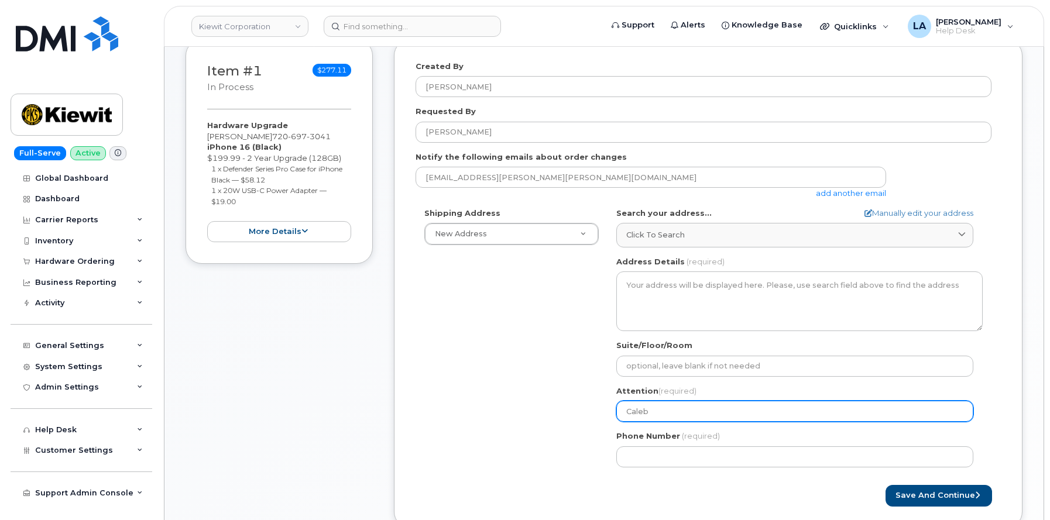
type input "Caleb"
select select
type input "Caleb L"
select select
type input "Caleb Le"
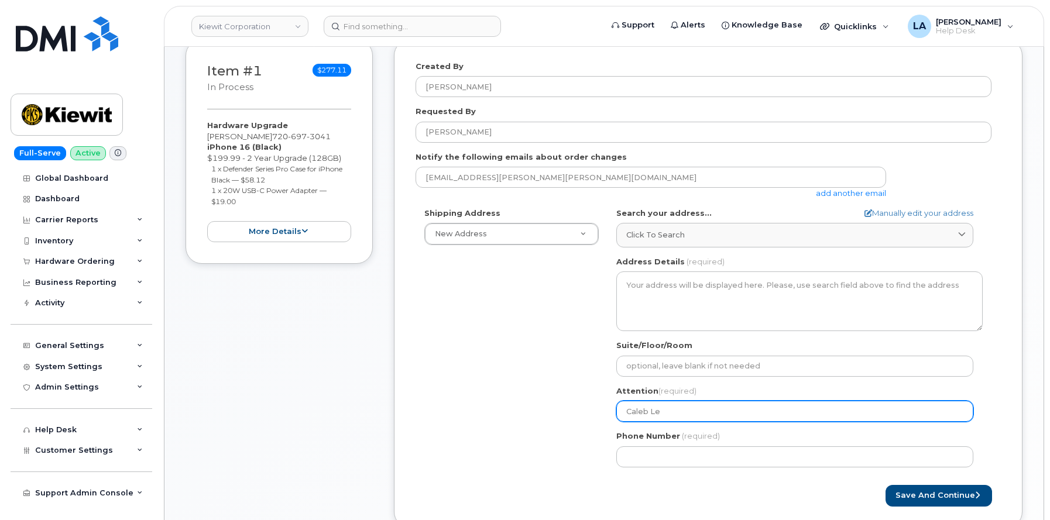
select select
type input "Caleb Lef"
select select
type input "Caleb Leff"
select select
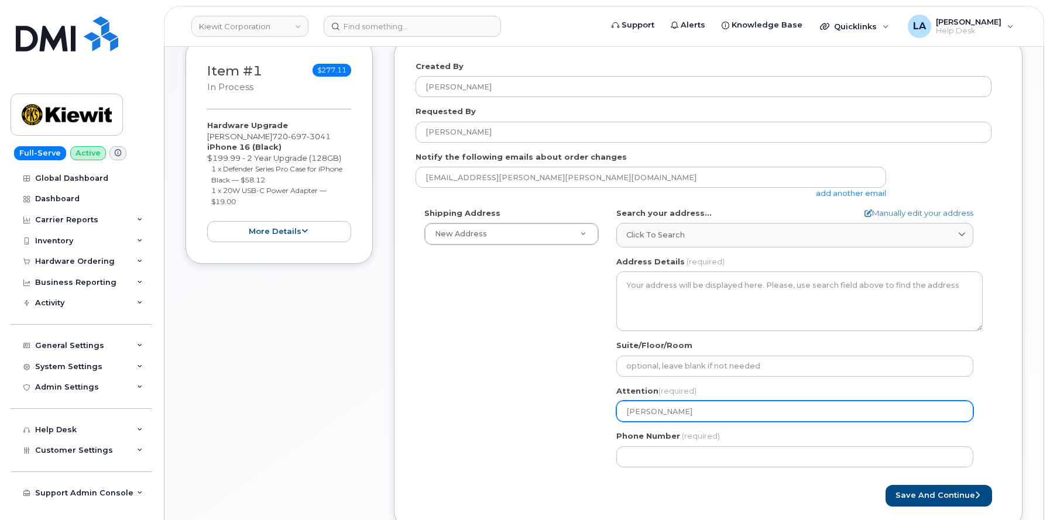
type input "Caleb Lefff"
select select
type input "Caleb Leff"
select select
type input "Caleb Leffe"
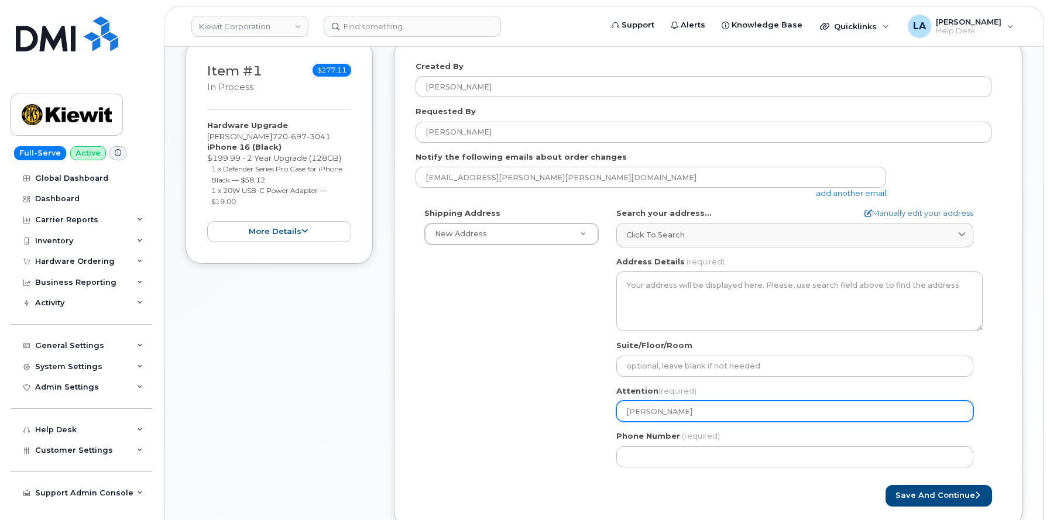
select select
type input "Caleb Leffer"
select select
type input "Caleb Lefferd"
select select
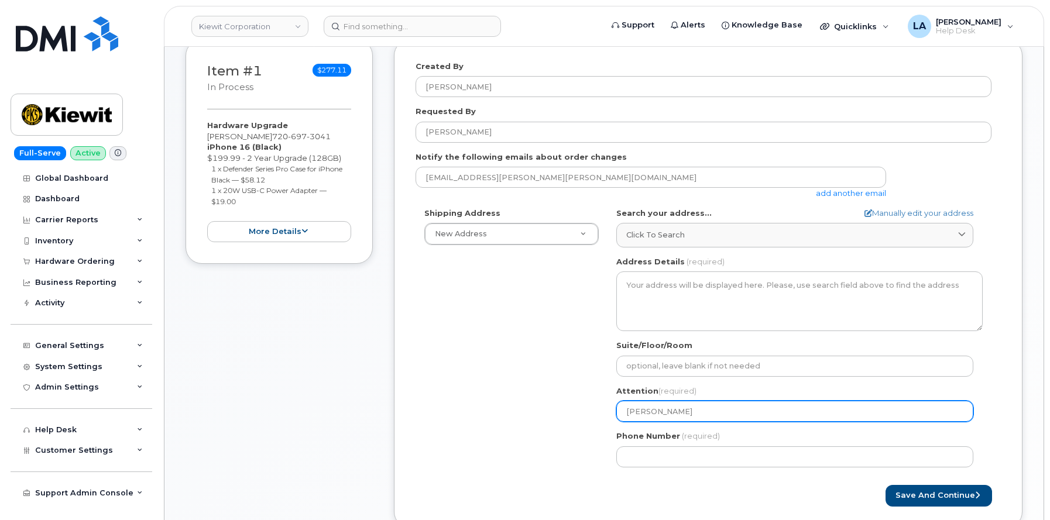
type input "Caleb Lefferdi"
select select
type input "Caleb Lefferdin"
select select
type input "[PERSON_NAME]"
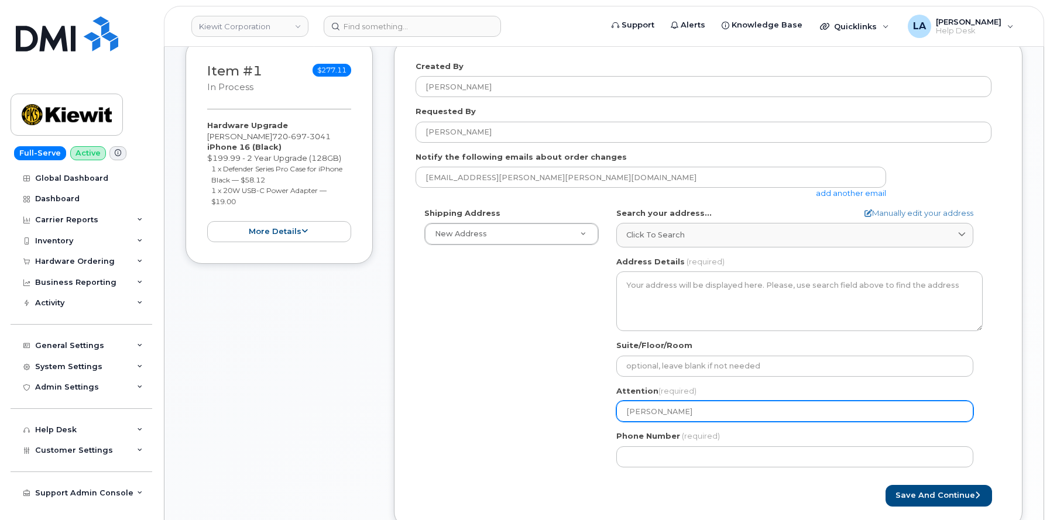
select select
type input "Caleb Lefferdink/"
select select
type input "[PERSON_NAME]"
select select
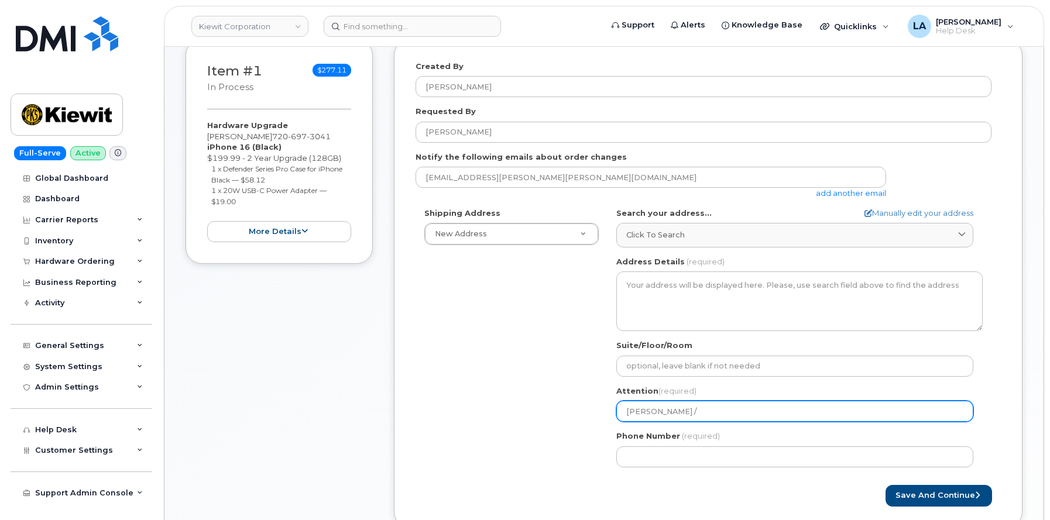
paste input "[PERSON_NAME]"
type input "[PERSON_NAME] / [PERSON_NAME]"
select select
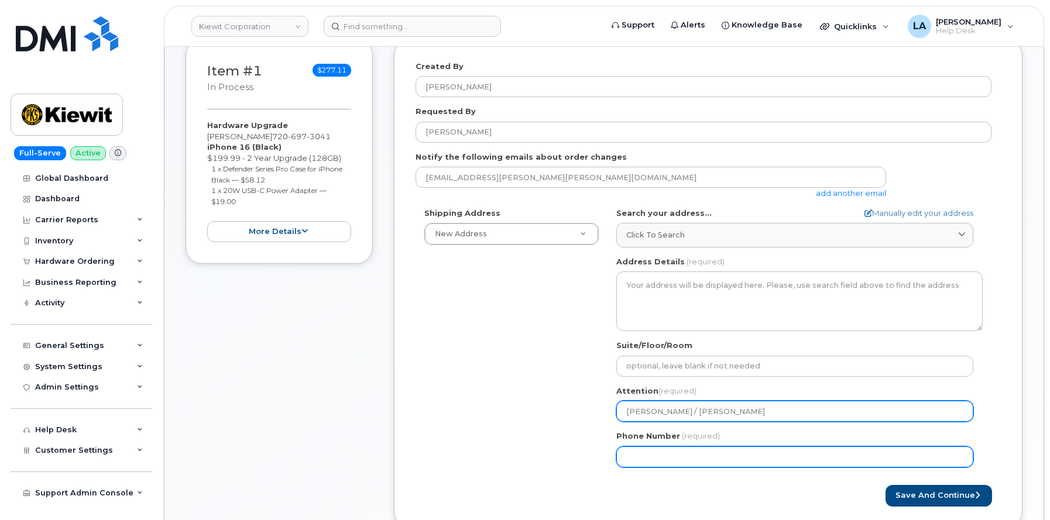
type input "[PERSON_NAME] / [PERSON_NAME]"
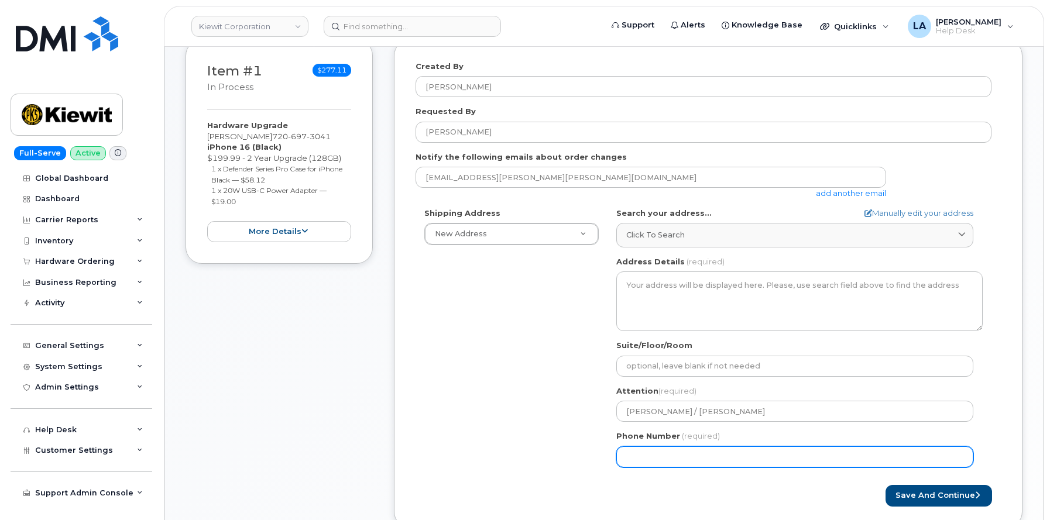
click at [718, 449] on input "Phone Number" at bounding box center [794, 456] width 357 height 21
click at [671, 459] on input "Phone Number" at bounding box center [794, 456] width 357 height 21
paste input "9716660195"
select select
type input "9716660195"
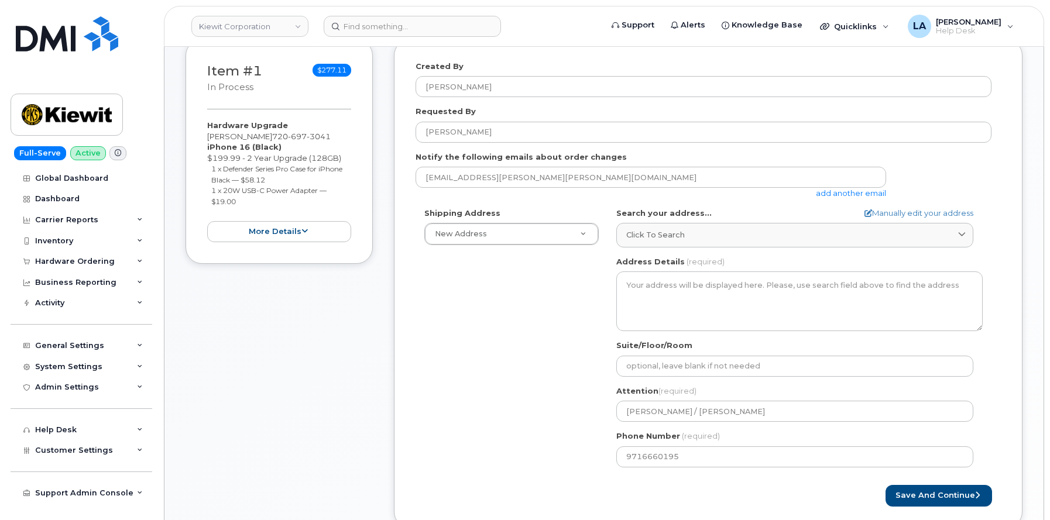
click at [509, 339] on div "Shipping Address New Address New Address 10200 SW Greenburg Rd Ste 200 11111 Ol…" at bounding box center [703, 342] width 576 height 269
click at [839, 193] on link "add another email" at bounding box center [851, 192] width 70 height 9
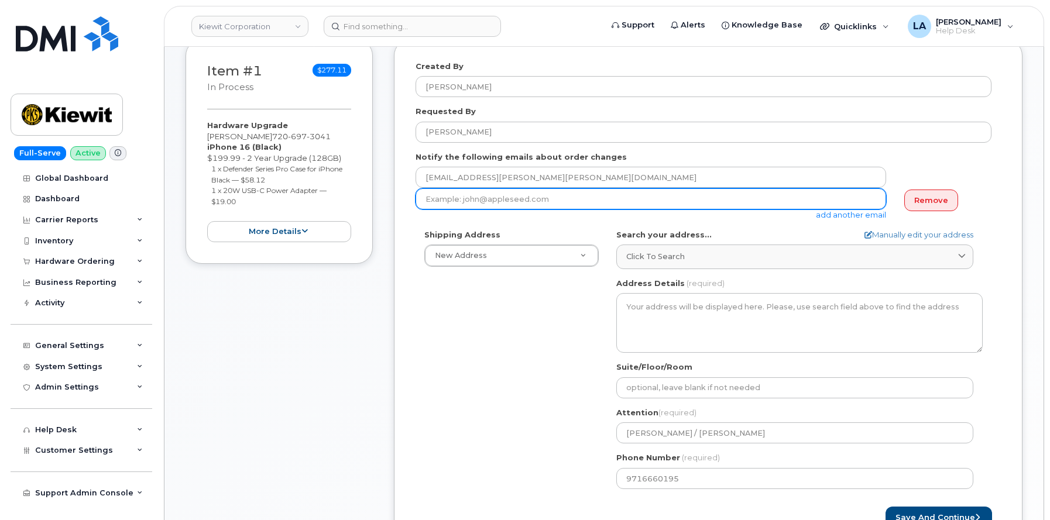
click at [582, 196] on input "email" at bounding box center [650, 198] width 470 height 21
paste input "[EMAIL_ADDRESS][PERSON_NAME][DOMAIN_NAME]"
type input "[EMAIL_ADDRESS][PERSON_NAME][DOMAIN_NAME]"
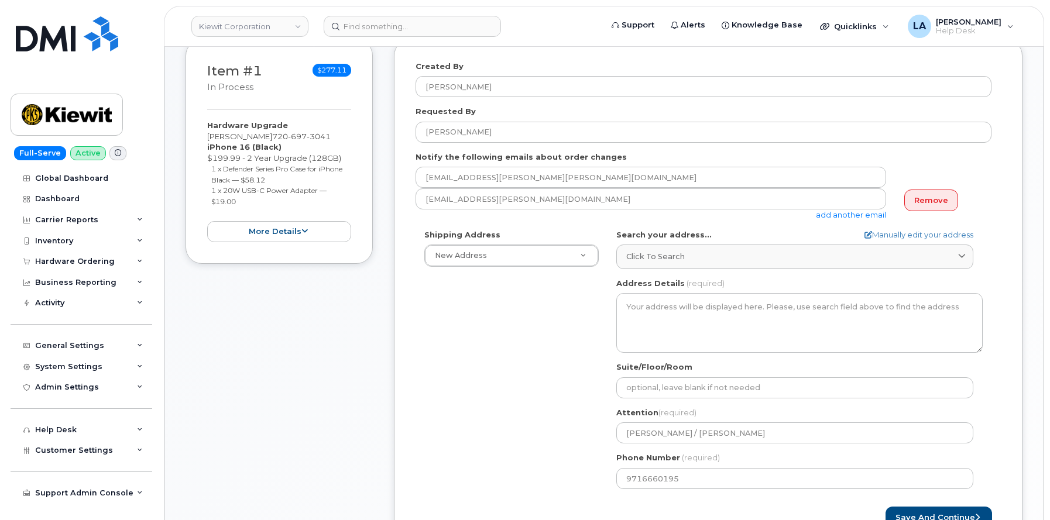
click at [531, 339] on div "Shipping Address New Address New Address 10200 SW Greenburg Rd Ste 200 11111 Ol…" at bounding box center [703, 363] width 576 height 269
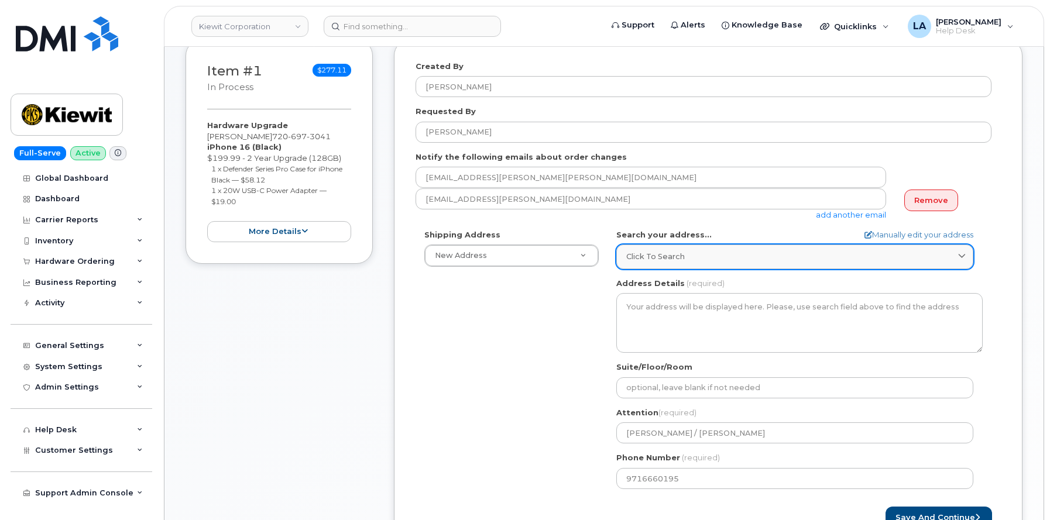
click at [654, 251] on span "Click to search" at bounding box center [655, 256] width 59 height 11
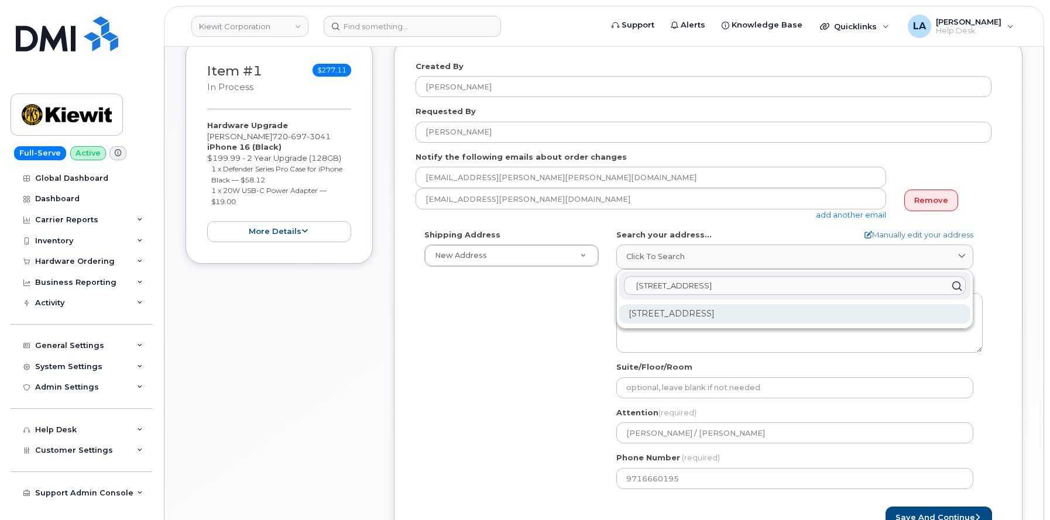
type input "8602 W 64th way"
click at [761, 319] on div "8602 W 64th Way Arvada CO 80004-3220" at bounding box center [794, 313] width 351 height 19
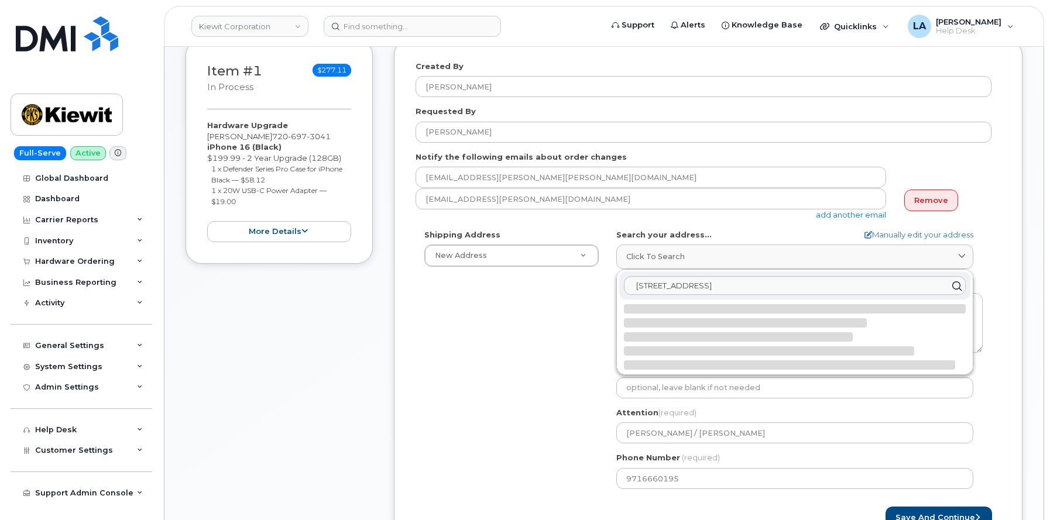
select select
type textarea "8602 W 64th Way ARVADA CO 80004-3220 UNITED STATES"
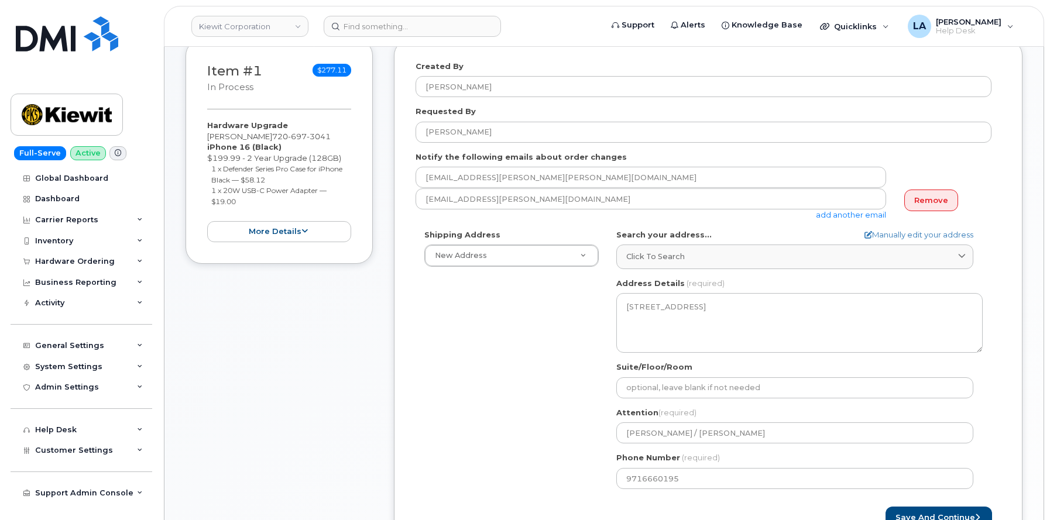
click at [510, 353] on div "Shipping Address New Address New Address 10200 SW Greenburg Rd Ste 200 11111 Ol…" at bounding box center [703, 363] width 576 height 269
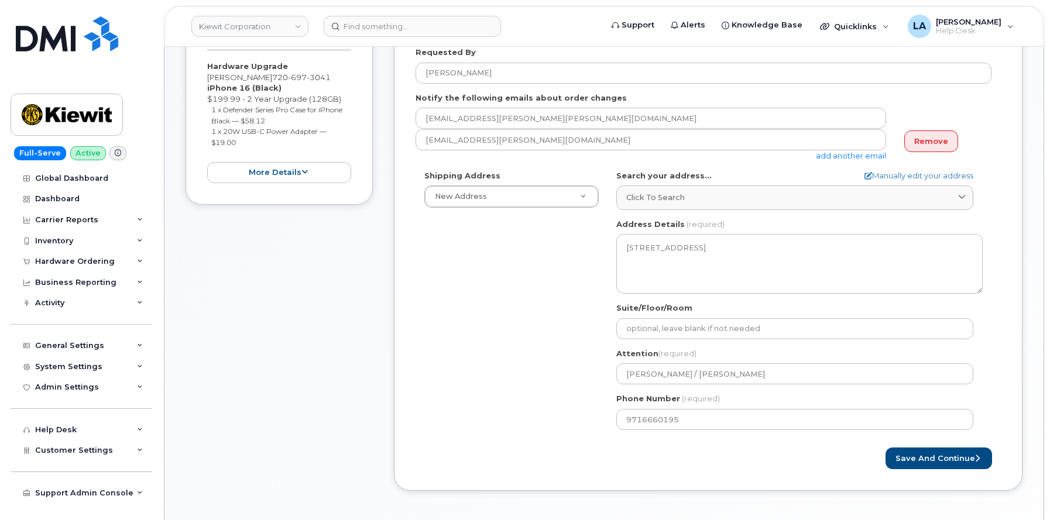
scroll to position [277, 0]
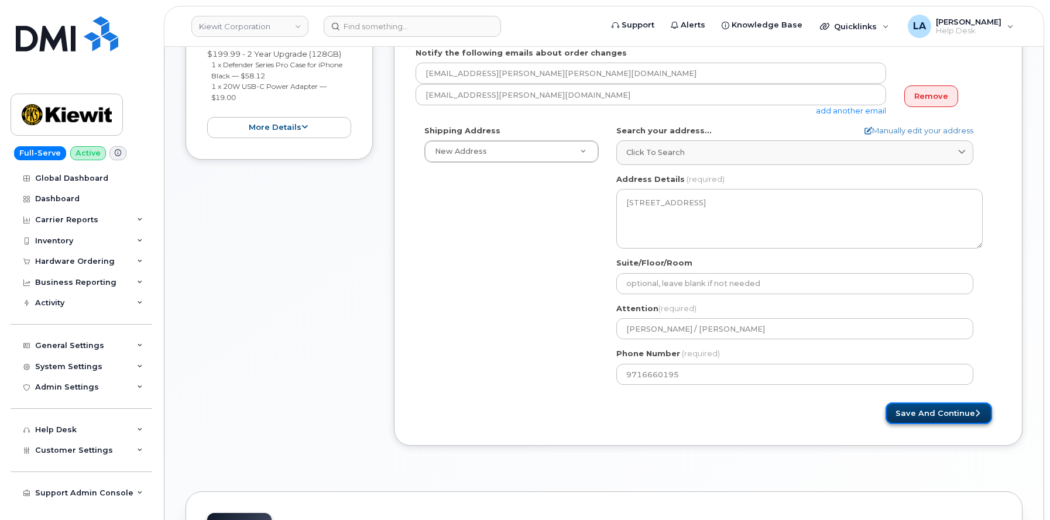
click at [923, 417] on button "Save and Continue" at bounding box center [938, 414] width 106 height 22
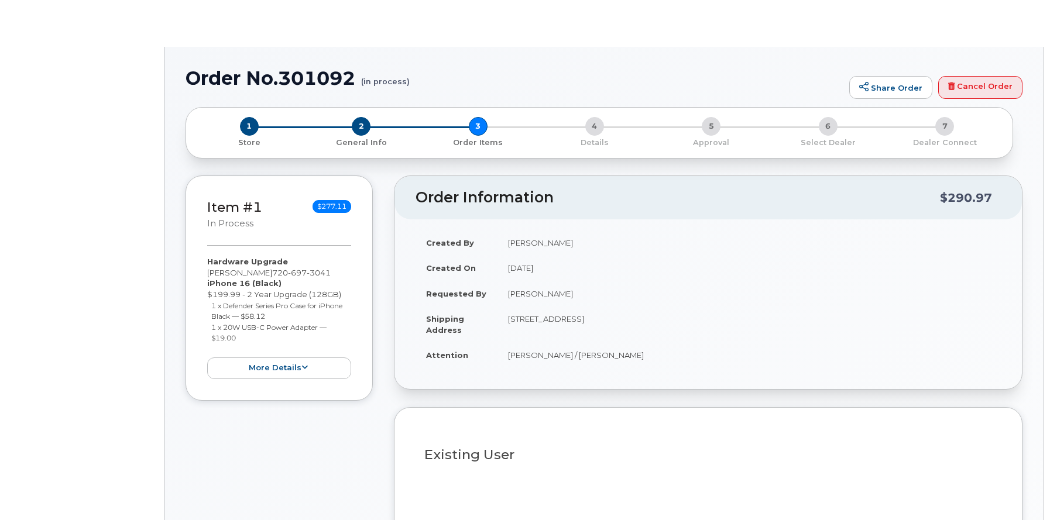
type input "[PERSON_NAME]"
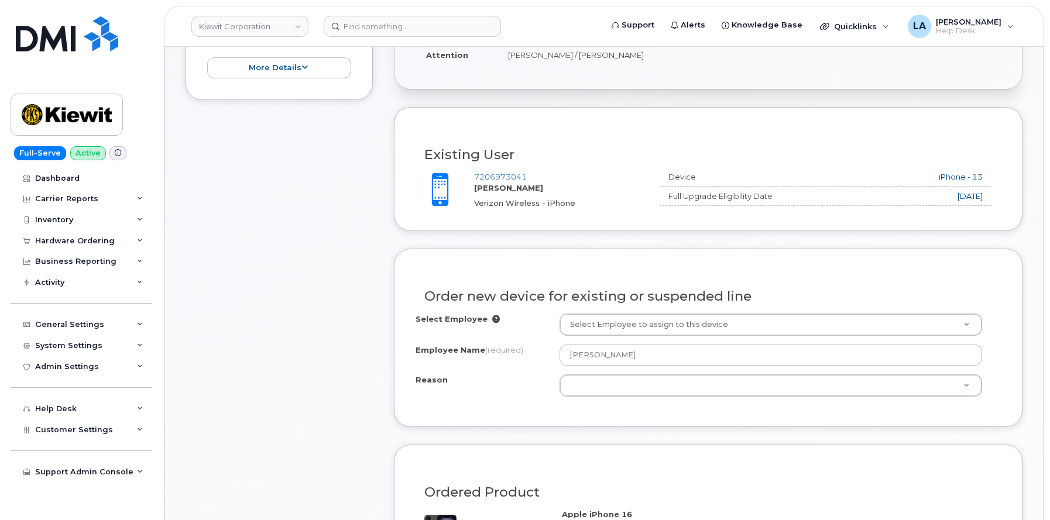
scroll to position [385, 0]
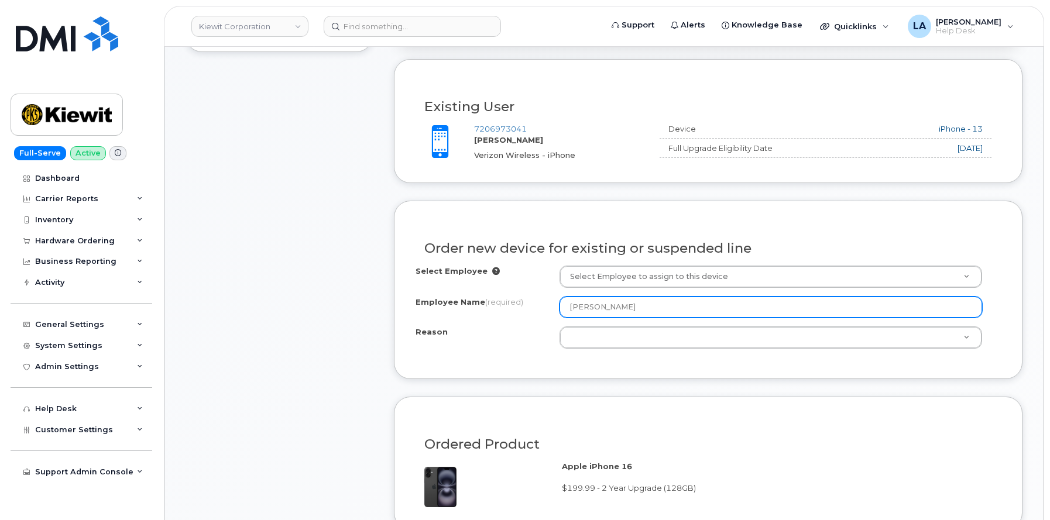
drag, startPoint x: 676, startPoint y: 303, endPoint x: 499, endPoint y: 304, distance: 177.3
click at [499, 304] on div "Employee Name (required) [PERSON_NAME]" at bounding box center [707, 307] width 585 height 21
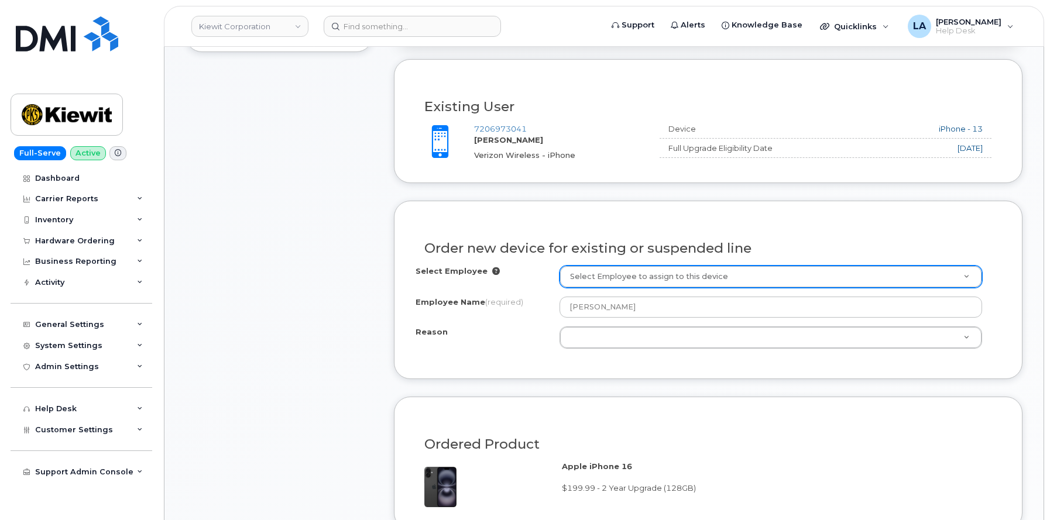
paste input "[PERSON_NAME]"
type input "[PERSON_NAME]"
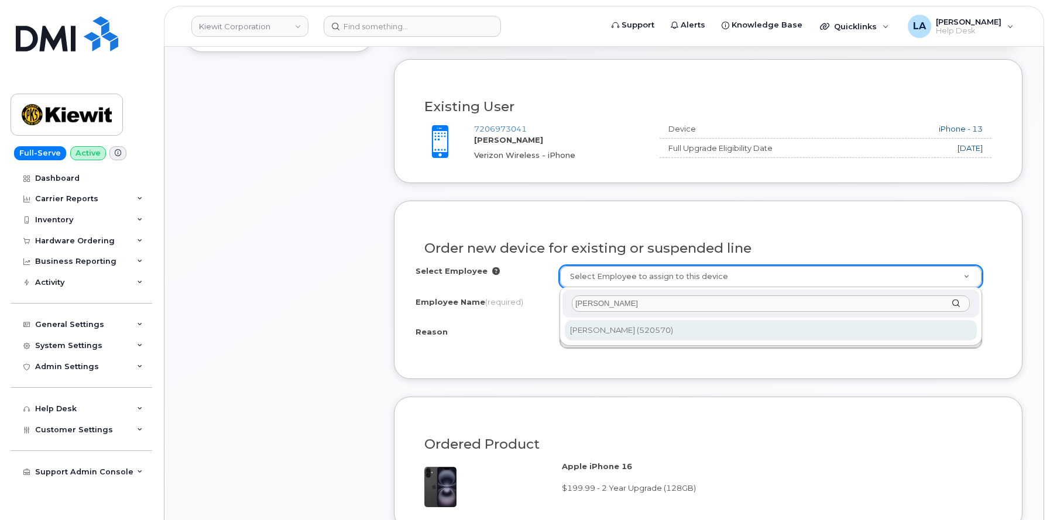
type input "[PERSON_NAME]"
type input "2165288"
type input "[PERSON_NAME]"
select select
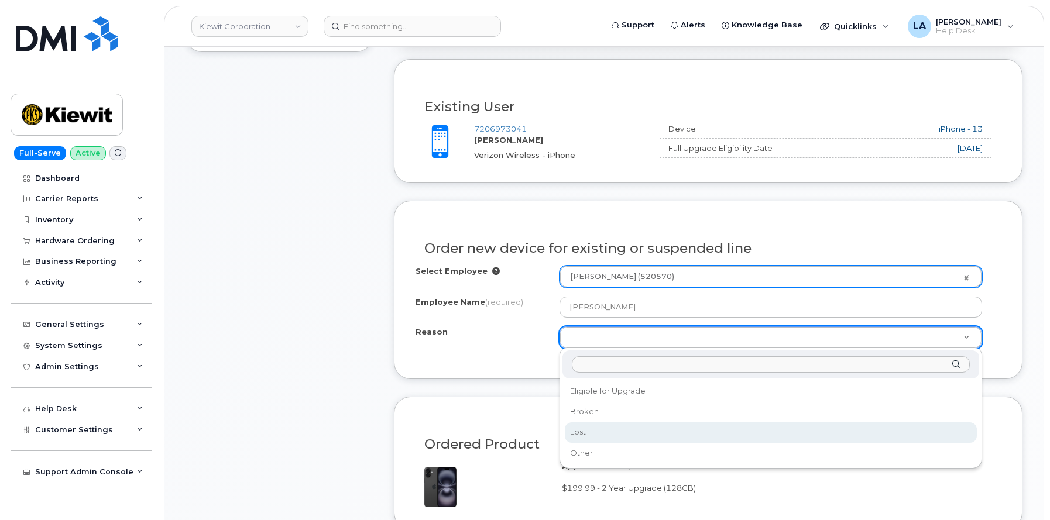
select select "lost"
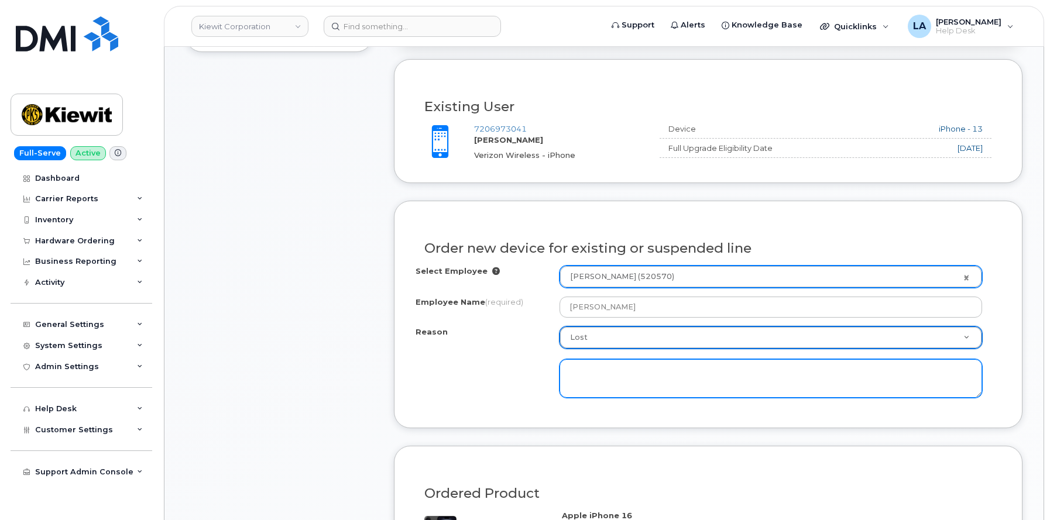
click at [753, 380] on textarea at bounding box center [770, 378] width 422 height 39
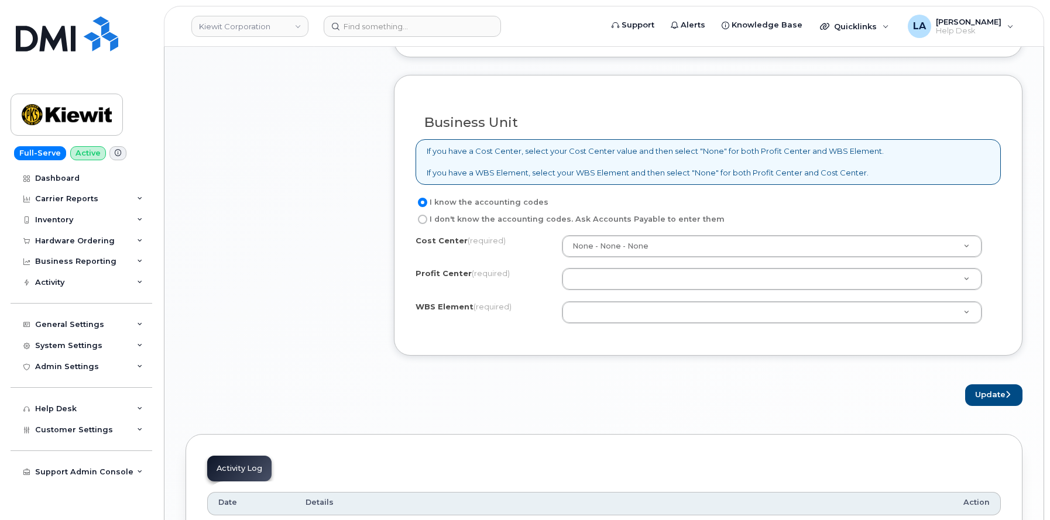
scroll to position [909, 0]
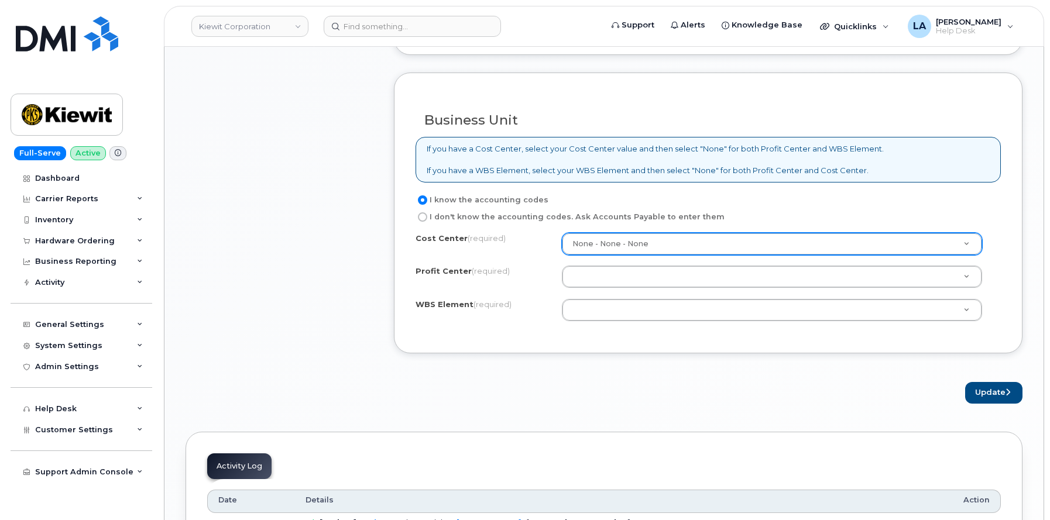
type textarea "phone lost"
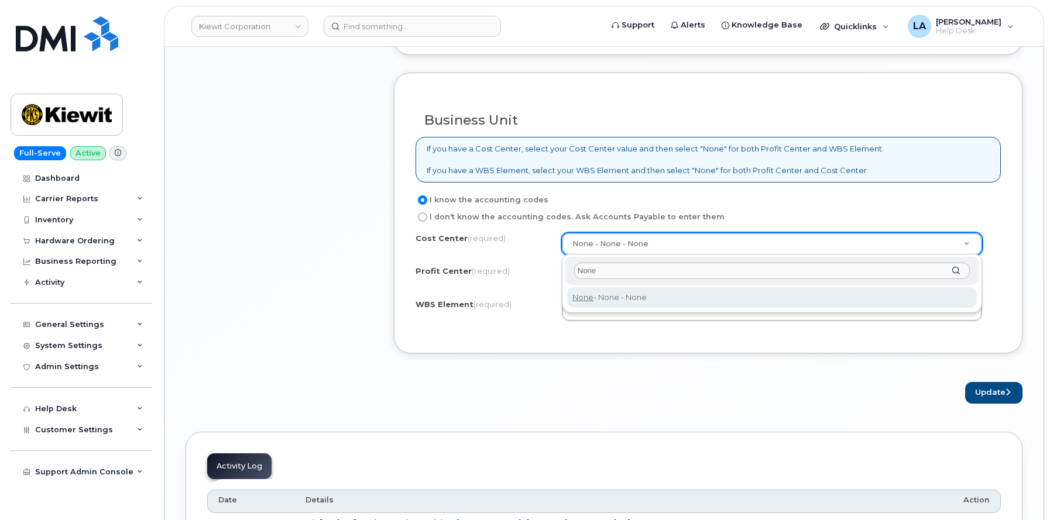
type input "None"
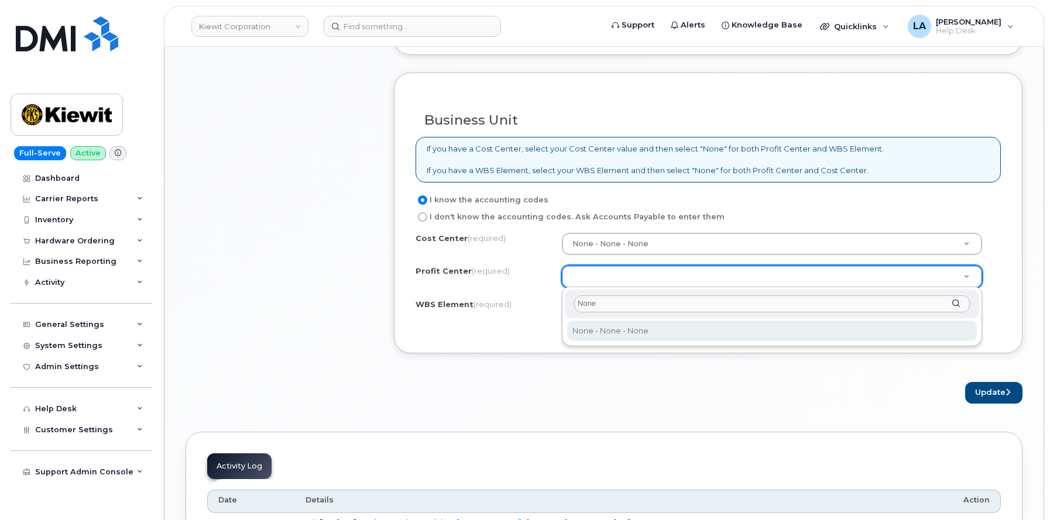
type input "None"
click at [582, 341] on div "None None - None - None" at bounding box center [772, 316] width 420 height 59
select select "None"
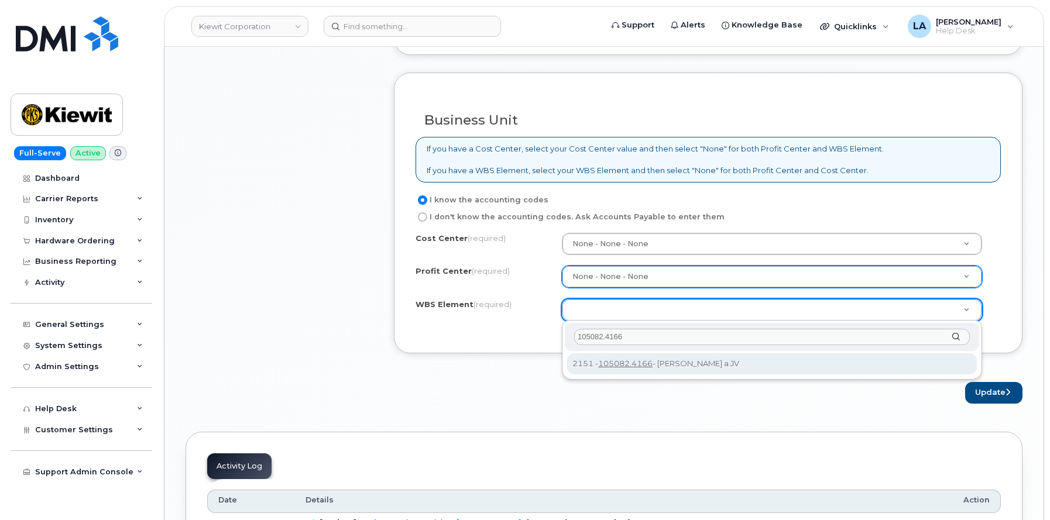
type input "105082.4166"
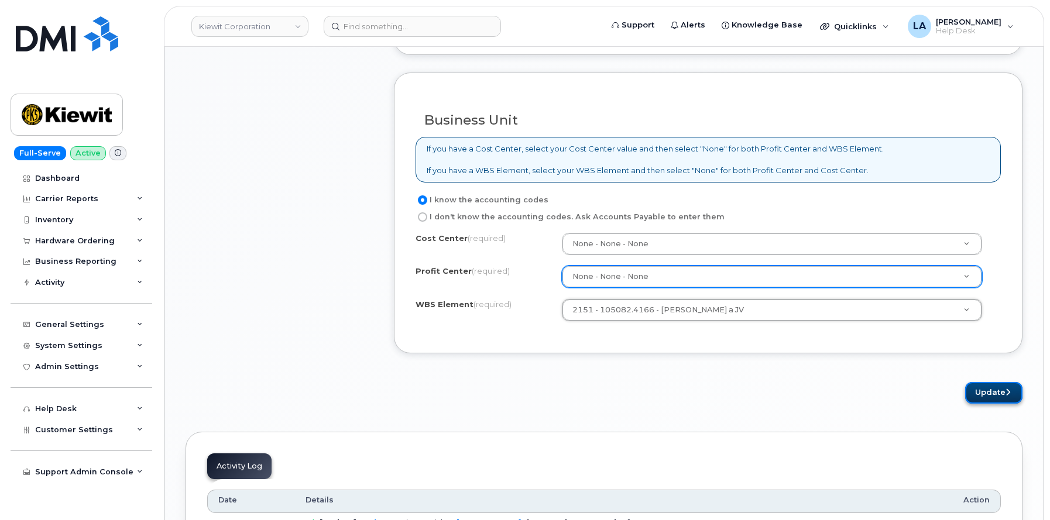
click at [1008, 384] on button "Update" at bounding box center [993, 393] width 57 height 22
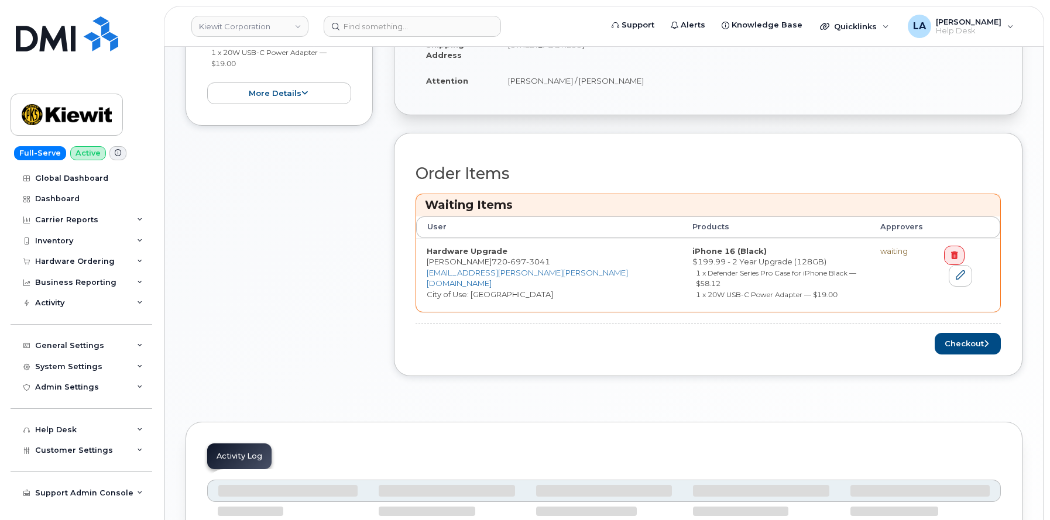
scroll to position [363, 0]
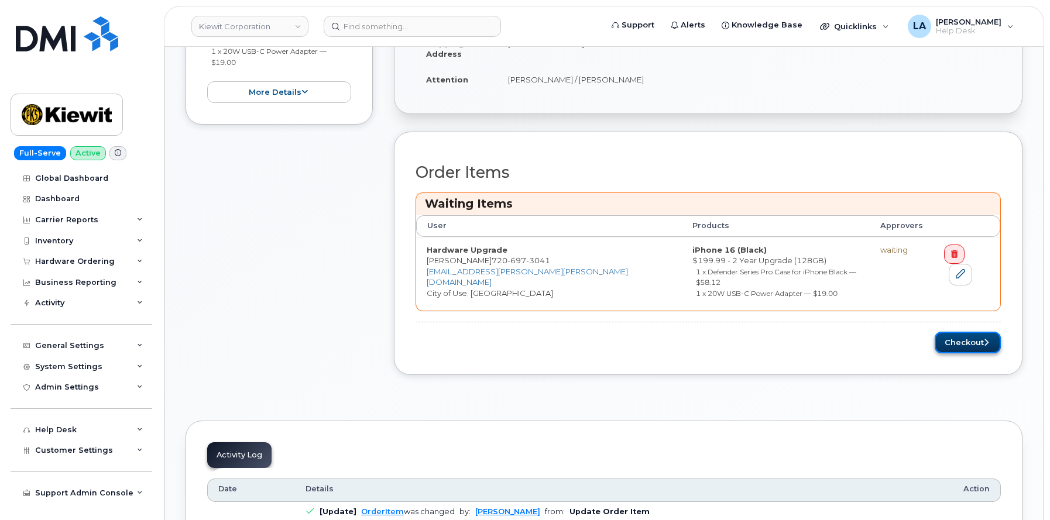
click at [964, 336] on button "Checkout" at bounding box center [967, 343] width 66 height 22
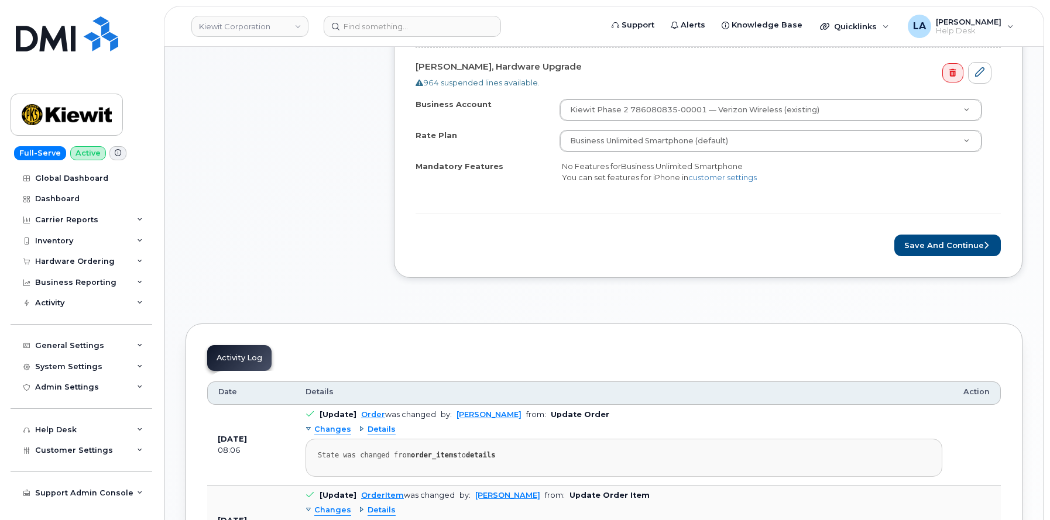
scroll to position [452, 0]
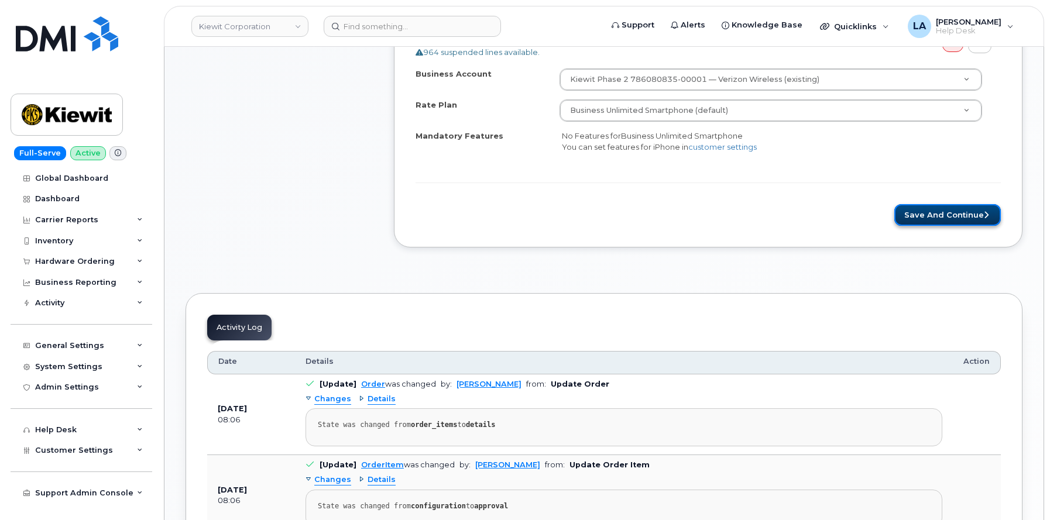
click at [976, 211] on button "Save and Continue" at bounding box center [947, 215] width 106 height 22
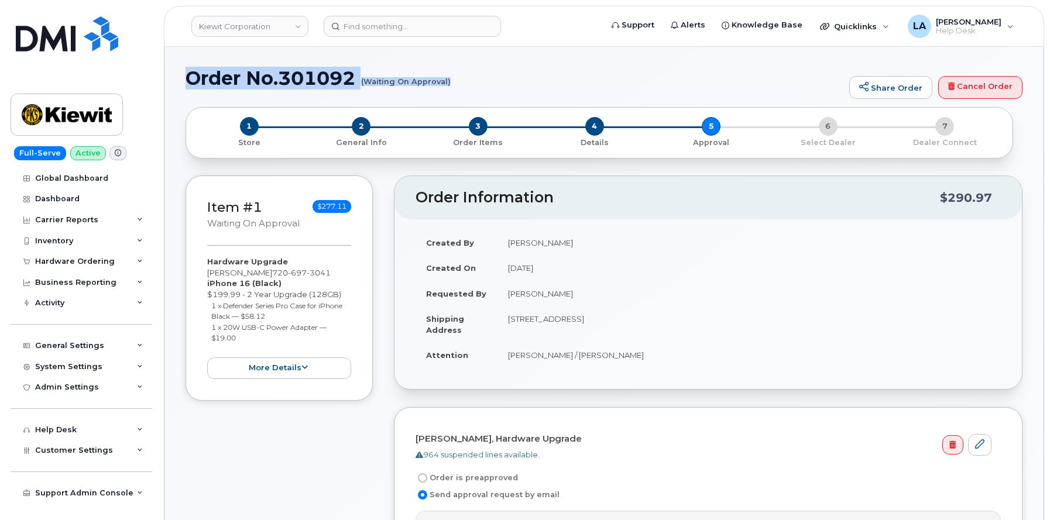
drag, startPoint x: 187, startPoint y: 74, endPoint x: 470, endPoint y: 93, distance: 283.9
click at [470, 93] on div "Order No.301092 (Waiting On Approval) Share Order Cancel Order" at bounding box center [603, 87] width 837 height 39
